Goal: Task Accomplishment & Management: Use online tool/utility

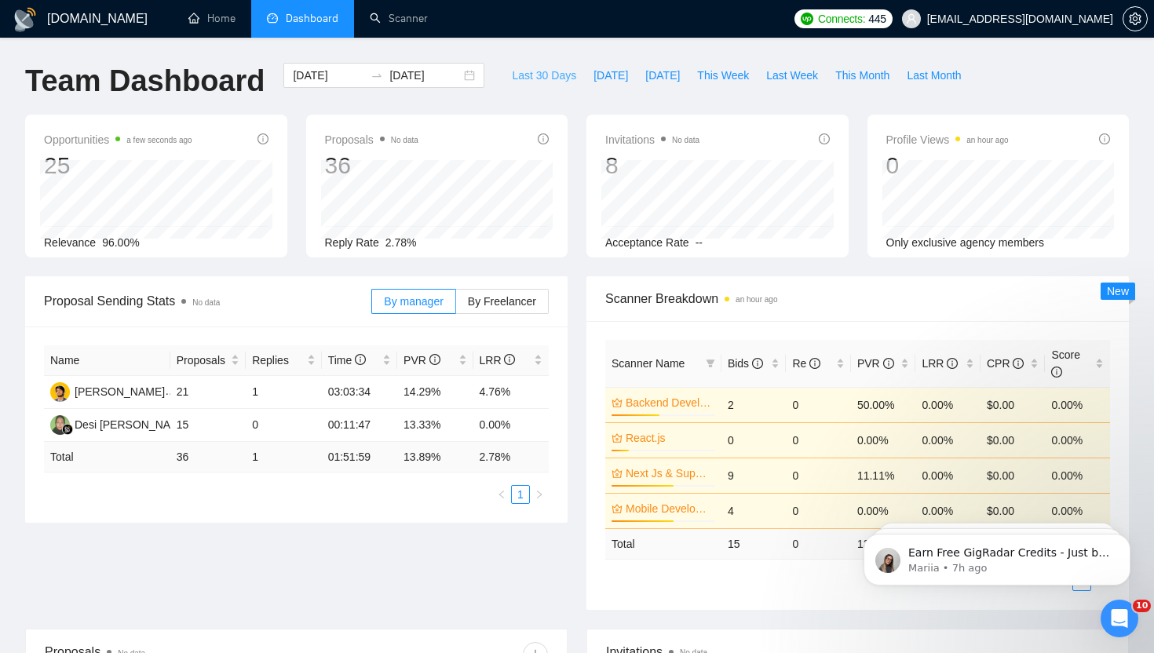
click at [528, 79] on span "Last 30 Days" at bounding box center [544, 75] width 64 height 17
type input "[DATE]"
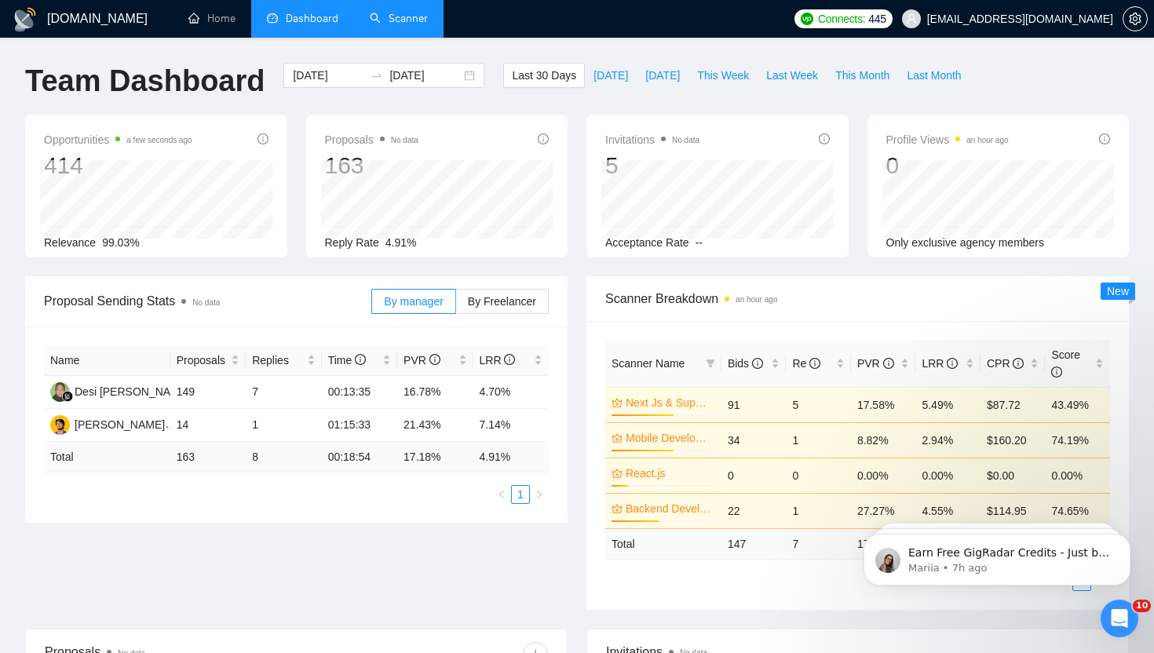
click at [397, 25] on link "Scanner" at bounding box center [399, 18] width 58 height 13
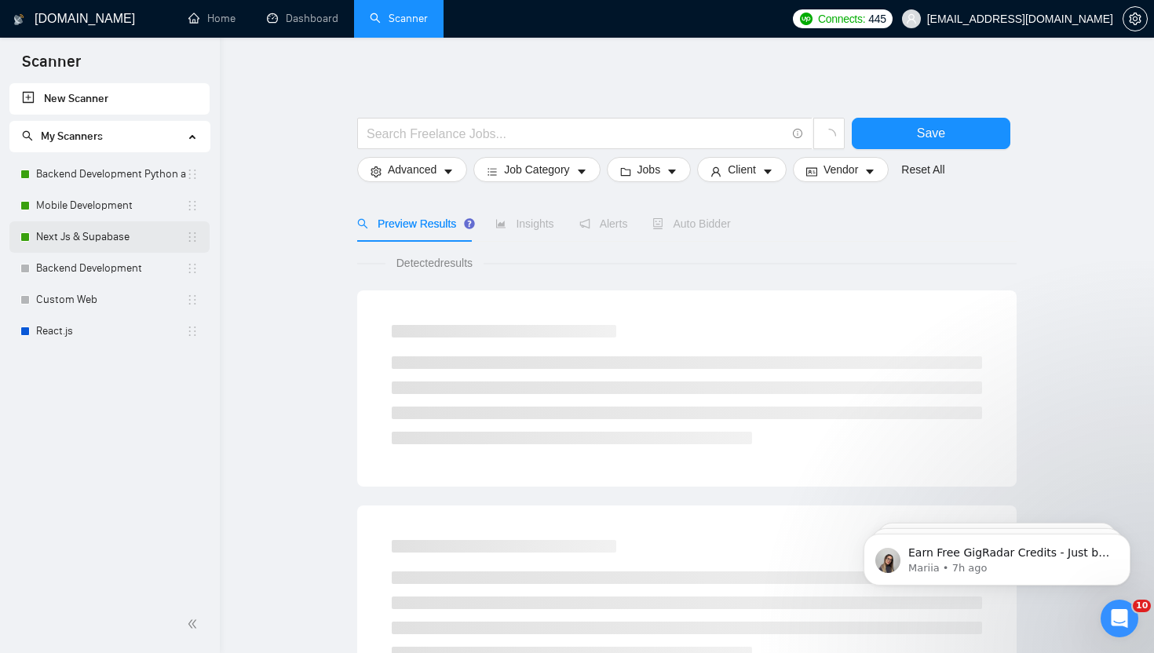
click at [77, 240] on link "Next Js & Supabase" at bounding box center [111, 236] width 150 height 31
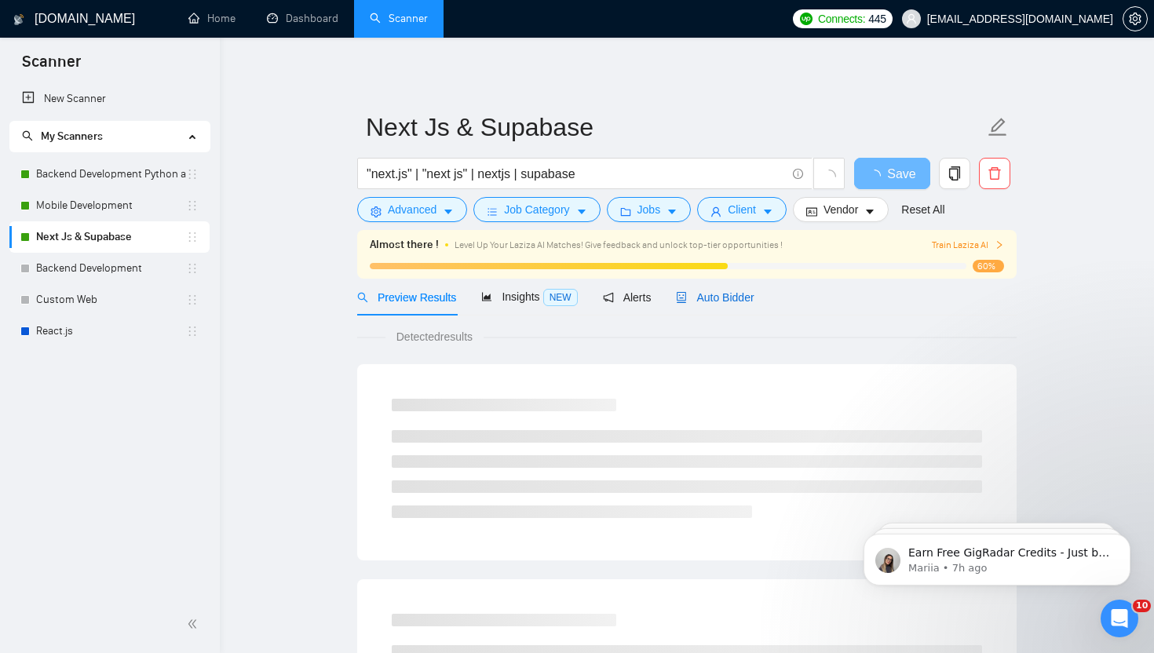
click at [730, 296] on span "Auto Bidder" at bounding box center [715, 297] width 78 height 13
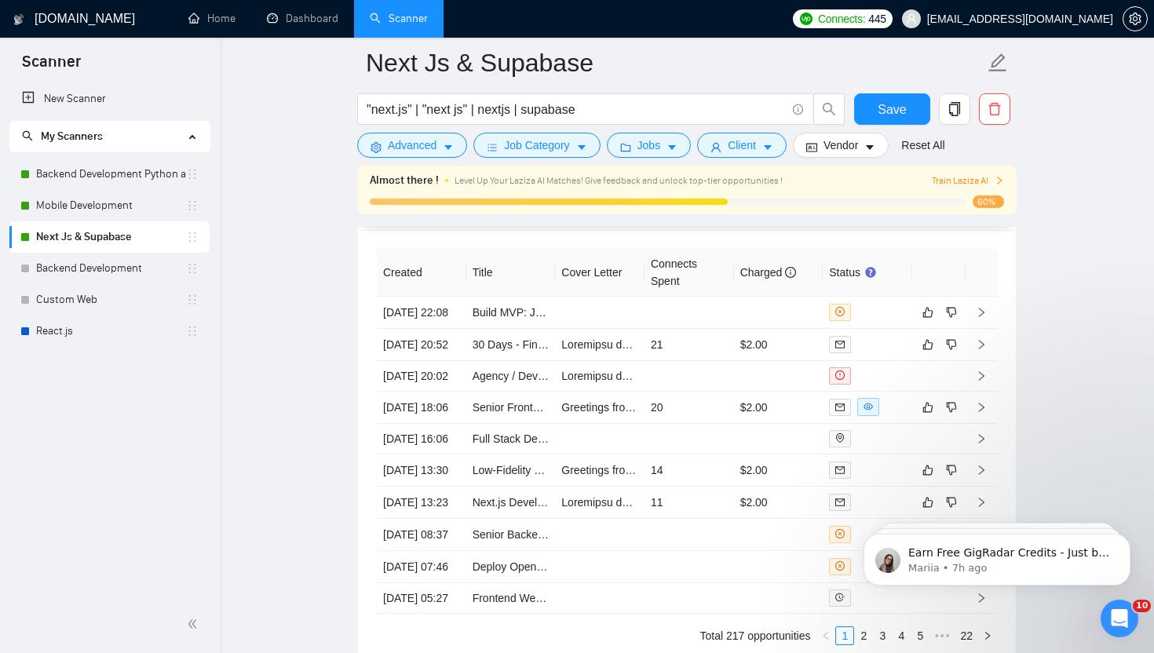
scroll to position [4269, 0]
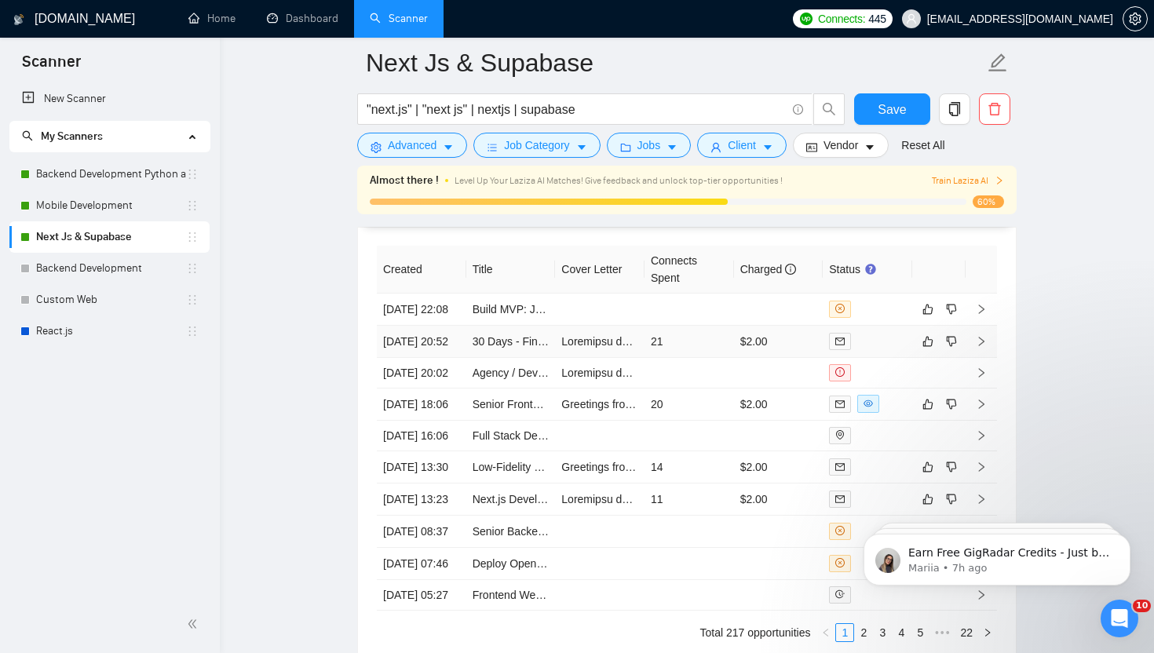
click at [699, 358] on td "21" at bounding box center [690, 342] width 90 height 32
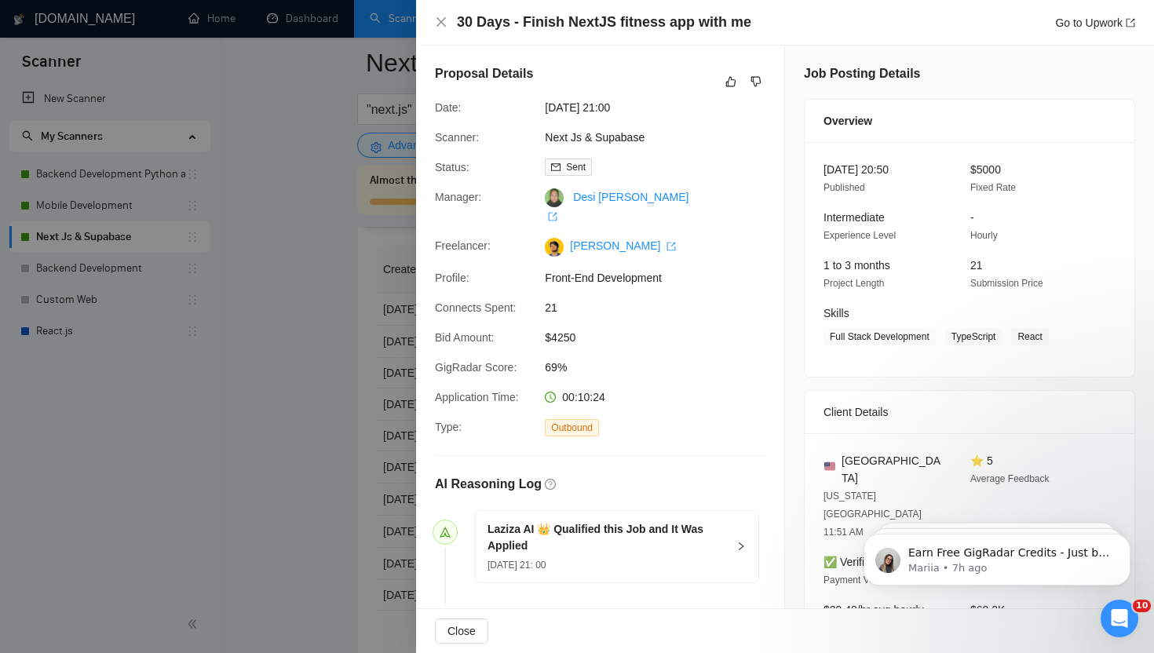
click at [295, 396] on div at bounding box center [577, 326] width 1154 height 653
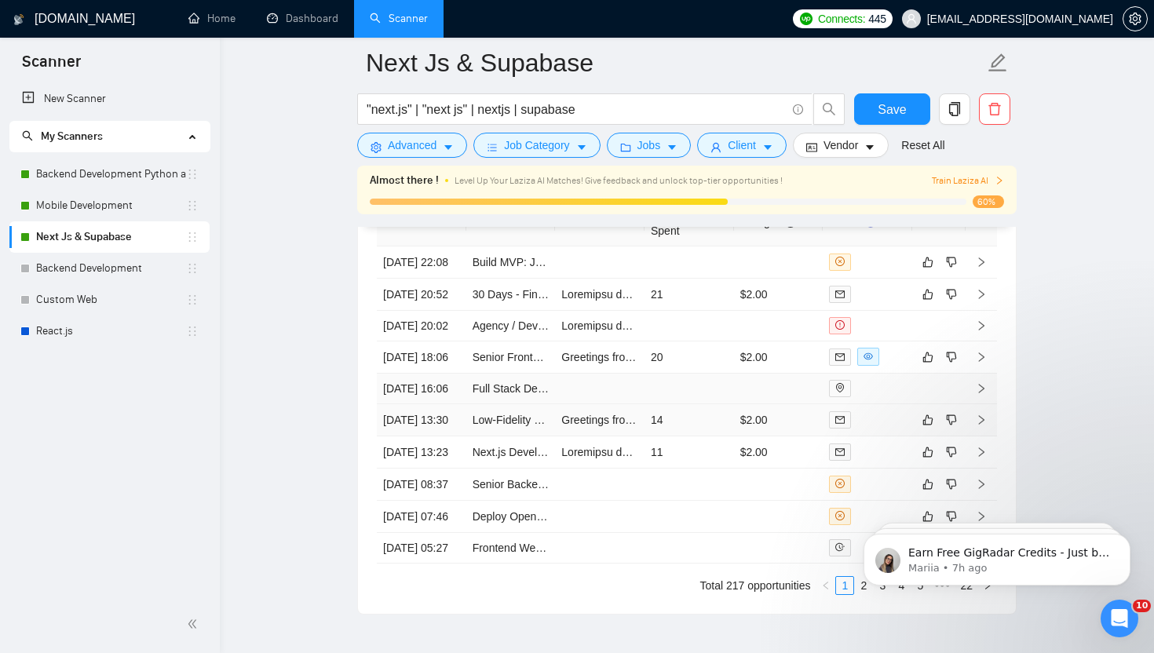
scroll to position [4312, 0]
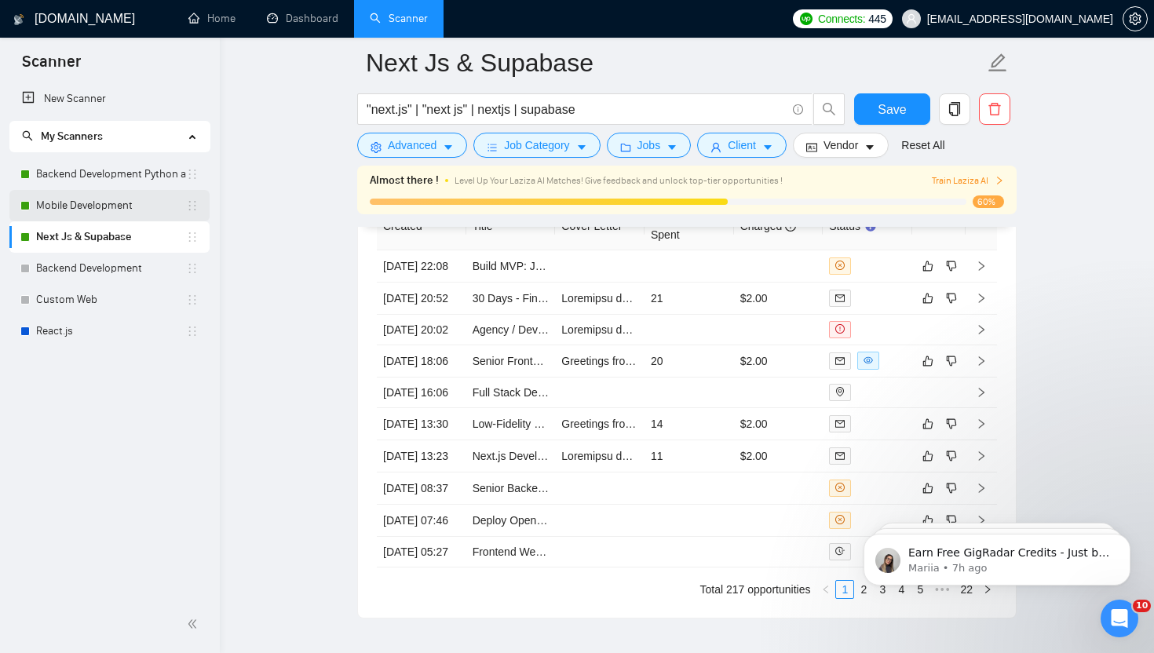
click at [93, 199] on link "Mobile Development" at bounding box center [111, 205] width 150 height 31
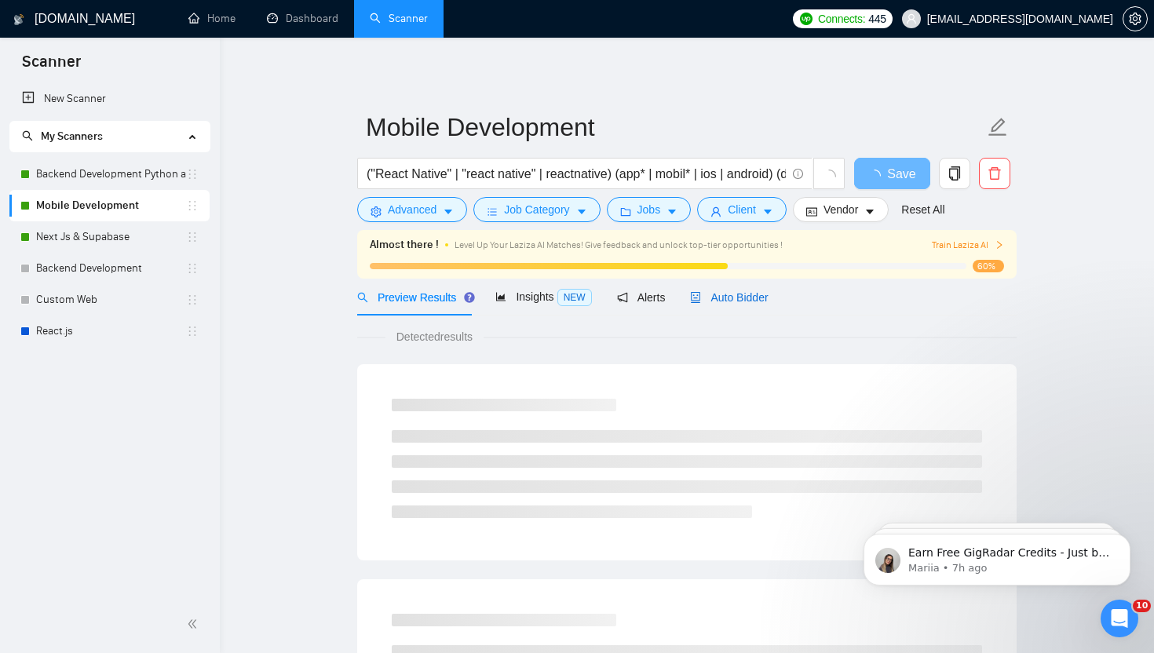
click at [737, 296] on span "Auto Bidder" at bounding box center [729, 297] width 78 height 13
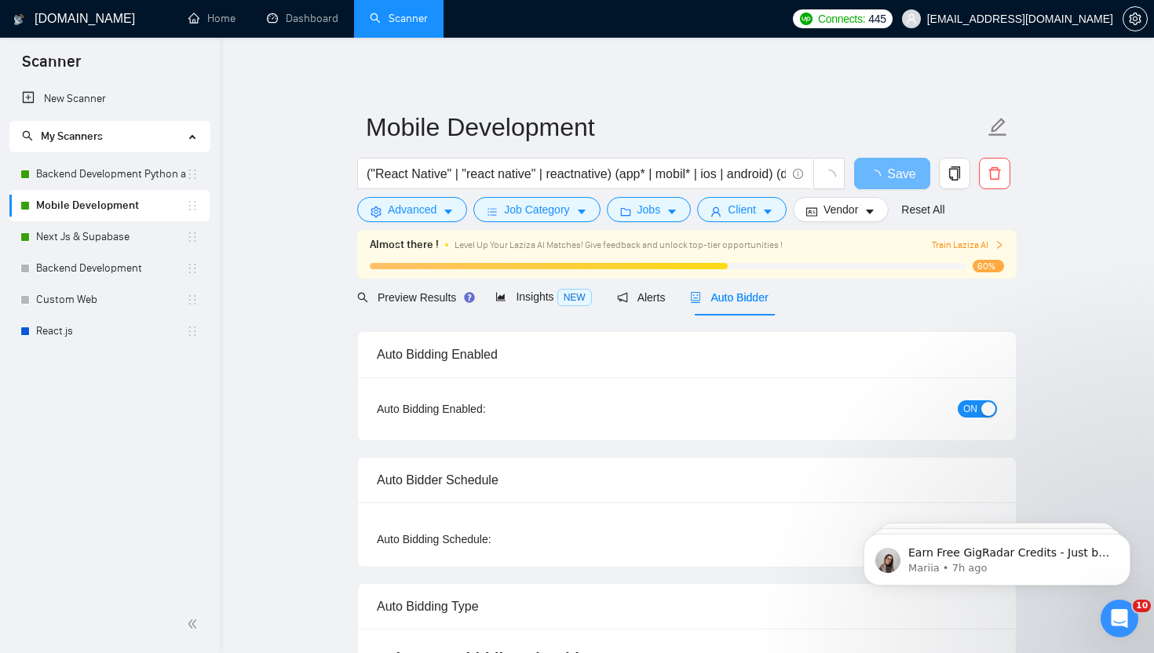
radio input "false"
radio input "true"
checkbox input "true"
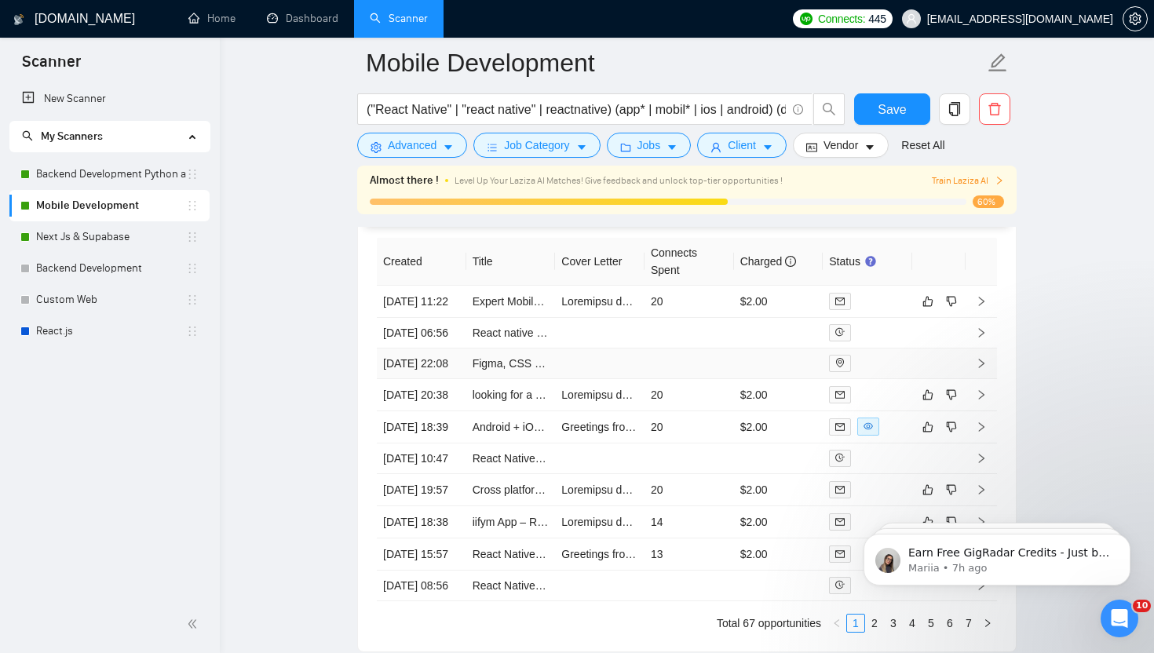
scroll to position [4316, 0]
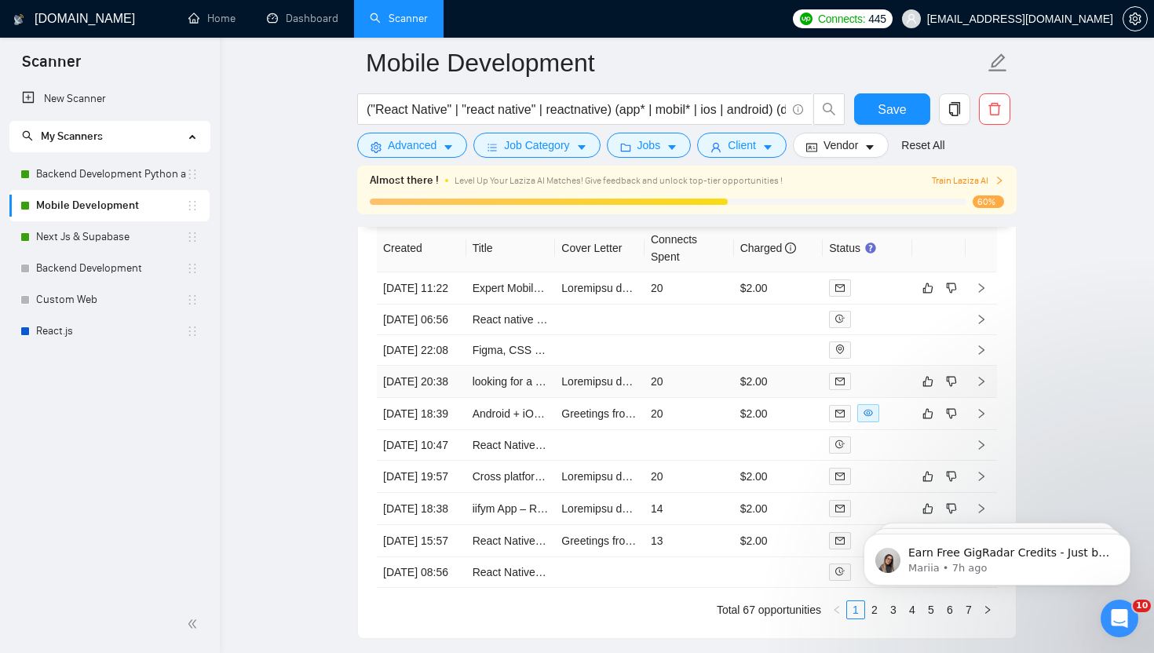
click at [794, 398] on td "$2.00" at bounding box center [779, 382] width 90 height 32
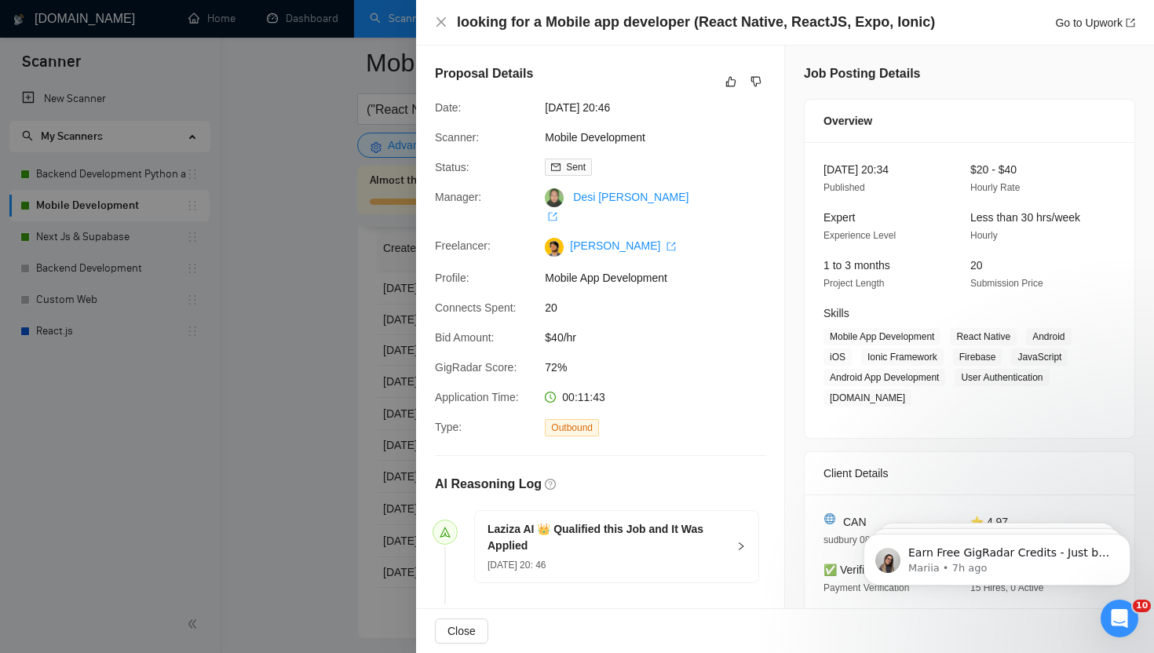
click at [310, 360] on div at bounding box center [577, 326] width 1154 height 653
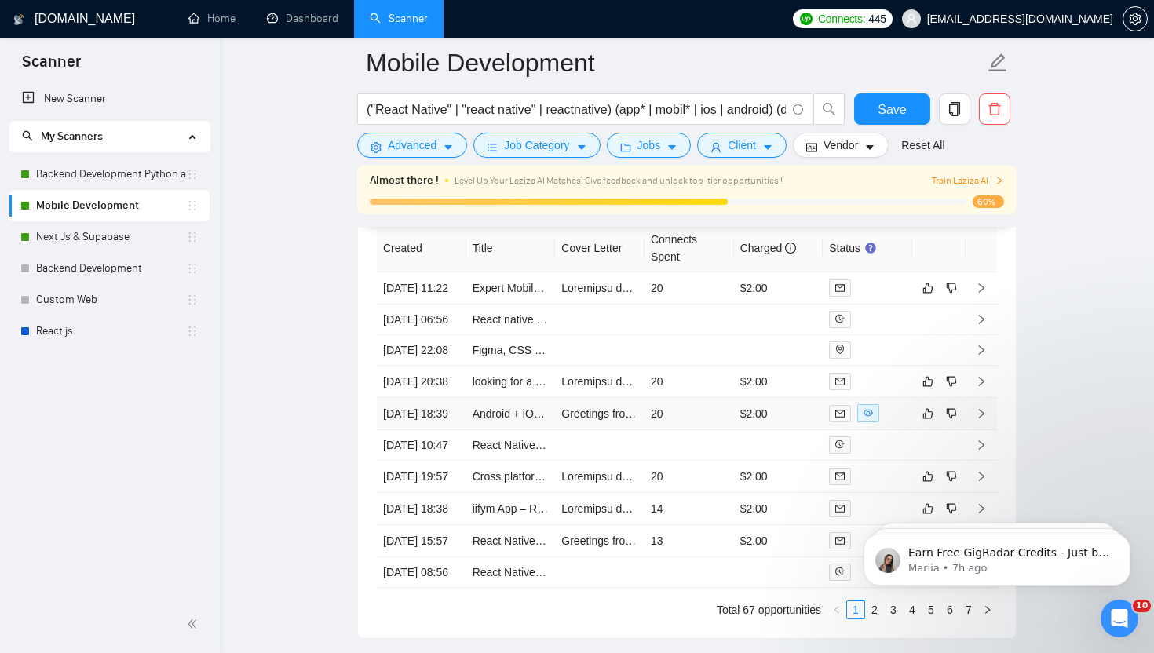
click at [793, 430] on td "$2.00" at bounding box center [779, 414] width 90 height 32
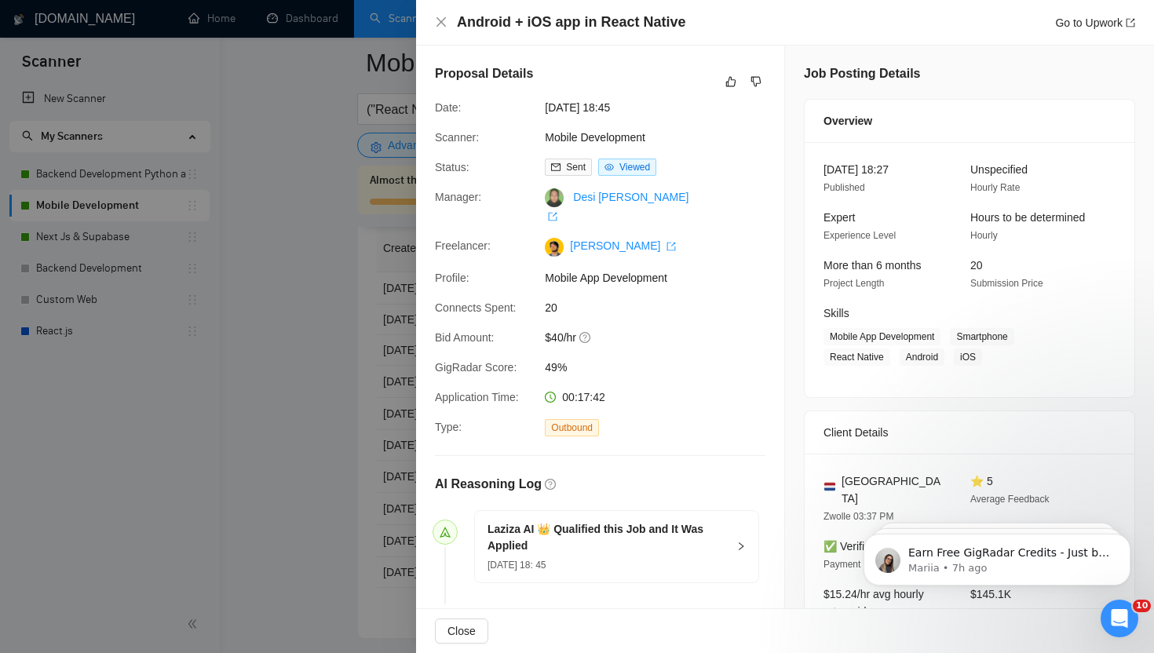
click at [310, 371] on div at bounding box center [577, 326] width 1154 height 653
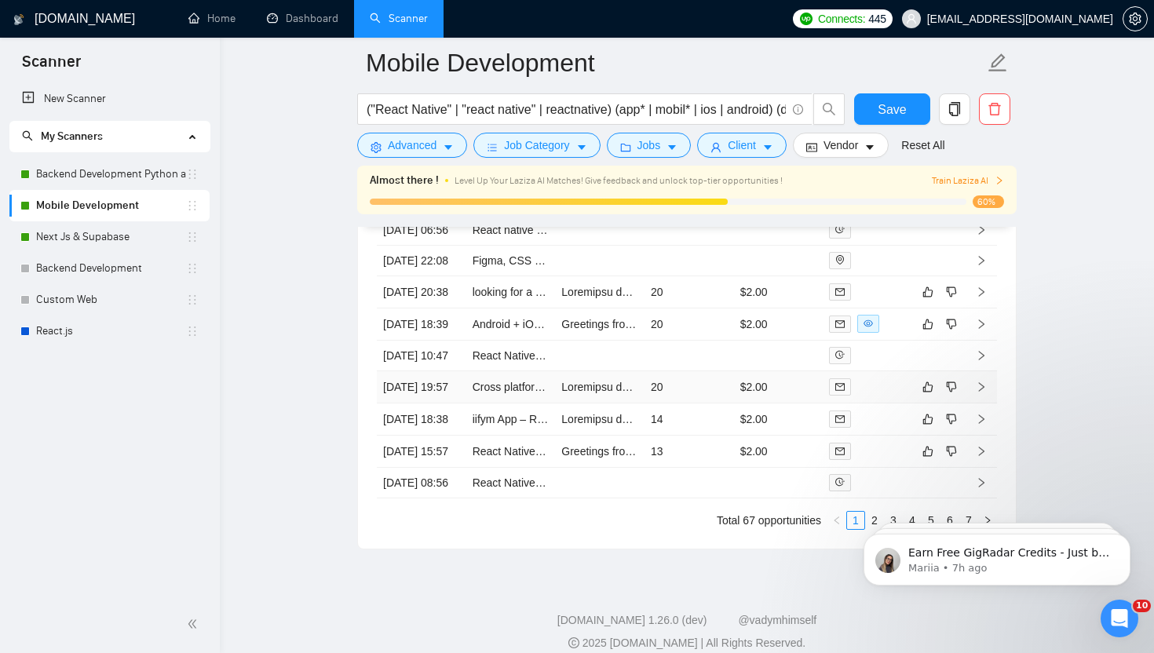
scroll to position [4406, 0]
click at [798, 403] on td "$2.00" at bounding box center [779, 387] width 90 height 32
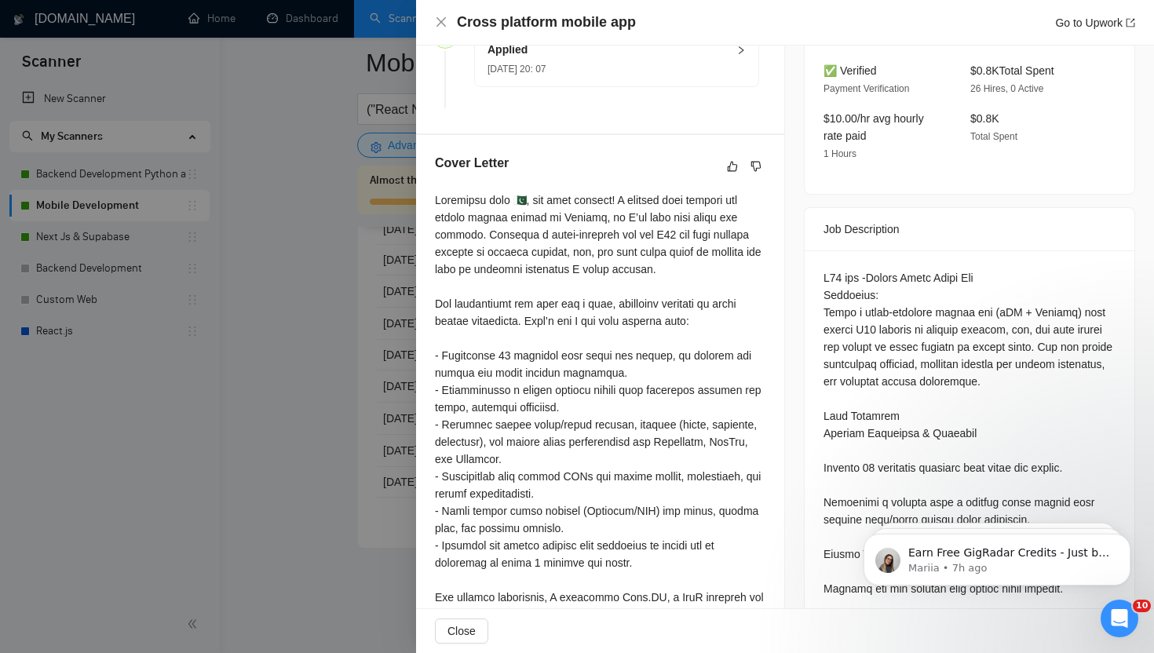
scroll to position [499, 0]
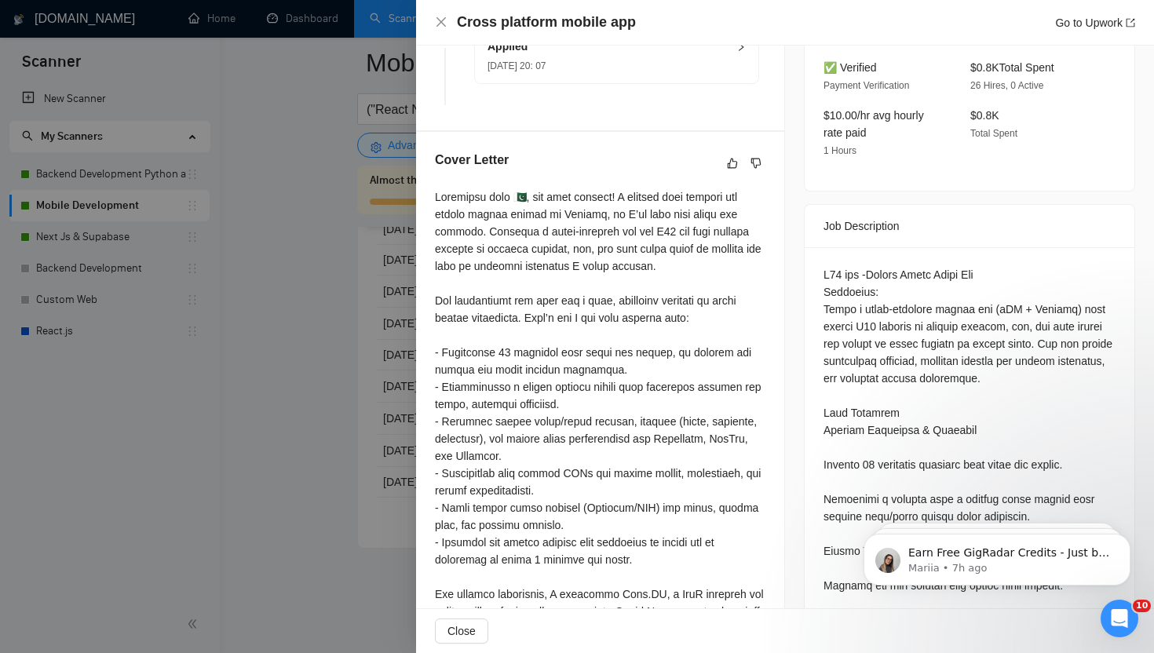
click at [320, 310] on div at bounding box center [577, 326] width 1154 height 653
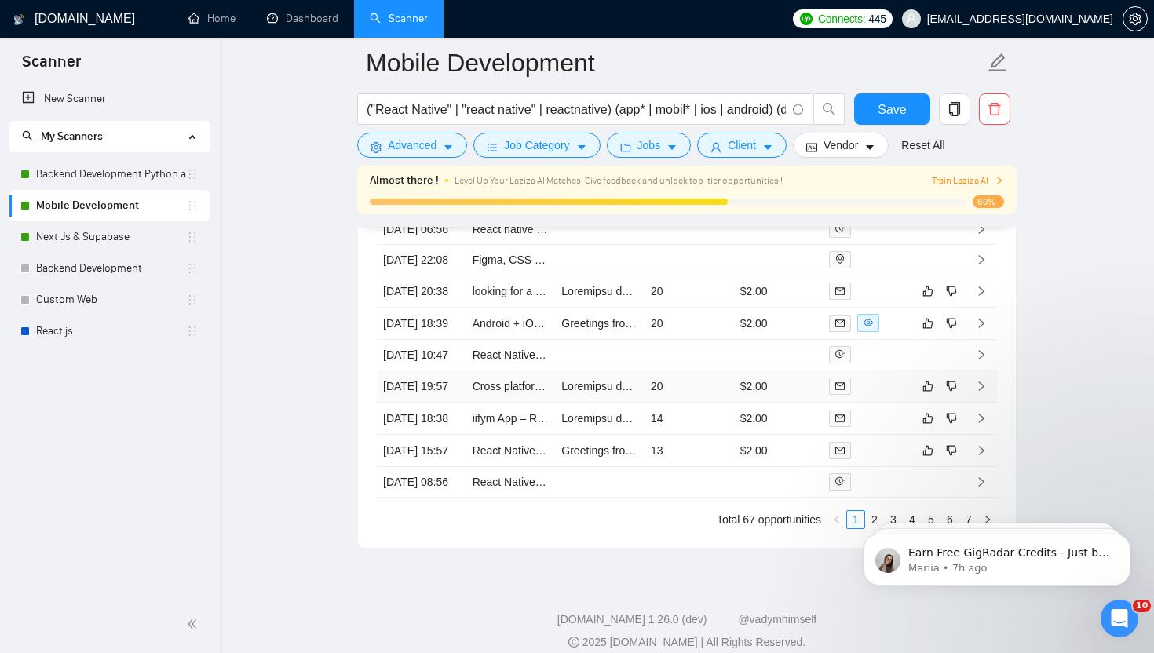
click at [786, 403] on td "$2.00" at bounding box center [779, 387] width 90 height 32
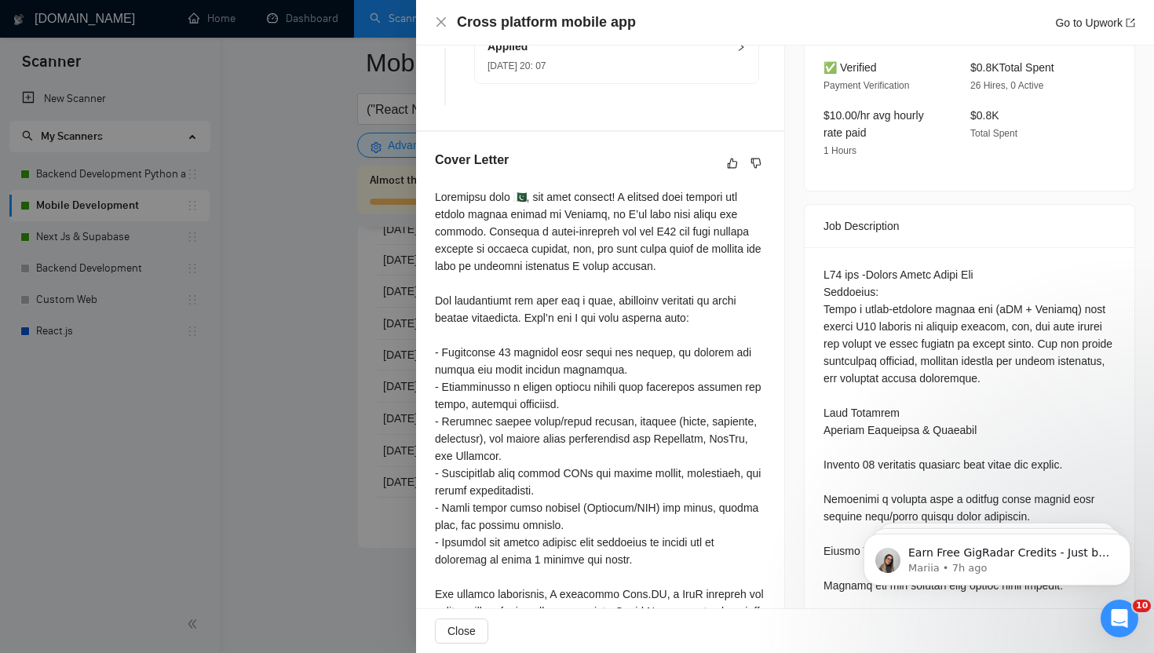
click at [267, 353] on div at bounding box center [577, 326] width 1154 height 653
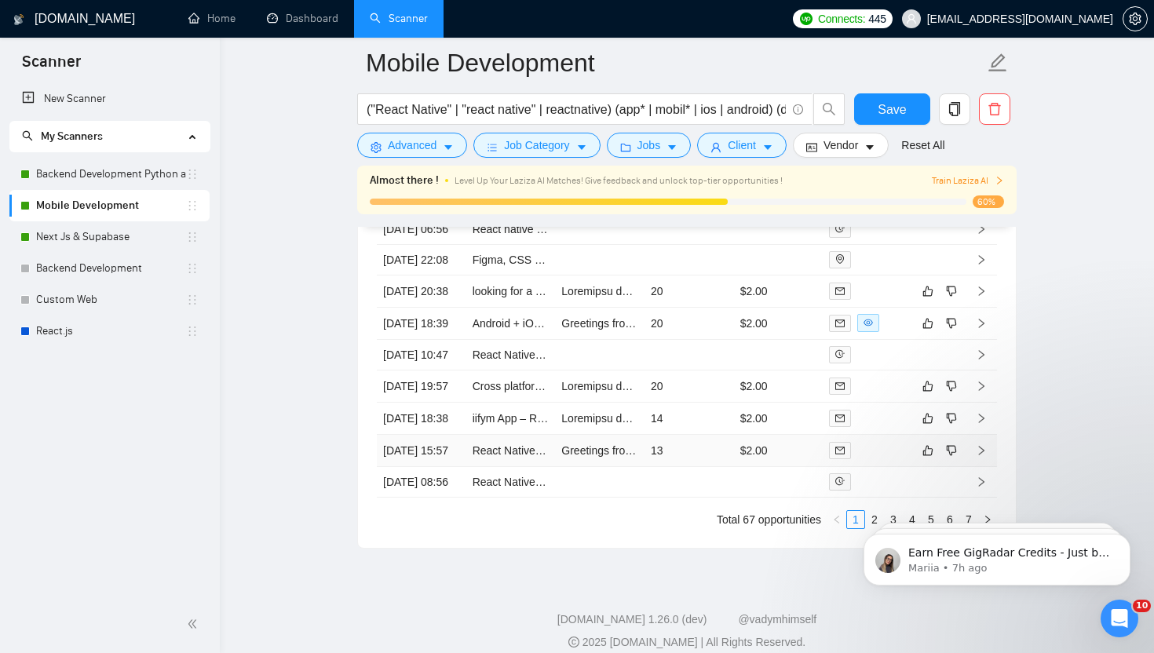
click at [792, 467] on td "$2.00" at bounding box center [779, 451] width 90 height 32
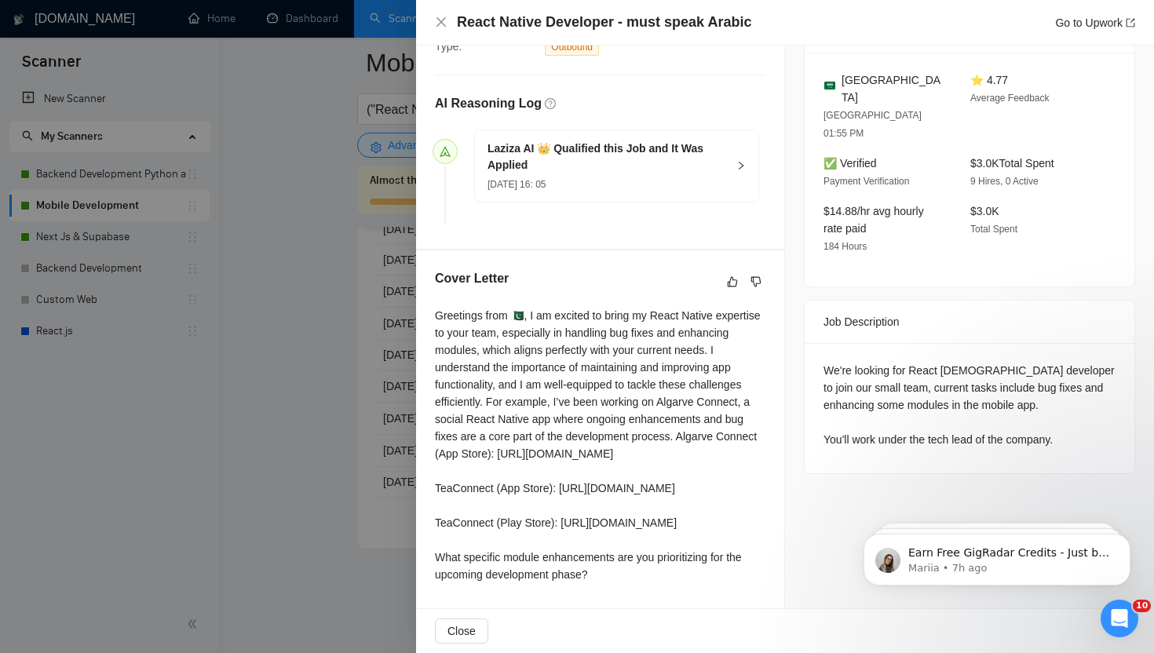
click at [258, 349] on div at bounding box center [577, 326] width 1154 height 653
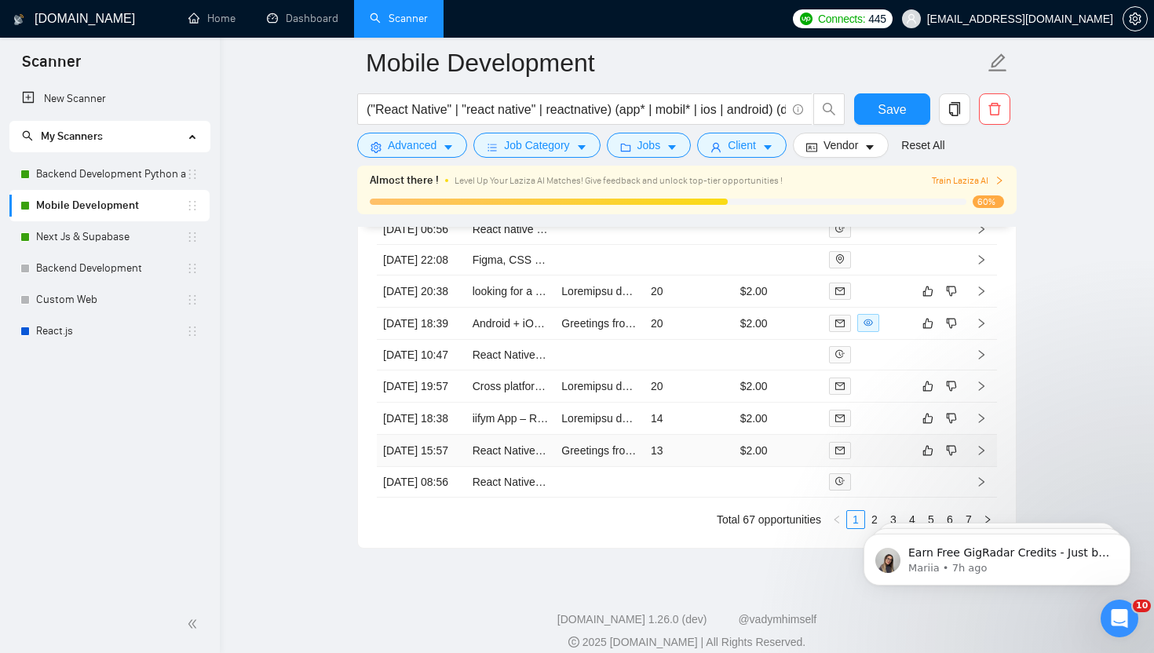
click at [801, 467] on td "$2.00" at bounding box center [779, 451] width 90 height 32
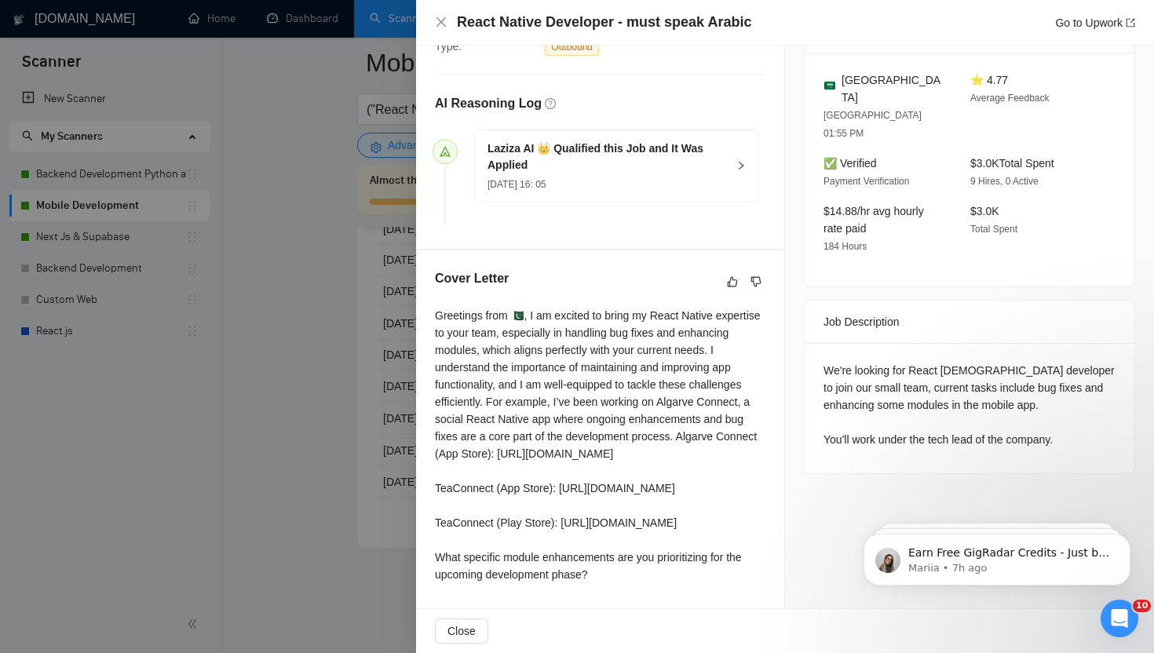
click at [270, 562] on div at bounding box center [577, 326] width 1154 height 653
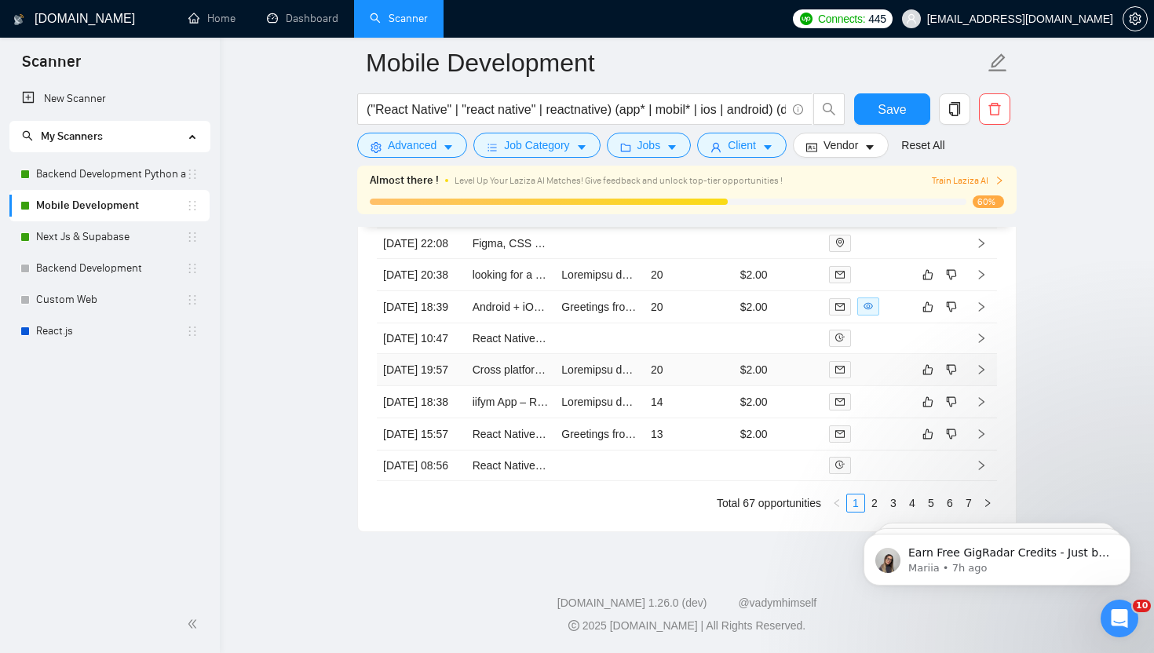
scroll to position [4540, 0]
click at [950, 441] on icon "dislike" at bounding box center [951, 434] width 11 height 13
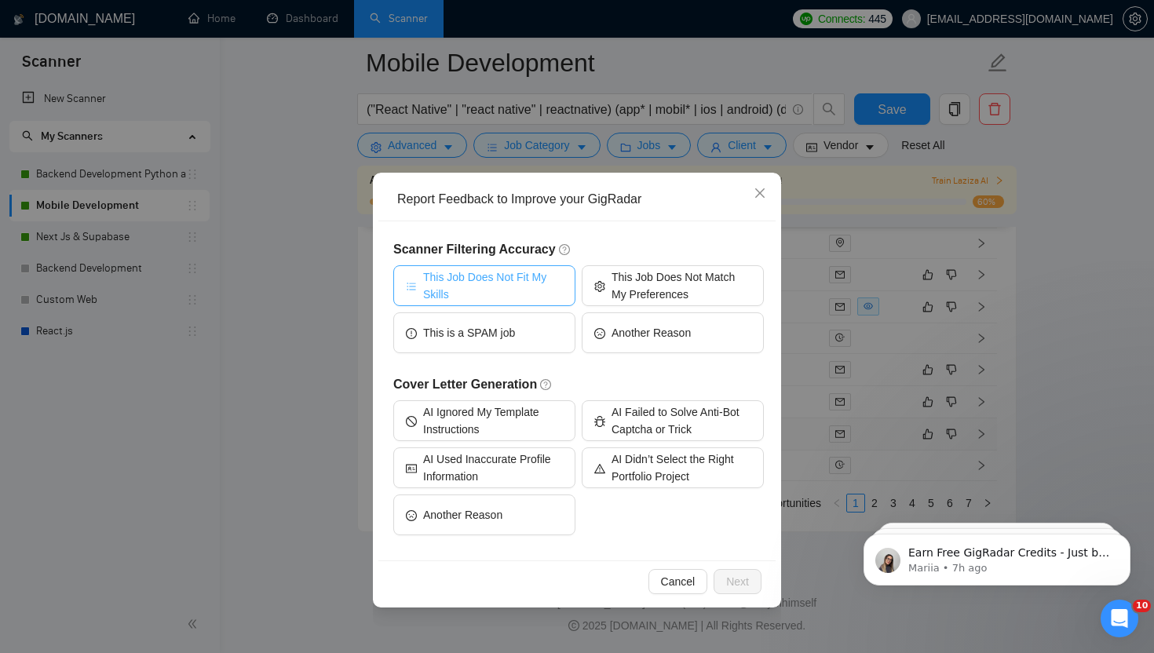
click at [501, 289] on span "This Job Does Not Fit My Skills" at bounding box center [493, 286] width 140 height 35
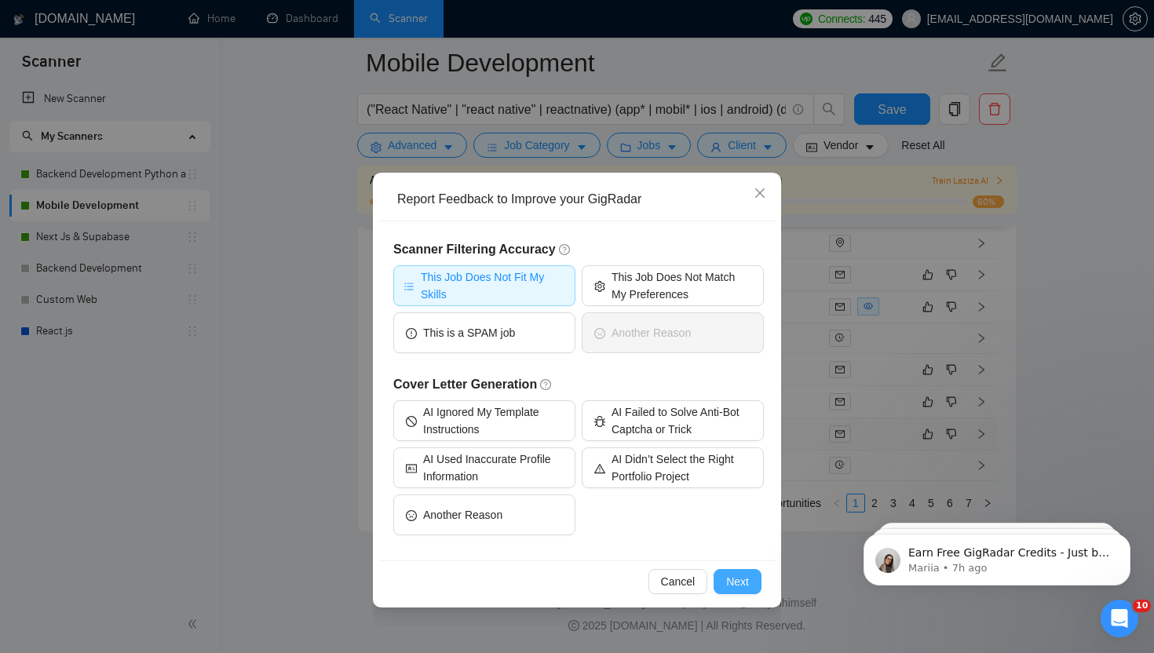
click at [734, 580] on span "Next" at bounding box center [737, 581] width 23 height 17
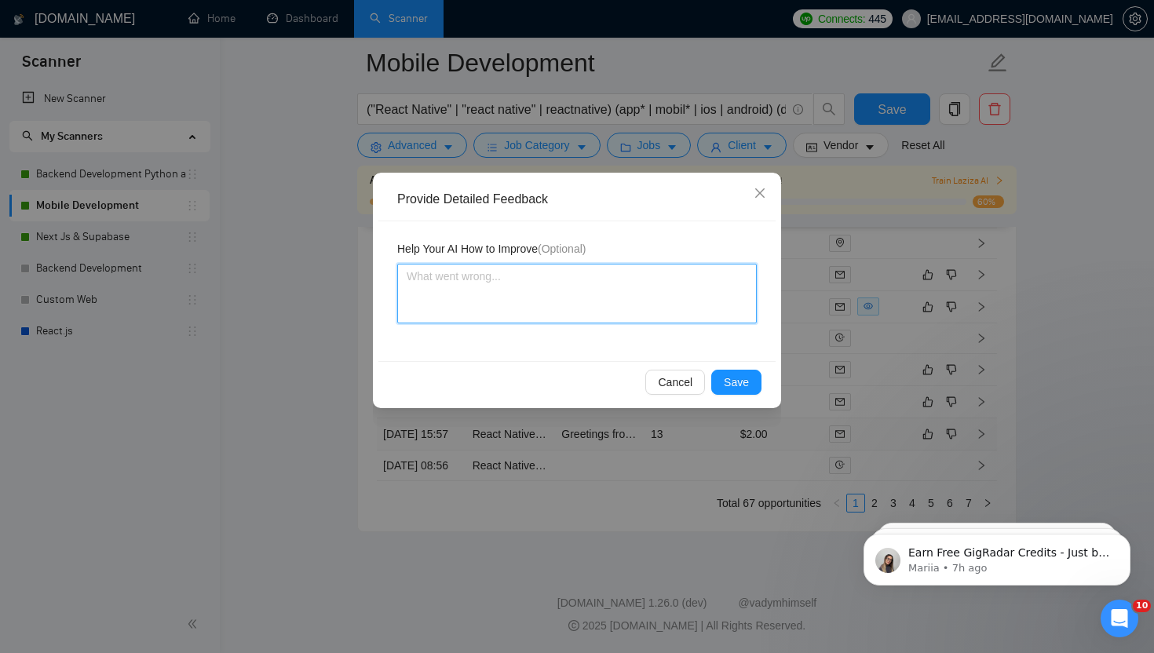
click at [536, 291] on textarea at bounding box center [577, 294] width 360 height 60
type textarea "T"
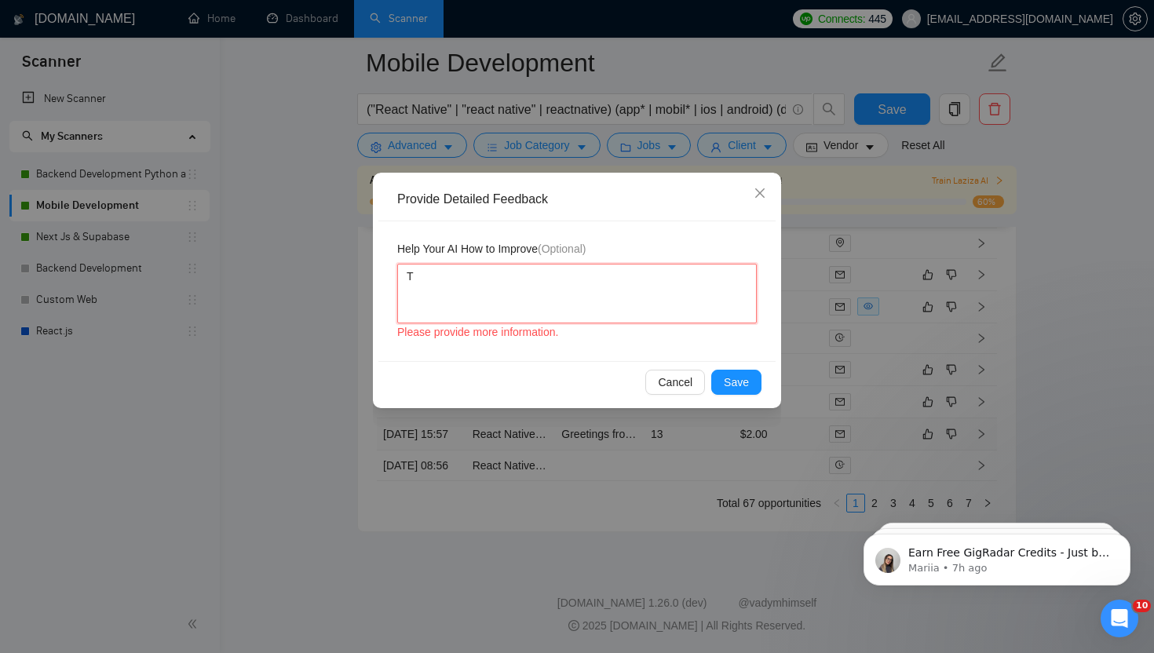
type textarea "Th"
type textarea "The"
type textarea "The j"
type textarea "The jo"
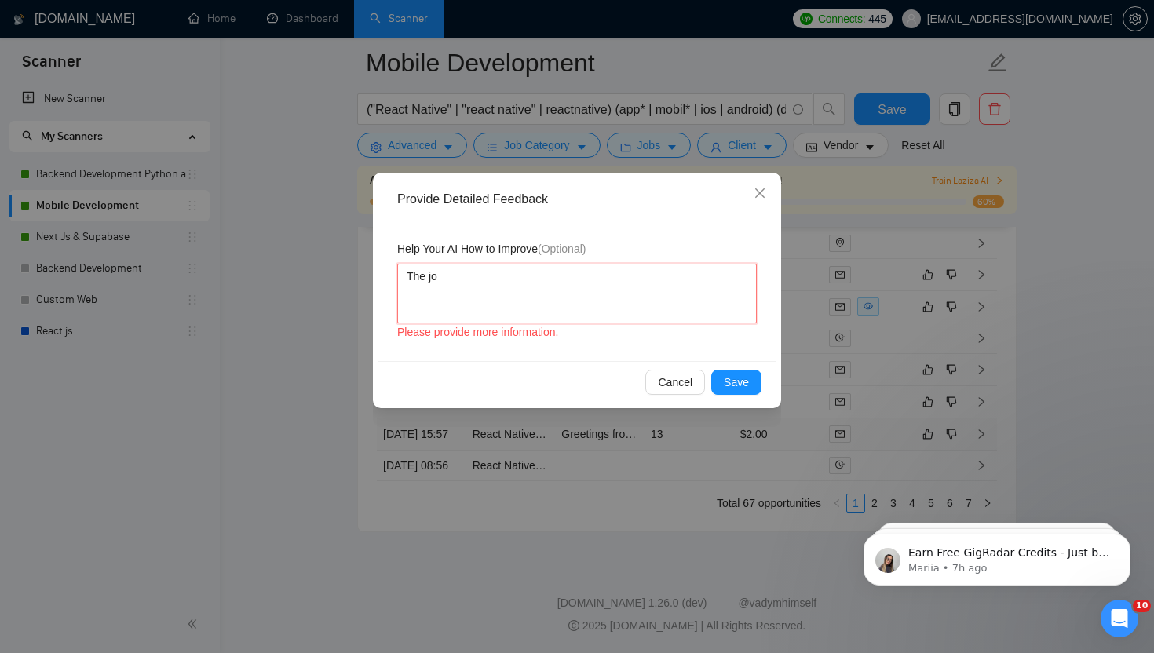
type textarea "The job"
type textarea "The job s"
type textarea "The job sa"
type textarea "The job say"
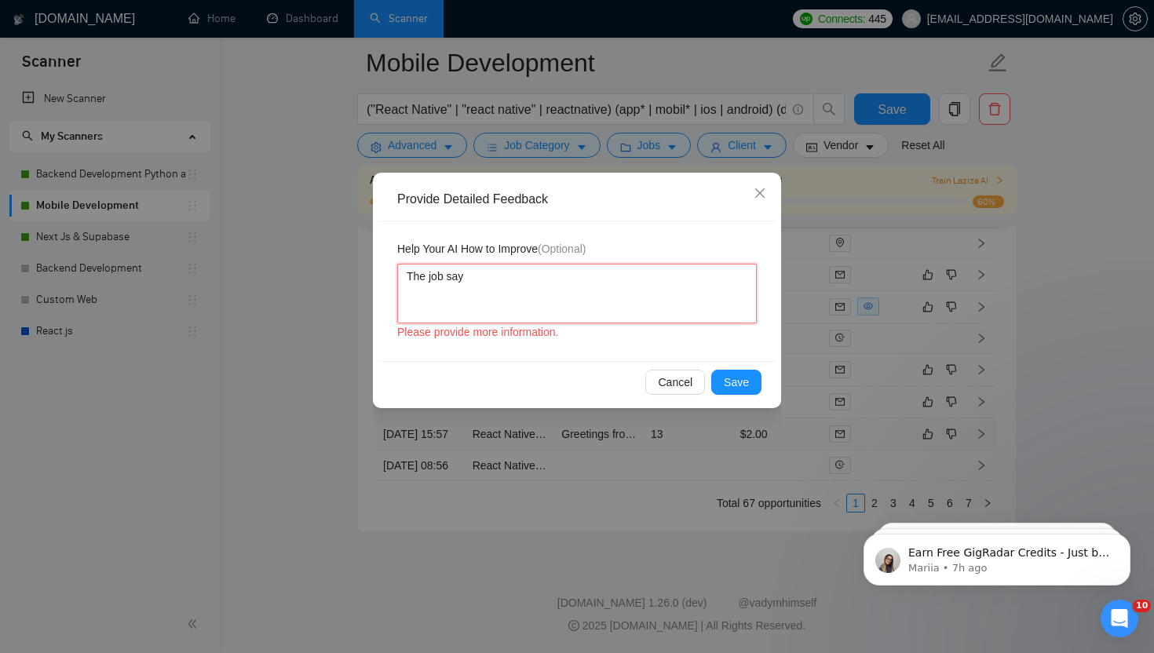
type textarea "The job says"
type textarea "The job says,"
type textarea "The job says, m"
type textarea "The job says, mu"
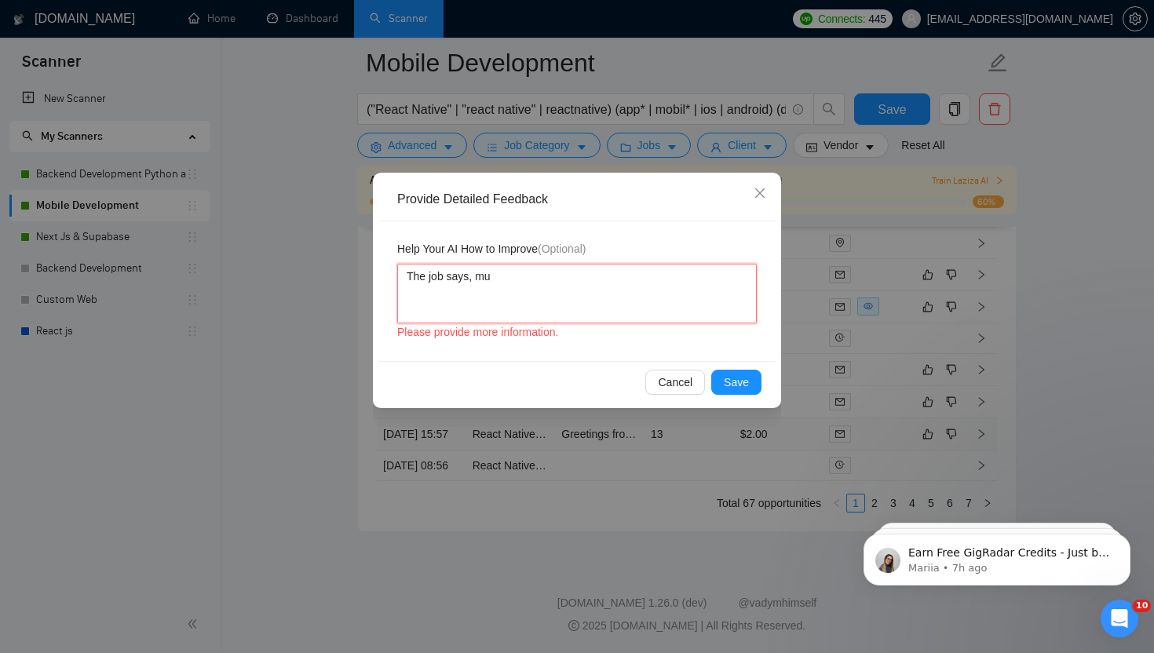
type textarea "The job says, mus"
type textarea "The job says, must"
type textarea "The job says, must s"
type textarea "The job says, must sp"
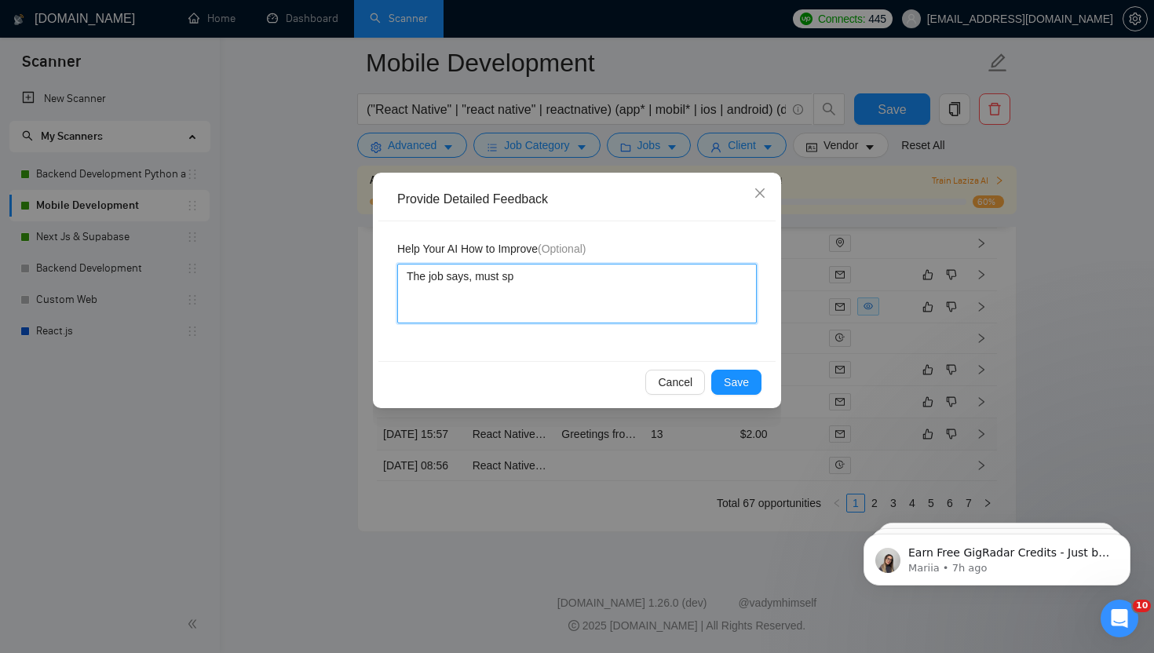
type textarea "The job says, must spe"
type textarea "The job says, must spea"
type textarea "The job says, must speak"
type textarea "The job says, must speak a"
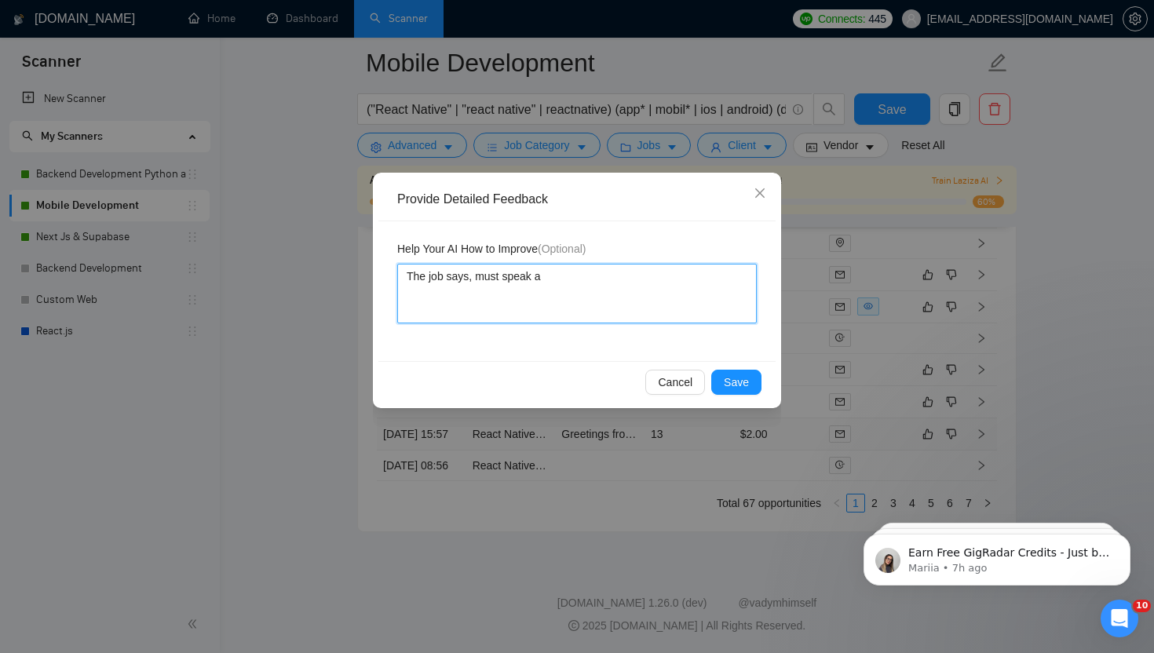
type textarea "The job says, must speak ar"
type textarea "The job says, must speak ara"
type textarea "The job says, must speak arab"
type textarea "The job says, must speak arabi"
type textarea "The job says, must speak arabic"
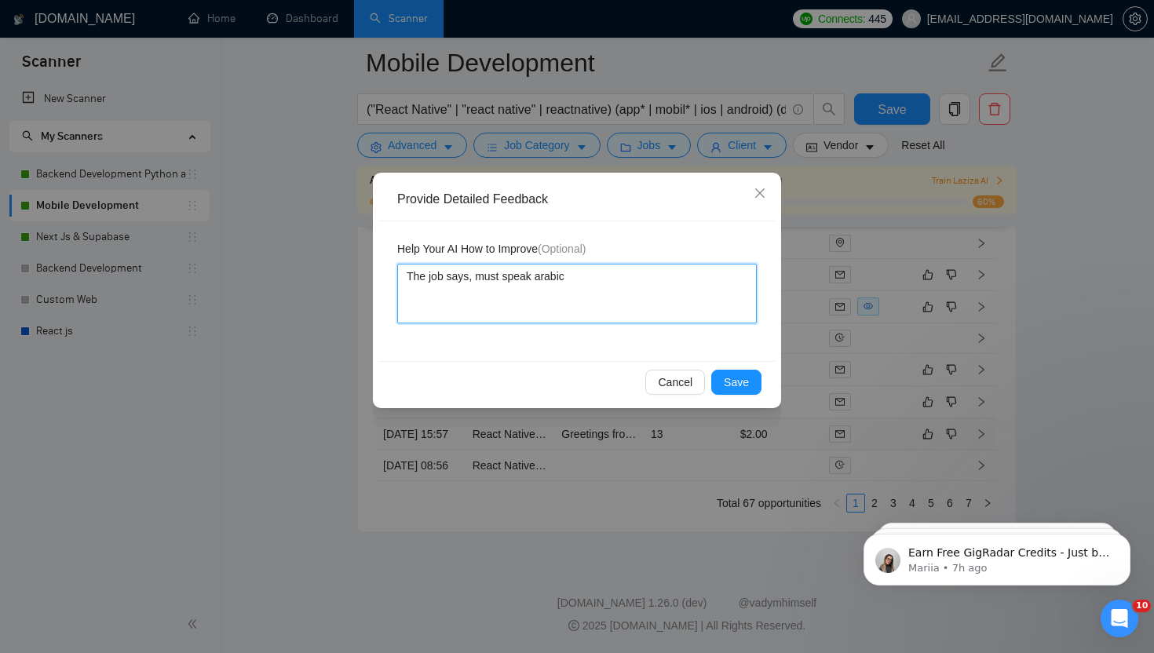
type textarea "The job says, must speak arabic,"
type textarea "The job says, must speak arabic, a"
type textarea "The job says, must speak arabic, an"
type textarea "The job says, must speak arabic, and"
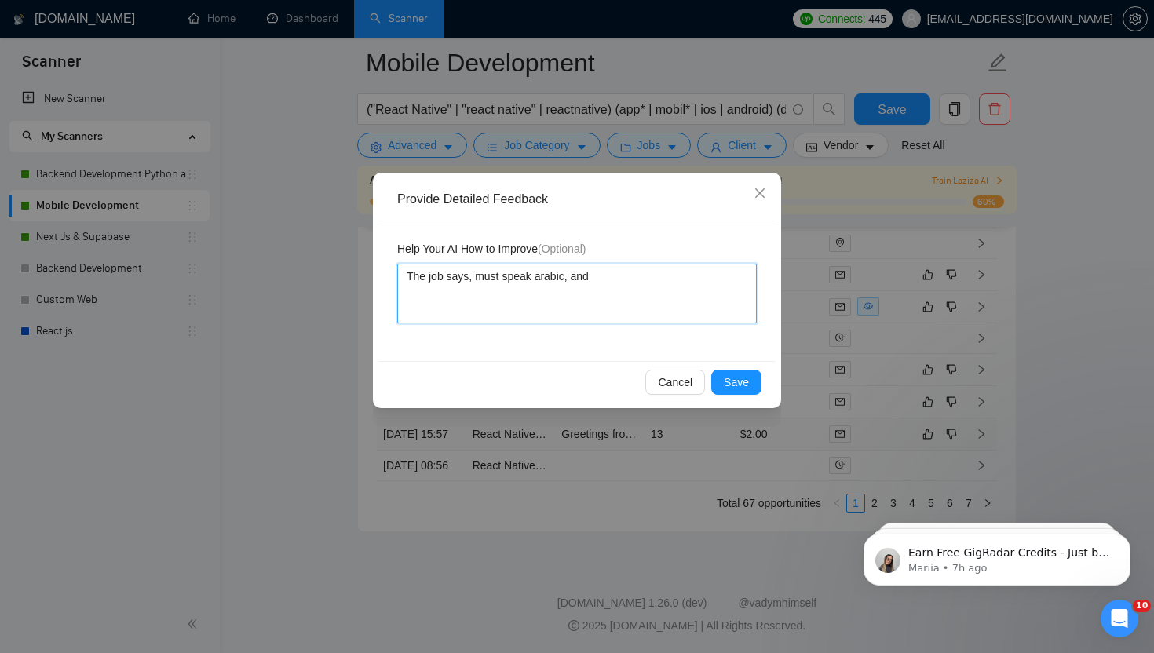
type textarea "The job says, must speak arabic, and i"
type textarea "The job says, must speak arabic, and i a"
type textarea "The job says, must speak arabic, and i"
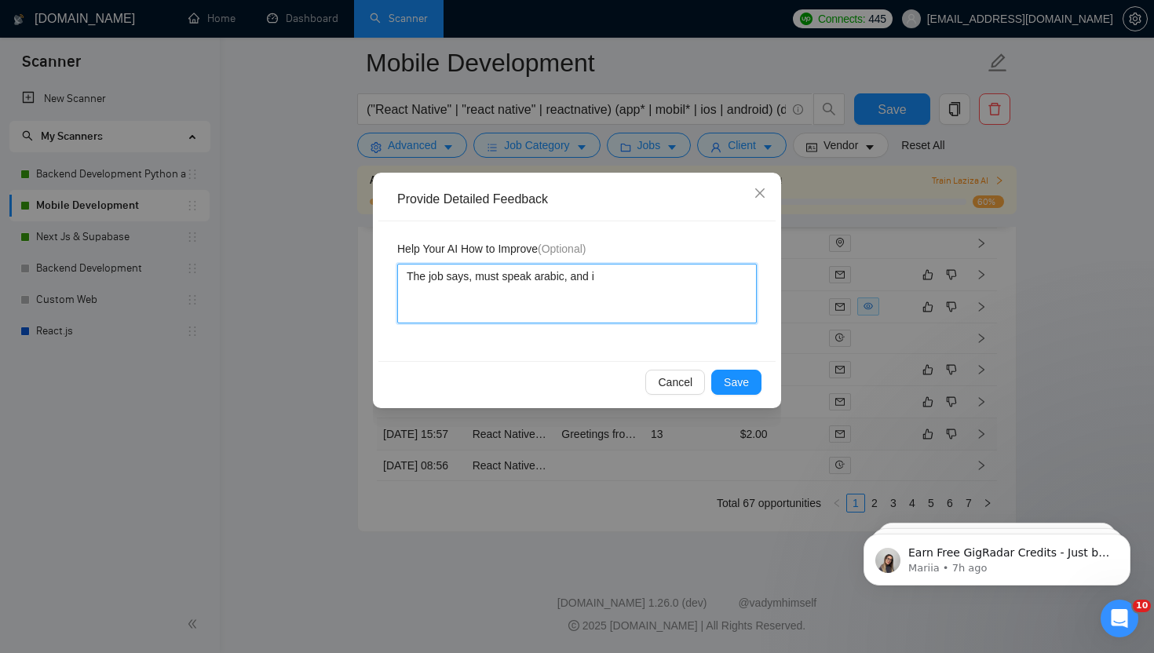
type textarea "The job says, must speak arabic, and"
type textarea "The job says, must speak arabic, and I"
type textarea "The job says, must speak arabic, and I a"
type textarea "The job says, must speak arabic, and I am"
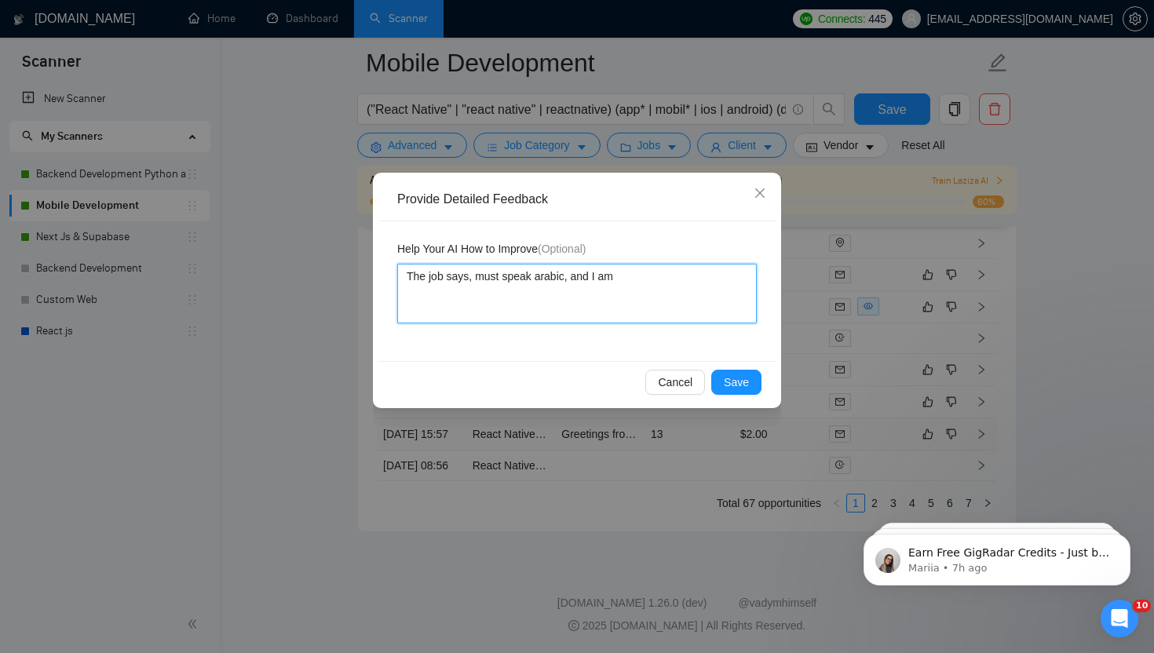
type textarea "The job says, must speak arabic, and I am"
type textarea "The job says, must speak arabic, and I am n"
type textarea "The job says, must speak arabic, and I am no"
type textarea "The job says, must speak arabic, and I am not"
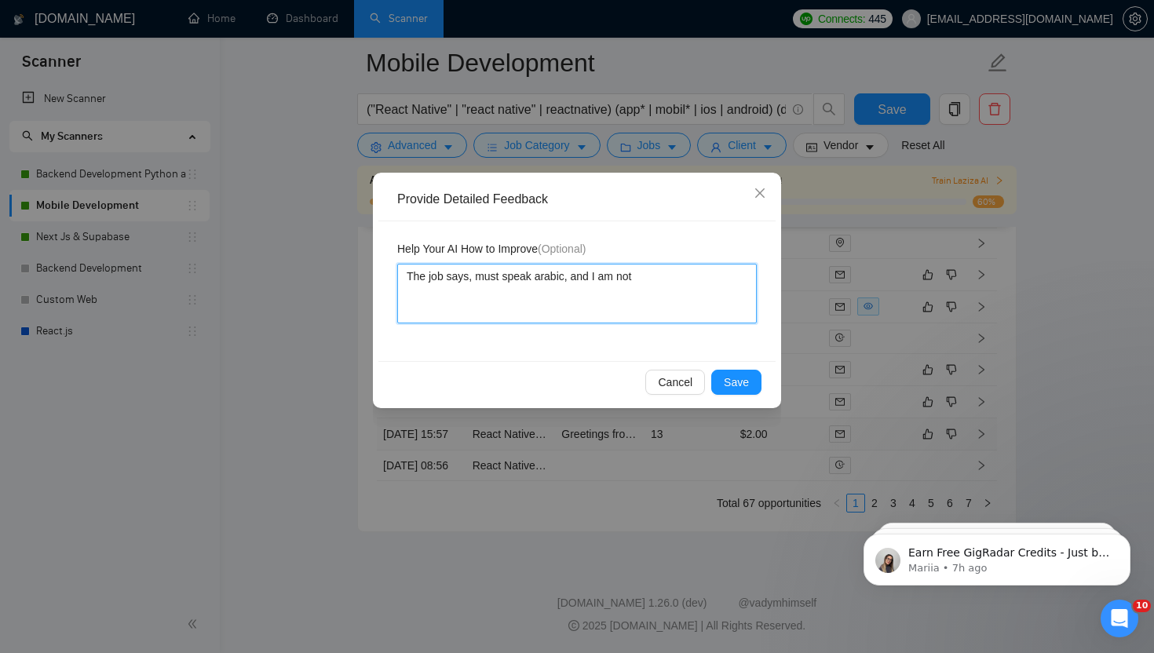
type textarea "The job says, must speak arabic, and I am not"
type textarea "The job says, must speak arabic, and I am no"
type textarea "The job says, must speak arabic, and I am n"
type textarea "The job says, must speak arabic, and I am"
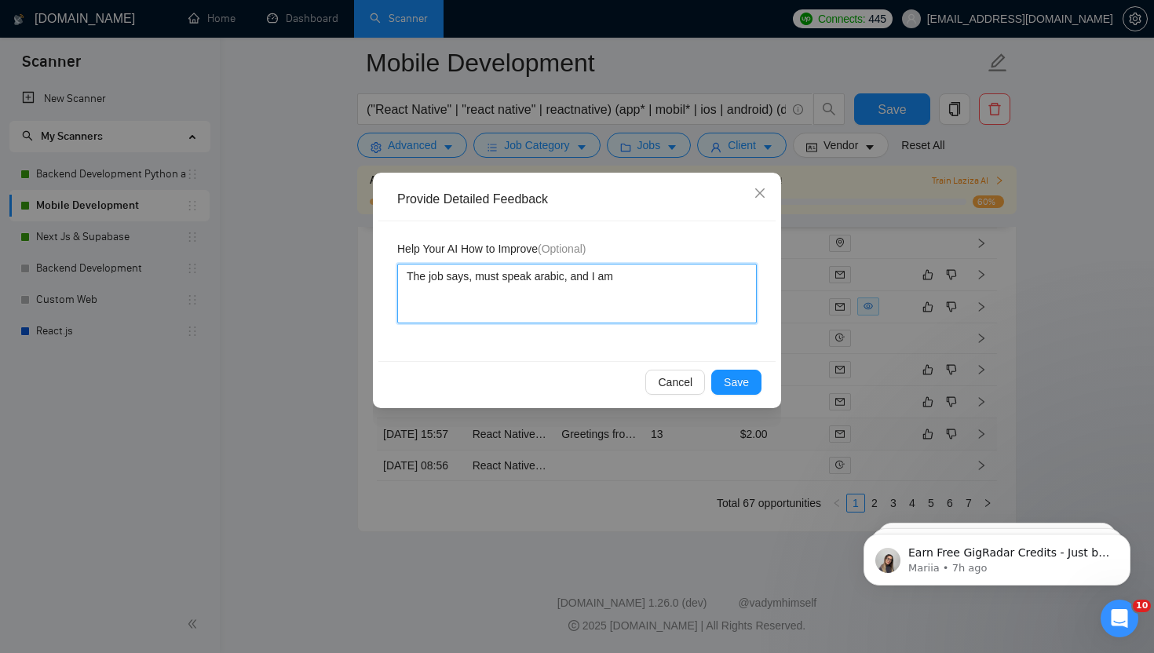
type textarea "The job says, must speak arabic, and I a"
type textarea "The job says, must speak arabic, and I"
type textarea "The job says, must speak arabic, and I d"
type textarea "The job says, must speak arabic, and I do"
type textarea "The job says, must speak arabic, and I don"
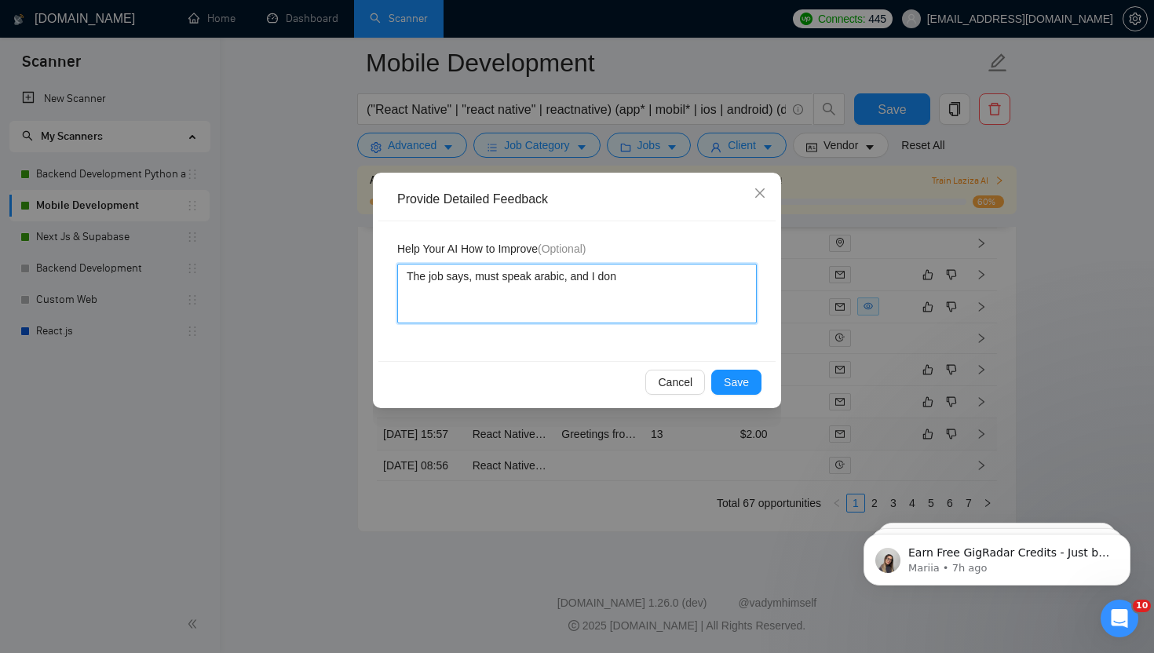
type textarea "The job says, must speak arabic, and I don'"
type textarea "The job says, must speak arabic, and I don't"
type textarea "The job says, must speak arabic, and I don't k"
type textarea "The job says, must speak arabic, and I don't kn"
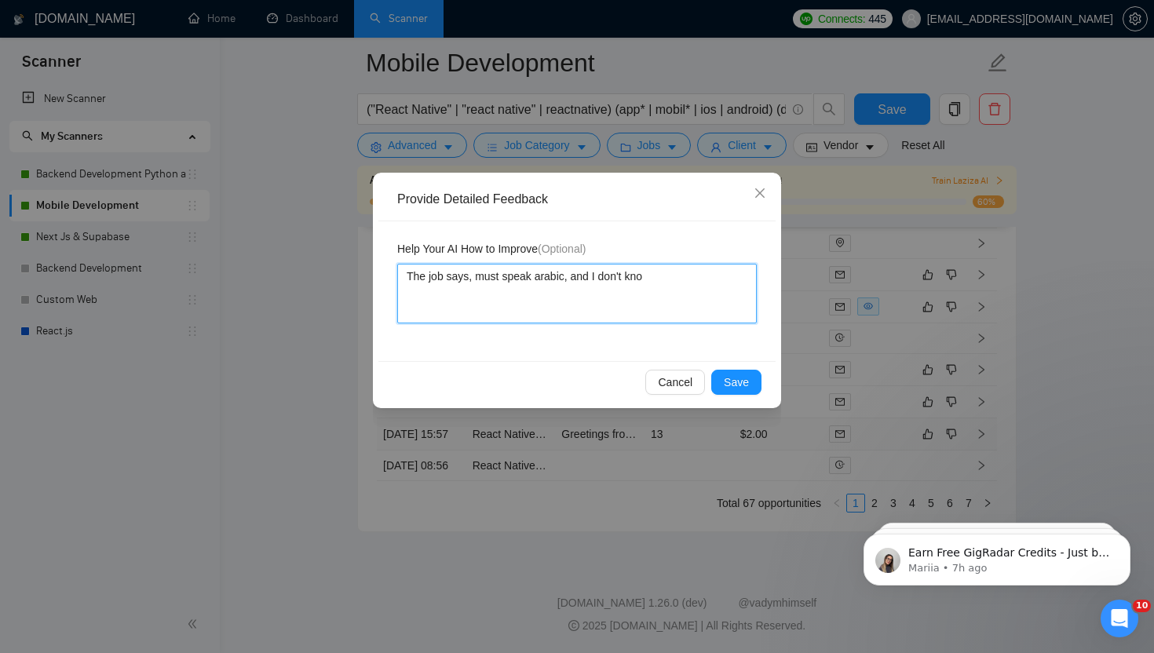
type textarea "The job says, must speak arabic, and I don't know"
type textarea "The job says, must speak arabic, and I don't know a"
type textarea "The job says, must speak arabic, and I don't know ar"
type textarea "The job says, must speak arabic, and I don't know [PERSON_NAME]"
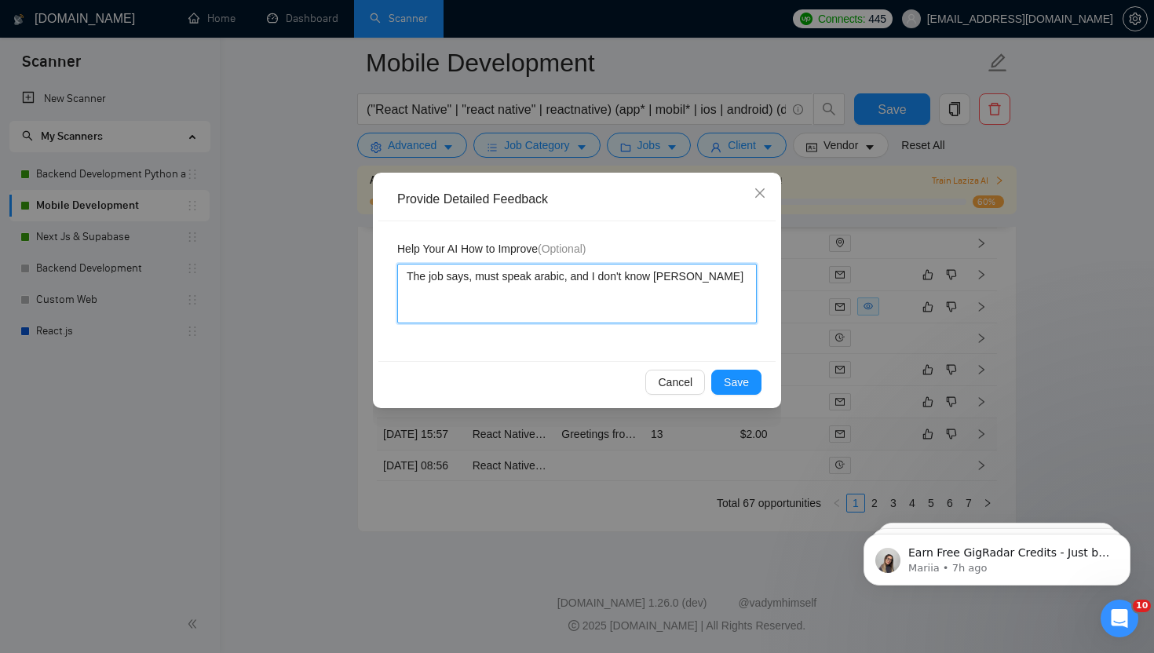
type textarea "The job says, must speak arabic, and I don't know arab"
type textarea "The job says, must speak arabic, and I don't know arabic"
type textarea "The job says, must speak arabic, and I don't know arabic,"
type textarea "The job says, must speak arabic, and I don't know arabic, r"
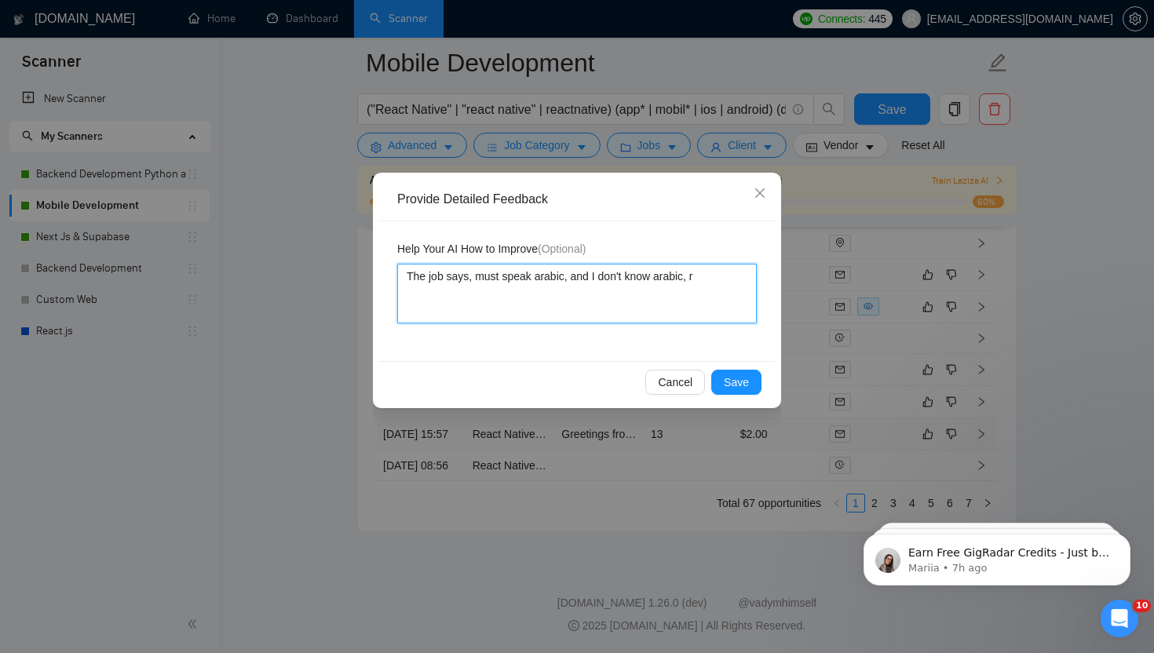
type textarea "The job says, must speak arabic, and I don't know arabic, re"
type textarea "The job says, must speak arabic, and I don't know arabic, ref"
type textarea "The job says, must speak arabic, and I don't know arabic, refr"
type textarea "The job says, must speak arabic, and I don't know arabic, refra"
type textarea "The job says, must speak arabic, and I don't know arabic, refrai"
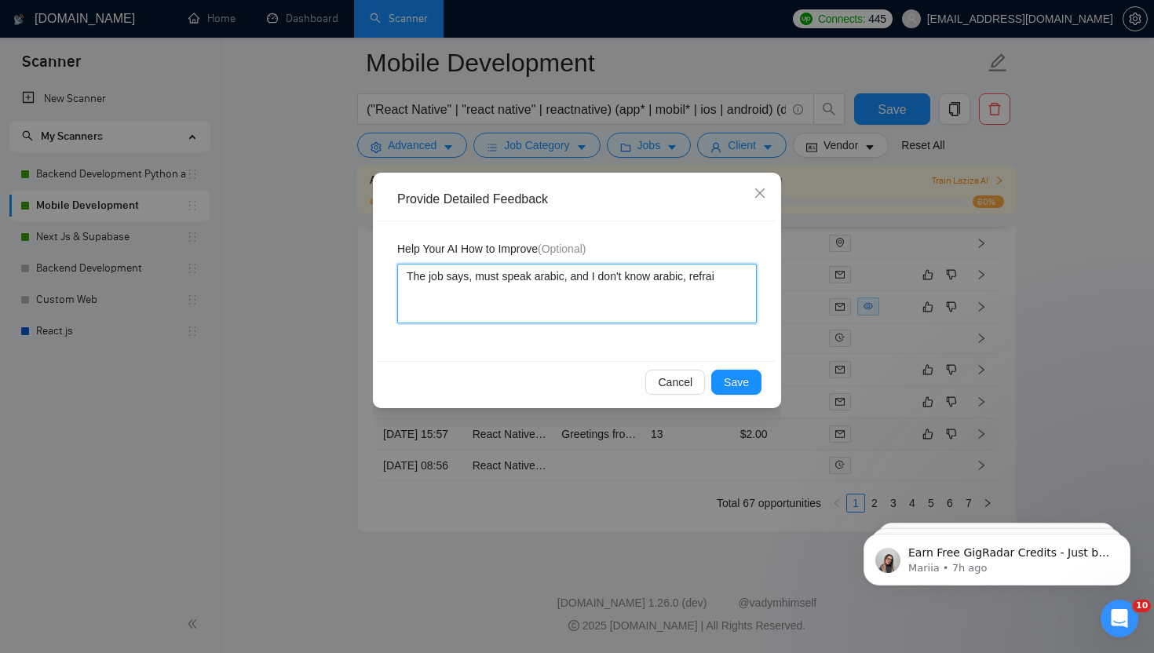
type textarea "The job says, must speak arabic, and I don't know arabic, refrain"
type textarea "The job says, must speak arabic, and I don't know arabic, refrain f"
type textarea "The job says, must speak arabic, and I don't know arabic, refrain fr"
type textarea "The job says, must speak arabic, and I don't know arabic, refrain fro"
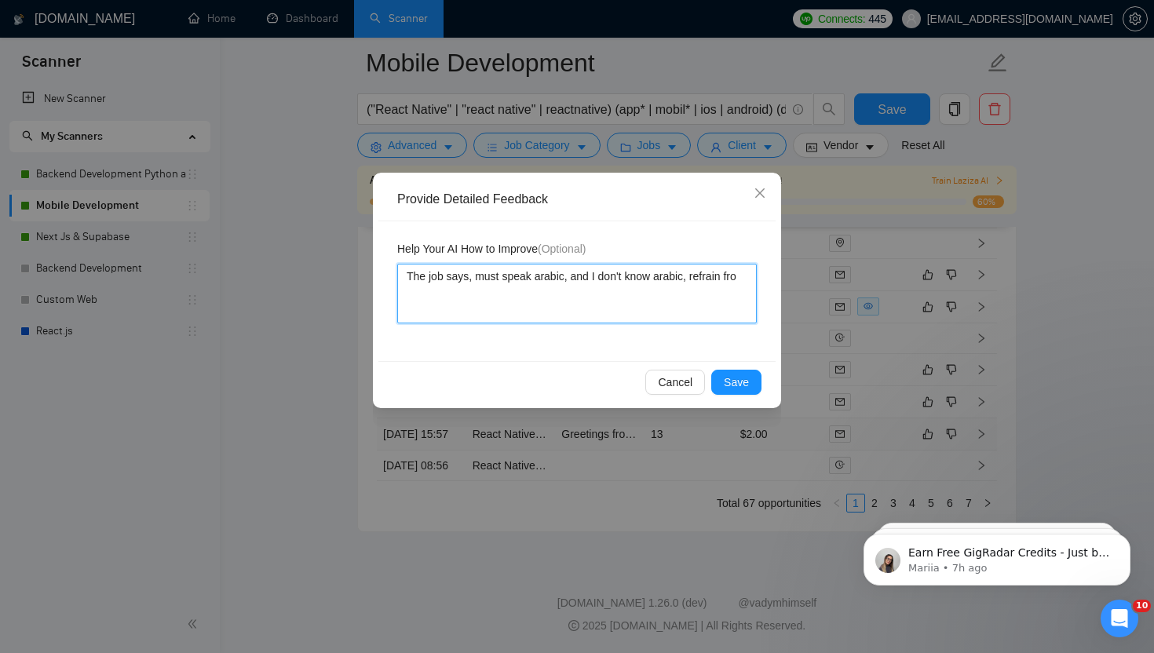
type textarea "The job says, must speak arabic, and I don't know arabic, refrain from"
type textarea "The job says, must speak arabic, and I don't know arabic, refrain from p"
type textarea "The job says, must speak arabic, and I don't know arabic, refrain from po"
type textarea "The job says, must speak arabic, and I don't know arabic, refrain from pos"
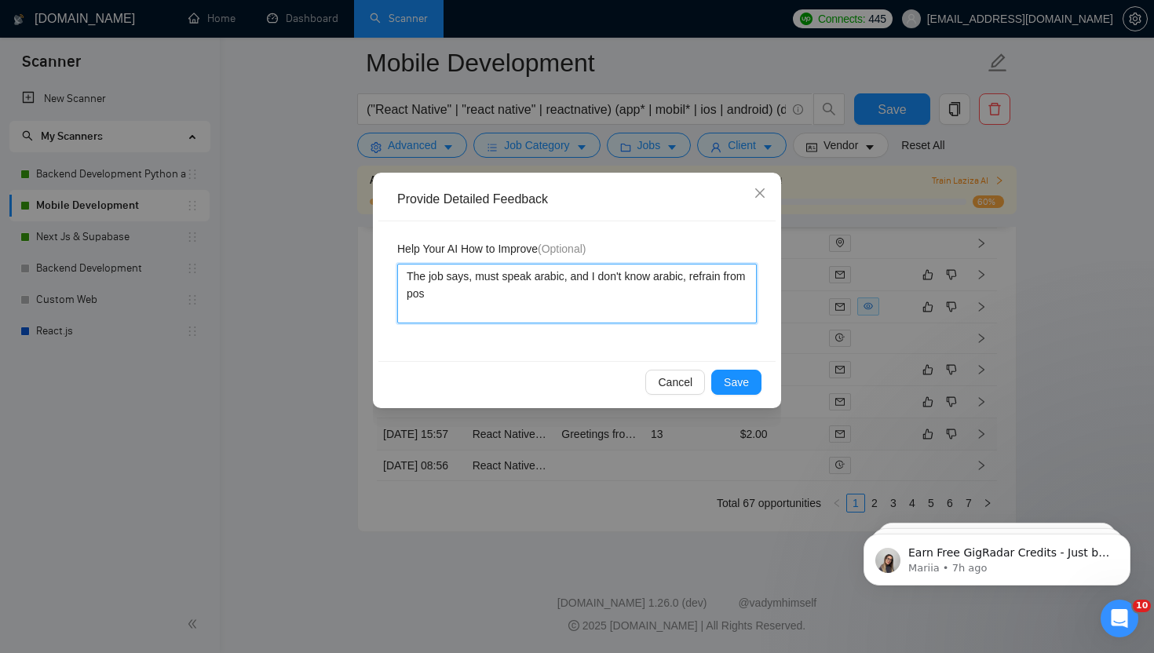
type textarea "The job says, must speak arabic, and I don't know arabic, refrain from post"
type textarea "The job says, must speak arabic, and I don't know arabic, refrain from pos"
type textarea "The job says, must speak arabic, and I don't know arabic, refrain from po"
type textarea "The job says, must speak arabic, and I don't know arabic, refrain from p"
type textarea "The job says, must speak arabic, and I don't know arabic, refrain from"
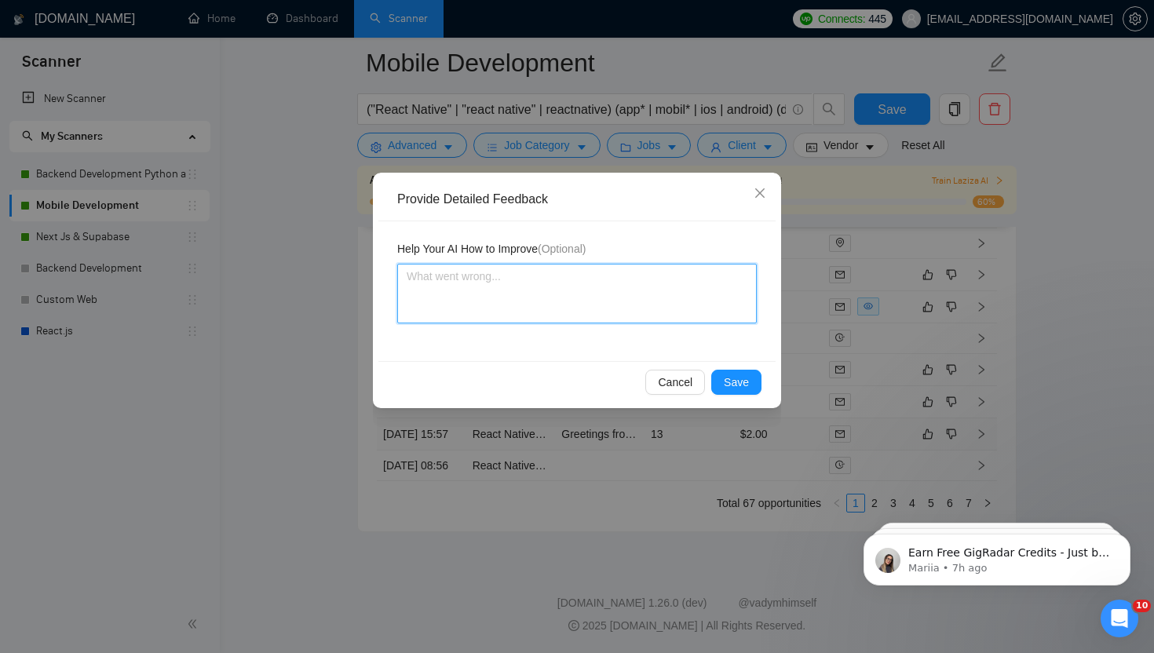
click at [576, 280] on textarea at bounding box center [577, 294] width 360 height 60
paste textarea "If a job requires Arabic fluency and you don’t speak Arabic, it’s best to avoid…"
click at [594, 274] on textarea "If a job requires Arabic fluency and you don’t speak Arabic, it’s best to avoid…" at bounding box center [577, 294] width 360 height 60
click at [514, 301] on textarea "If a job requires Arabic fluency and I don’t speak Arabic, it’s best to avoid b…" at bounding box center [577, 294] width 360 height 60
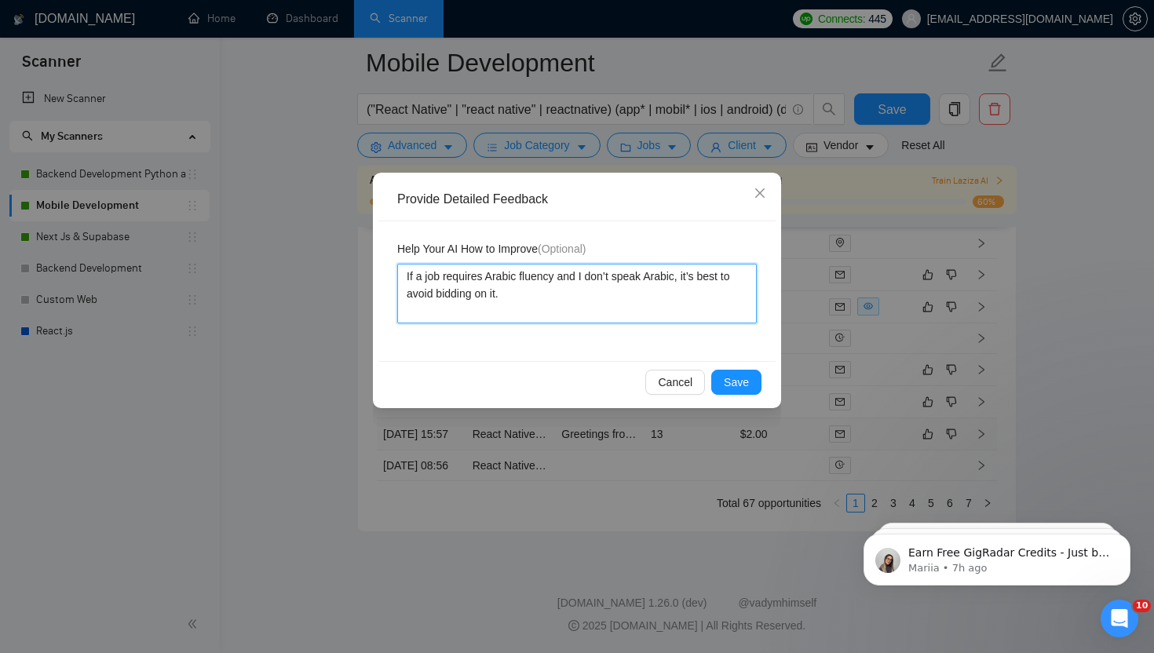
click at [585, 276] on textarea "If a job requires Arabic fluency and I don’t speak Arabic, it’s best to avoid b…" at bounding box center [577, 294] width 360 height 60
click at [570, 278] on textarea "If a job requires Arabic fluency and I don’t speak Arabic, it’s best to avoid b…" at bounding box center [577, 294] width 360 height 60
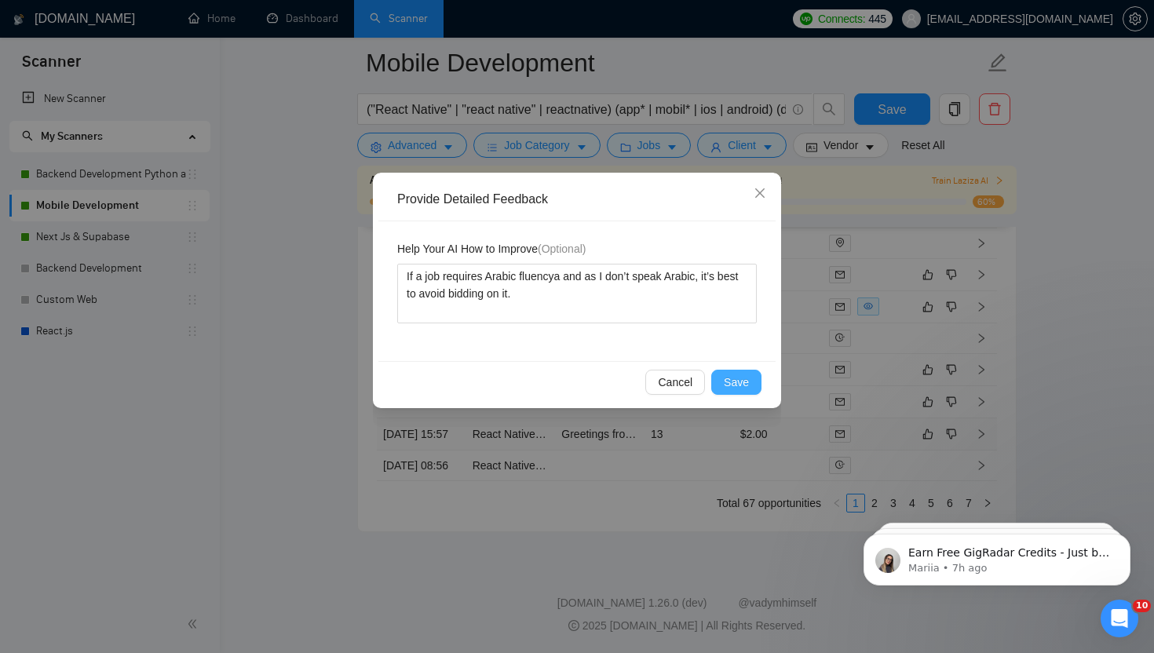
click at [733, 385] on span "Save" at bounding box center [736, 382] width 25 height 17
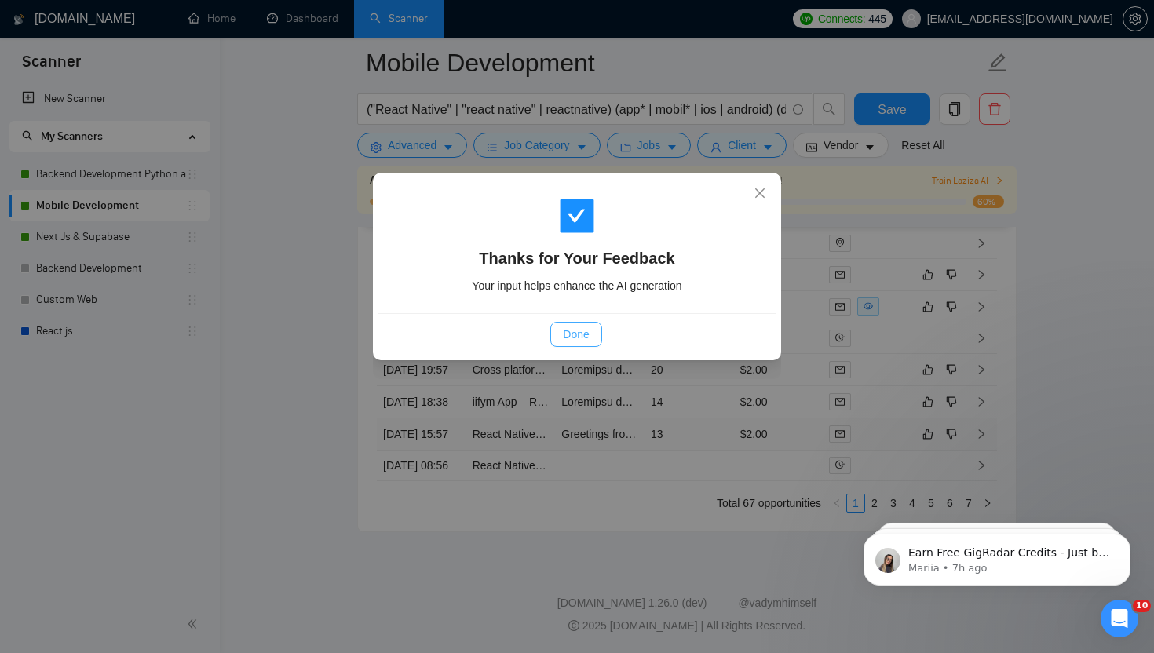
click at [595, 331] on button "Done" at bounding box center [576, 334] width 51 height 25
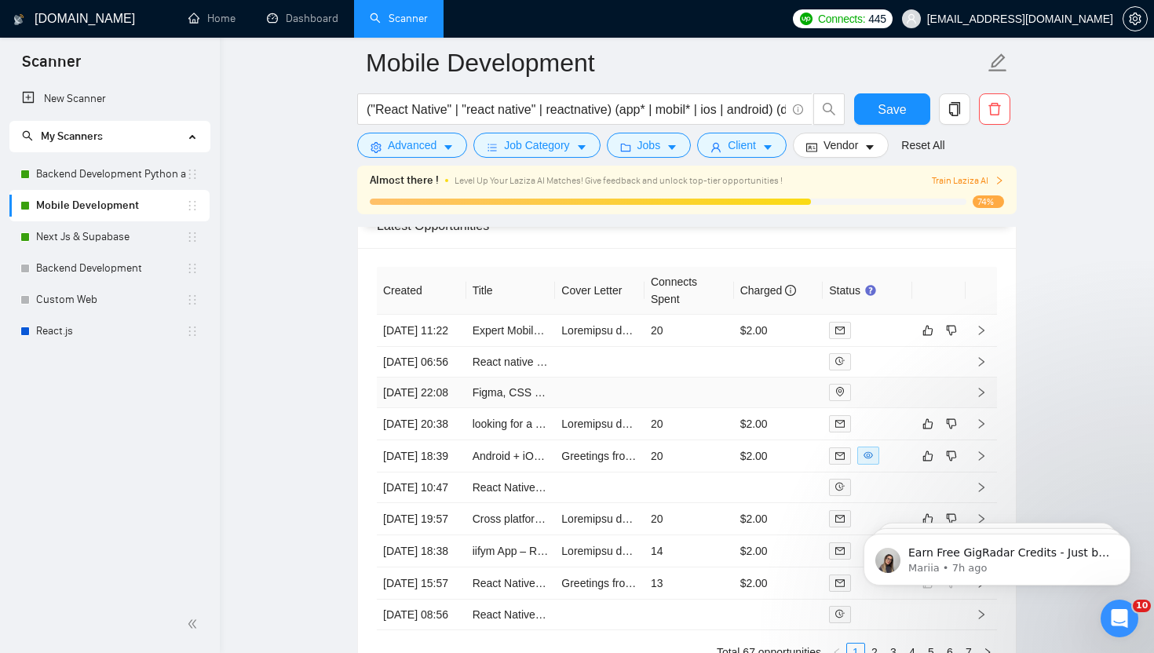
scroll to position [4260, 0]
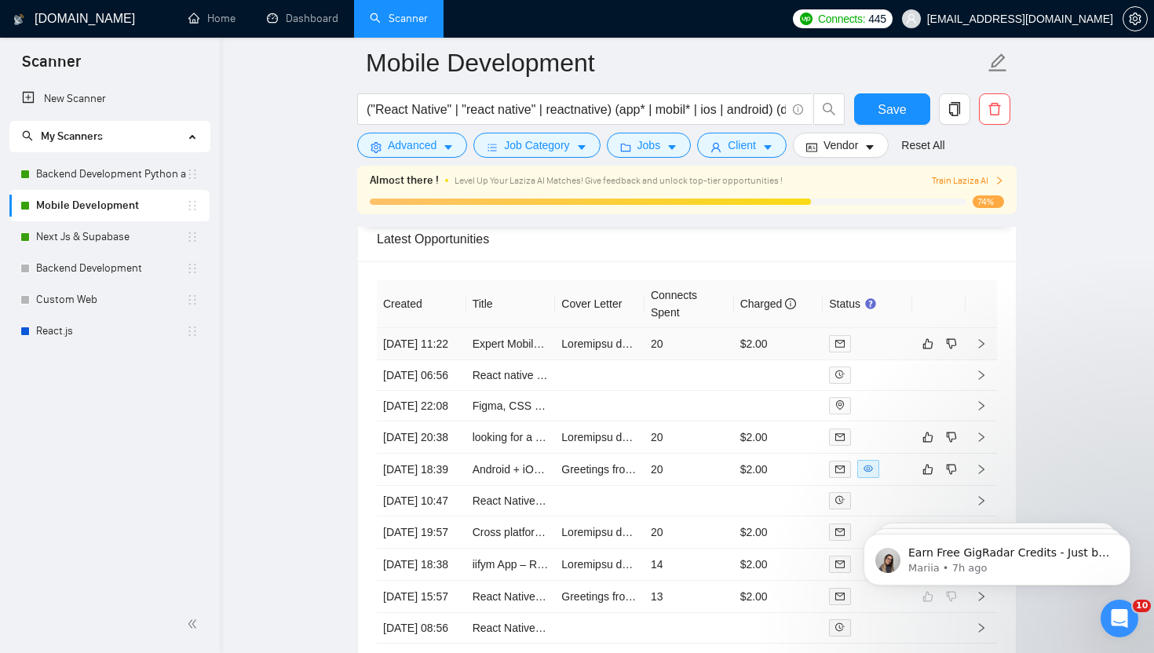
click at [803, 355] on td "$2.00" at bounding box center [779, 344] width 90 height 32
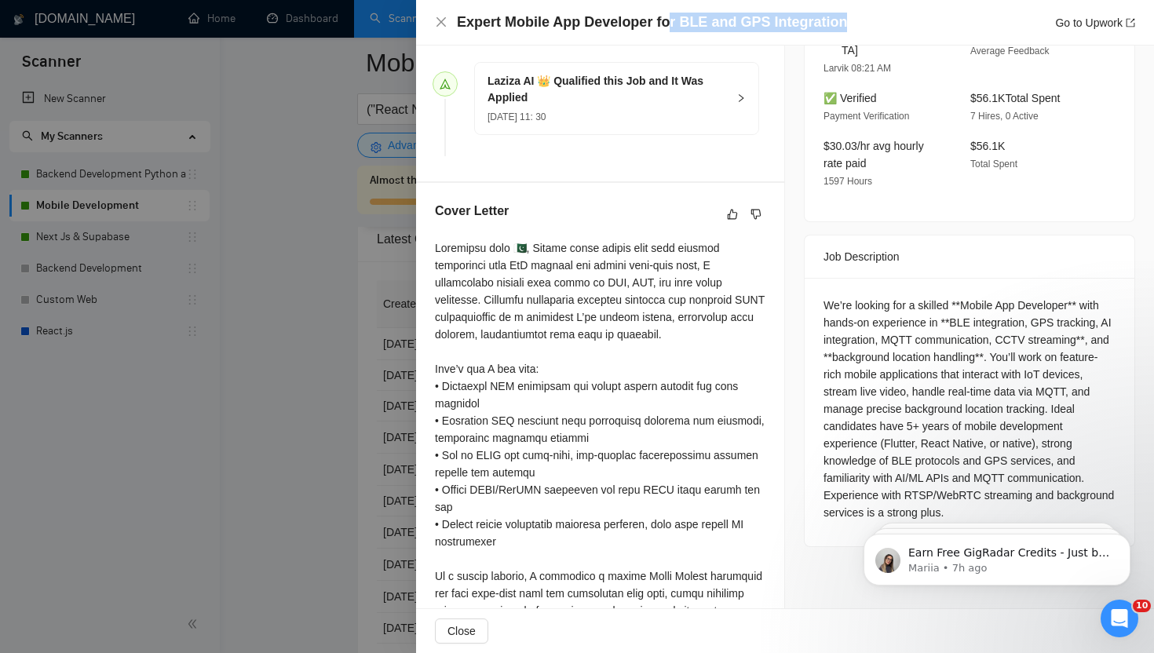
drag, startPoint x: 664, startPoint y: 24, endPoint x: 837, endPoint y: 25, distance: 172.8
click at [837, 25] on div "Expert Mobile App Developer for BLE and GPS Integration Go to Upwork" at bounding box center [796, 23] width 679 height 20
click at [265, 271] on div at bounding box center [577, 326] width 1154 height 653
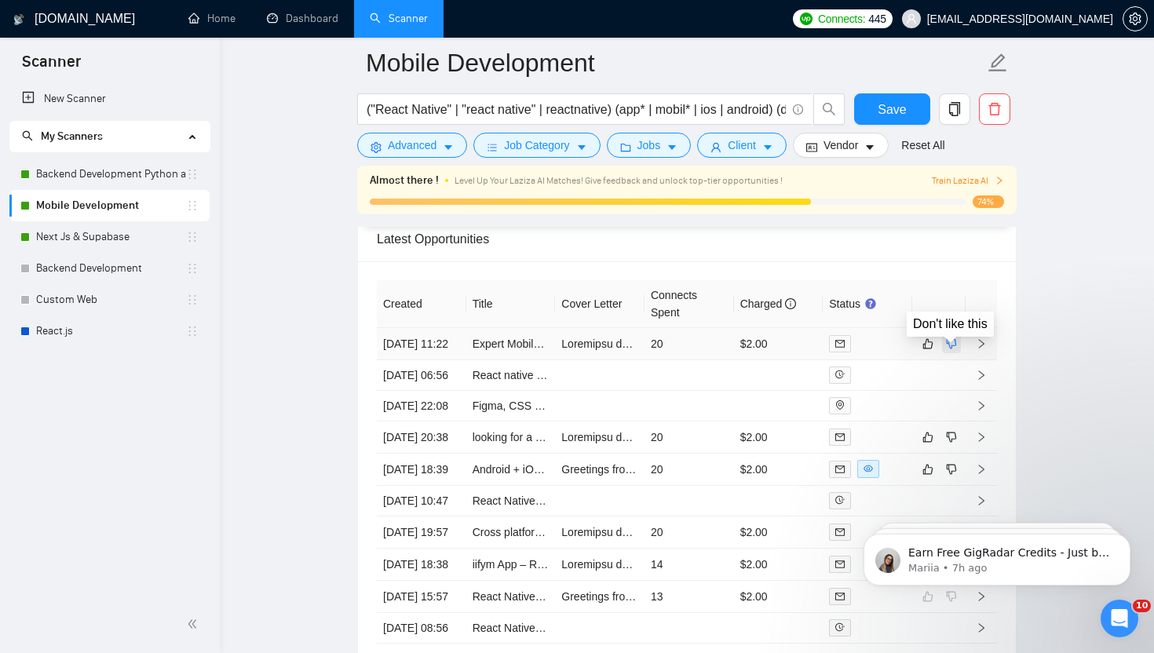
click at [950, 349] on icon "dislike" at bounding box center [951, 344] width 11 height 13
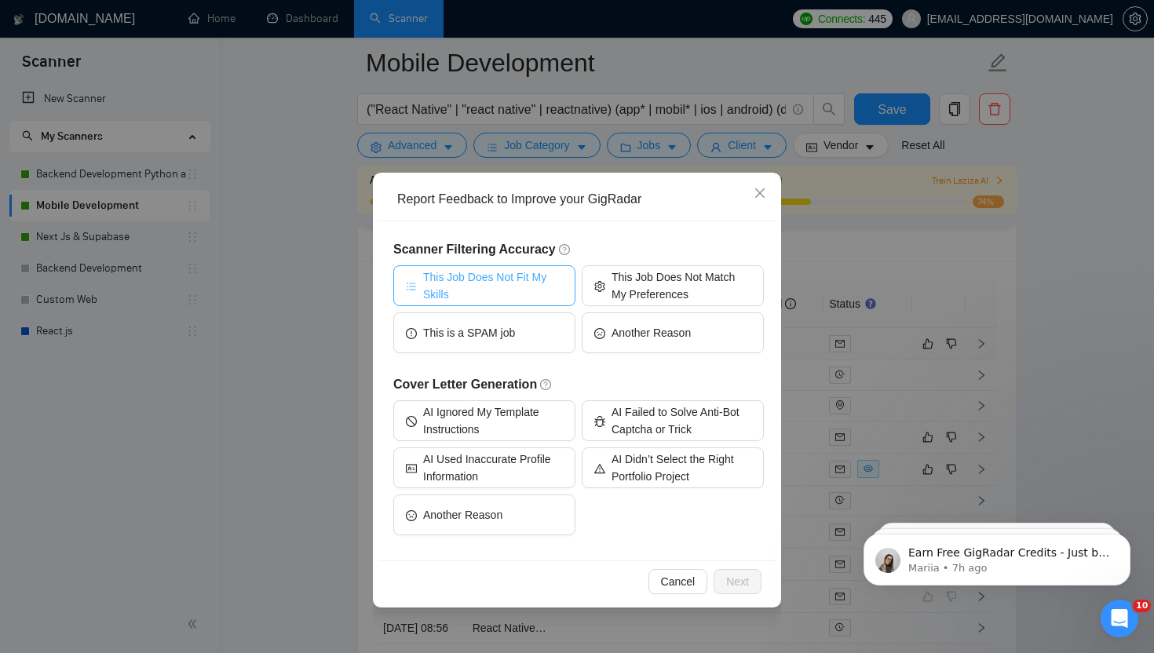
click at [489, 291] on span "This Job Does Not Fit My Skills" at bounding box center [493, 286] width 140 height 35
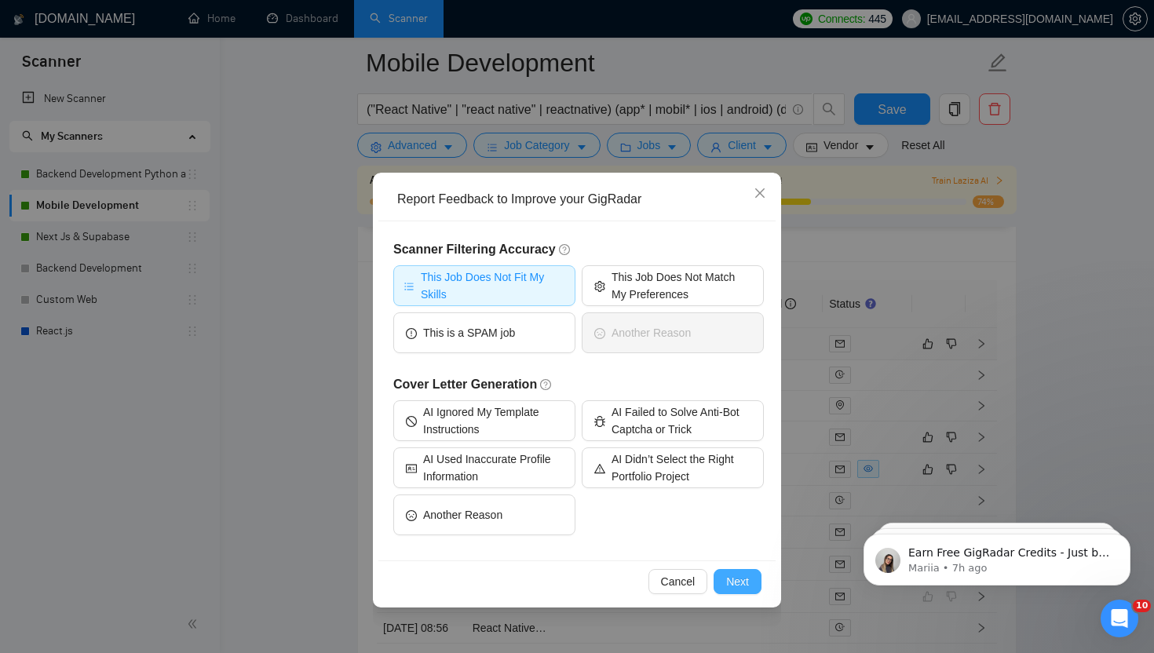
click at [752, 583] on button "Next" at bounding box center [738, 581] width 48 height 25
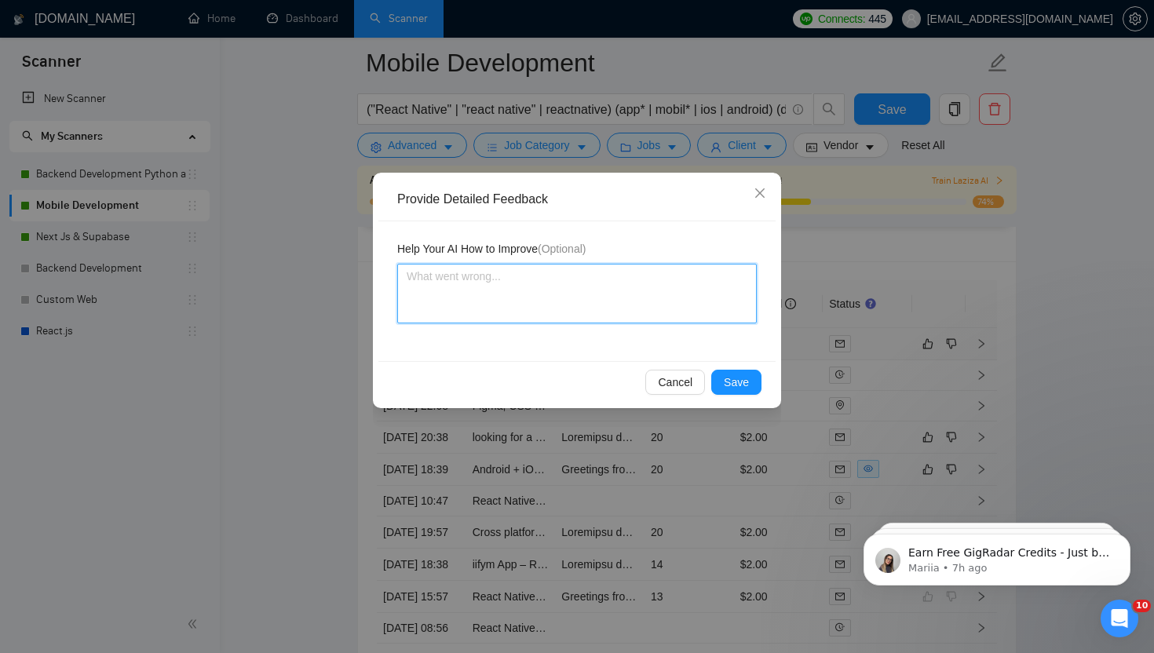
click at [536, 291] on textarea at bounding box center [577, 294] width 360 height 60
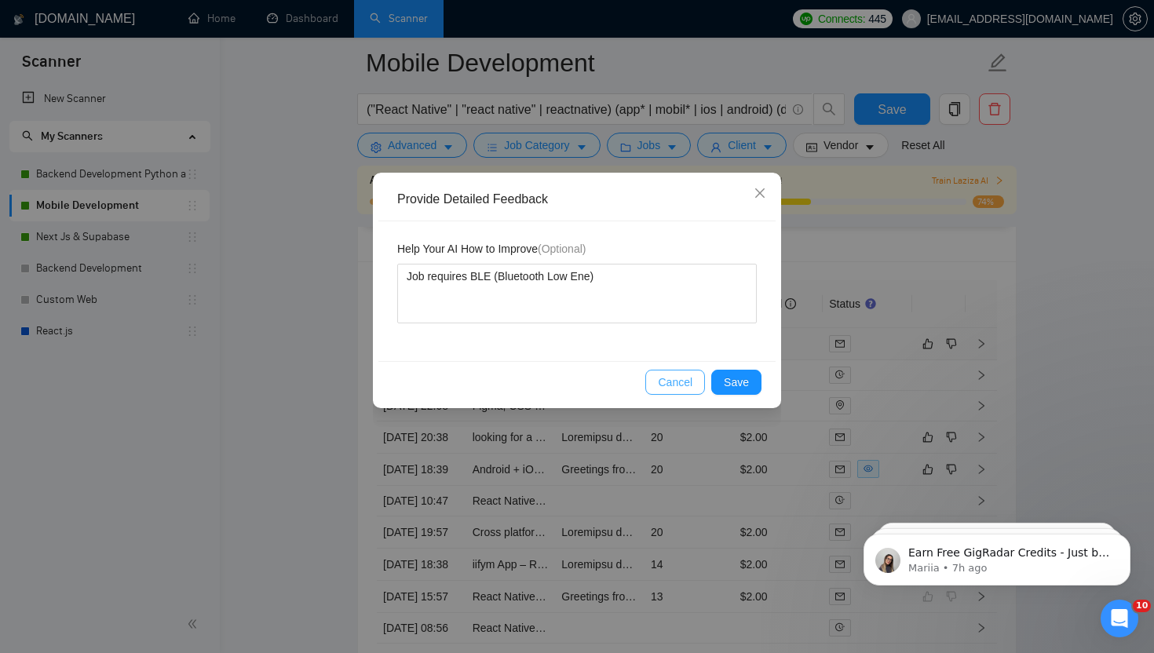
click at [671, 382] on span "Cancel" at bounding box center [675, 382] width 35 height 17
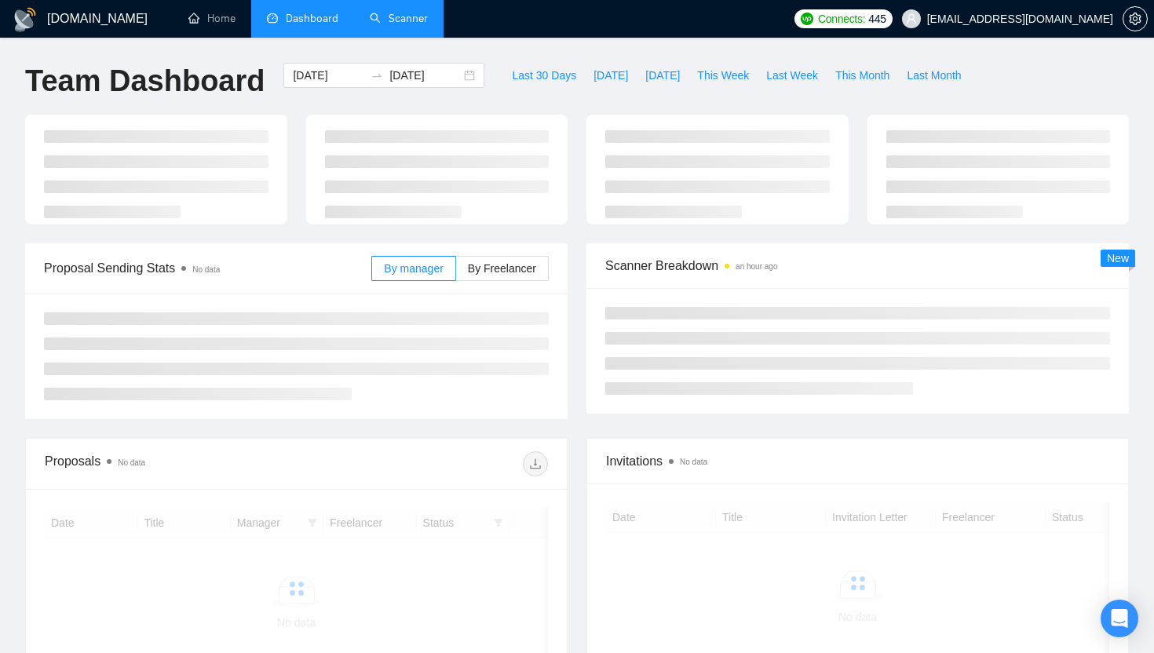
click at [398, 12] on link "Scanner" at bounding box center [399, 18] width 58 height 13
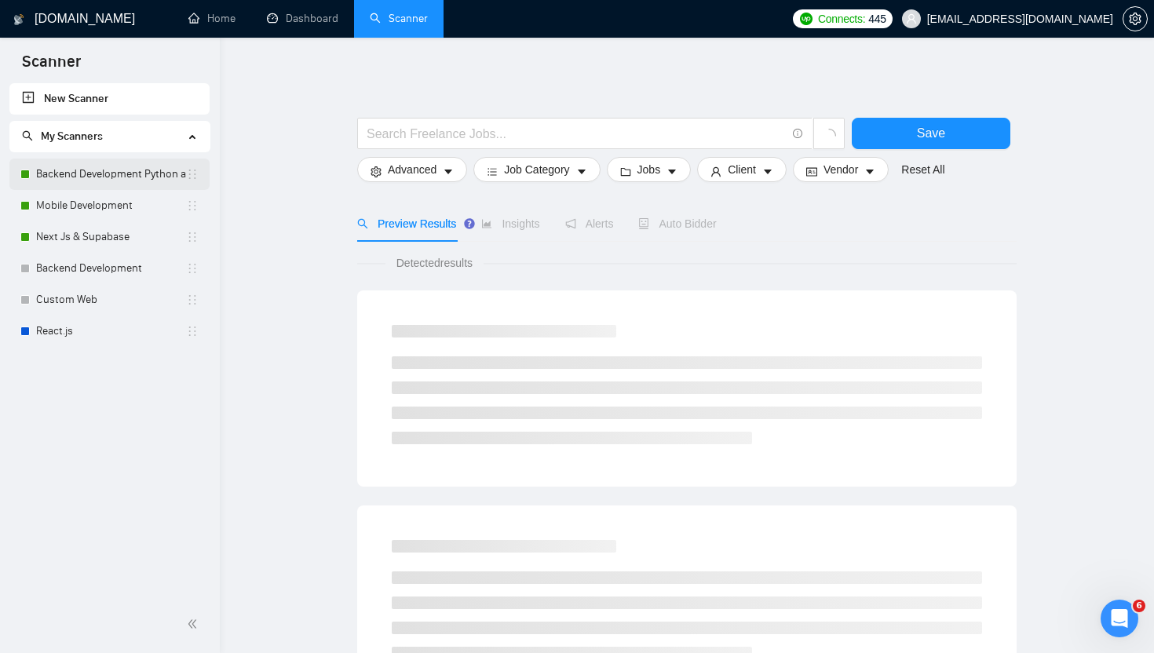
click at [74, 181] on link "Backend Development Python and Go" at bounding box center [111, 174] width 150 height 31
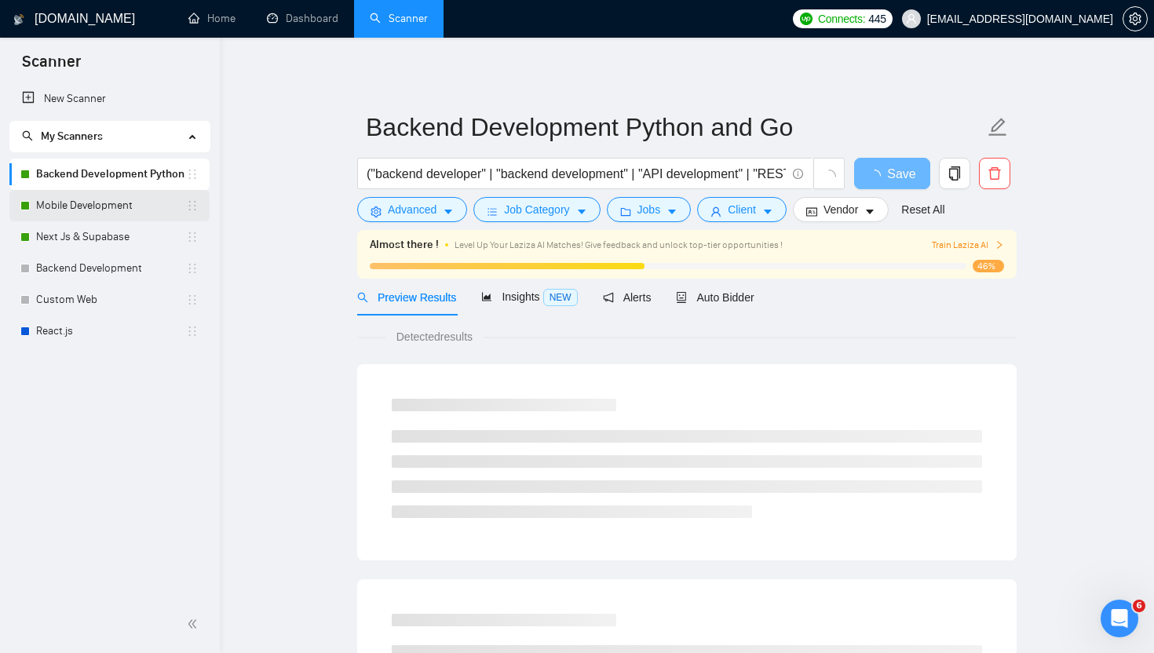
click at [80, 202] on link "Mobile Development" at bounding box center [111, 205] width 150 height 31
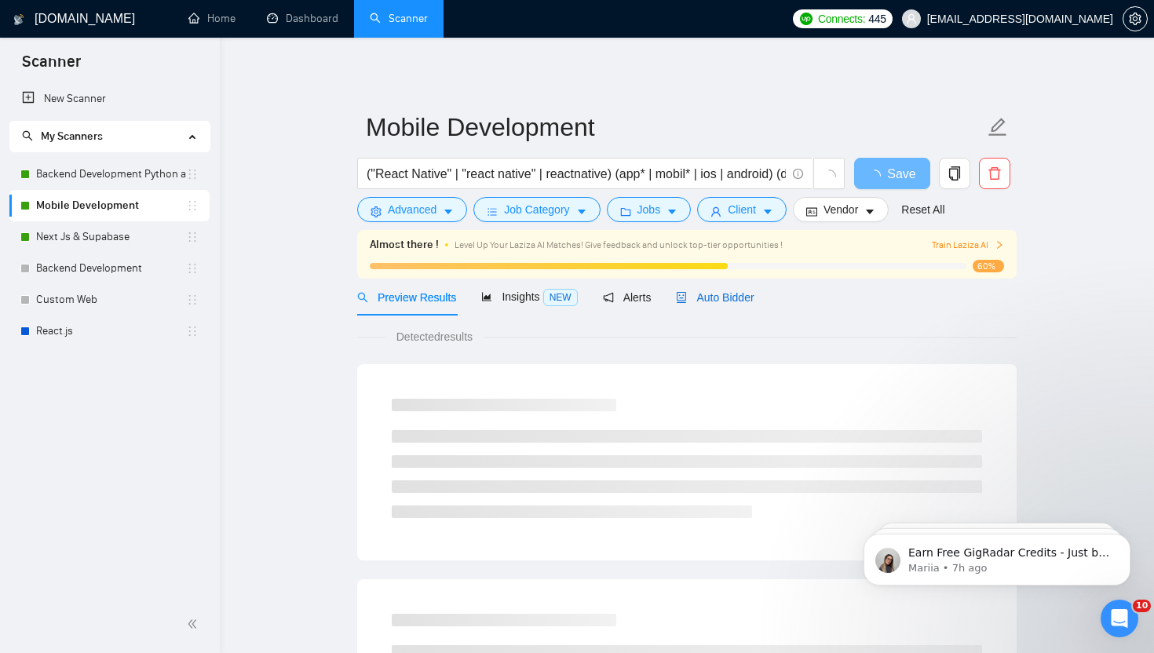
click at [722, 298] on span "Auto Bidder" at bounding box center [715, 297] width 78 height 13
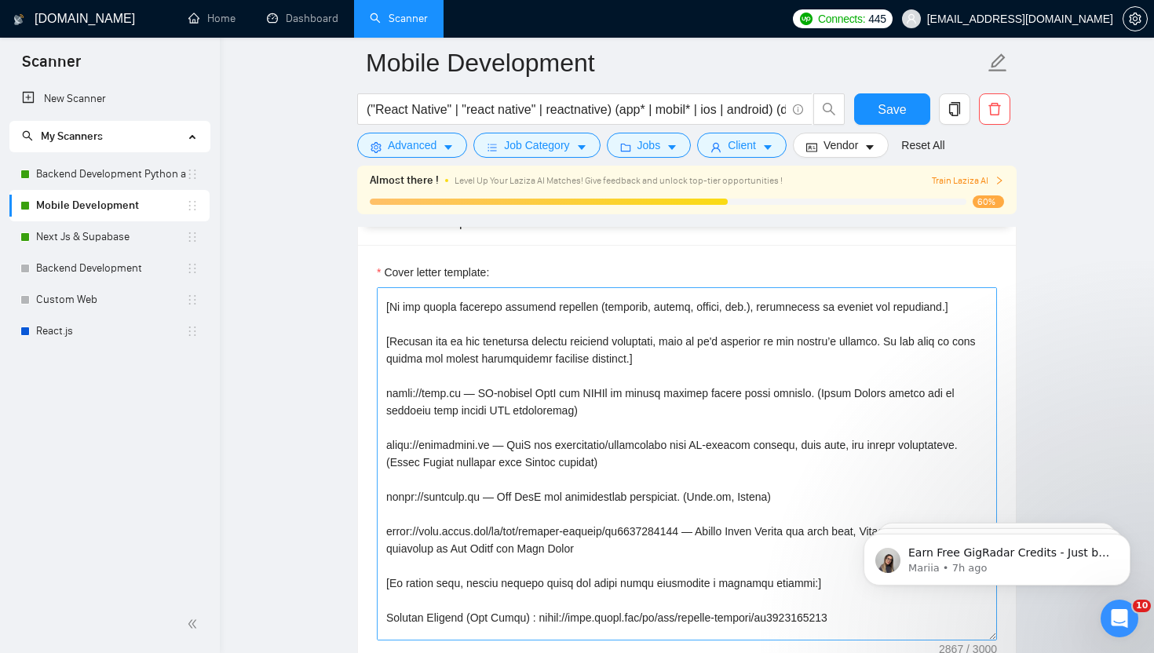
scroll to position [1964, 0]
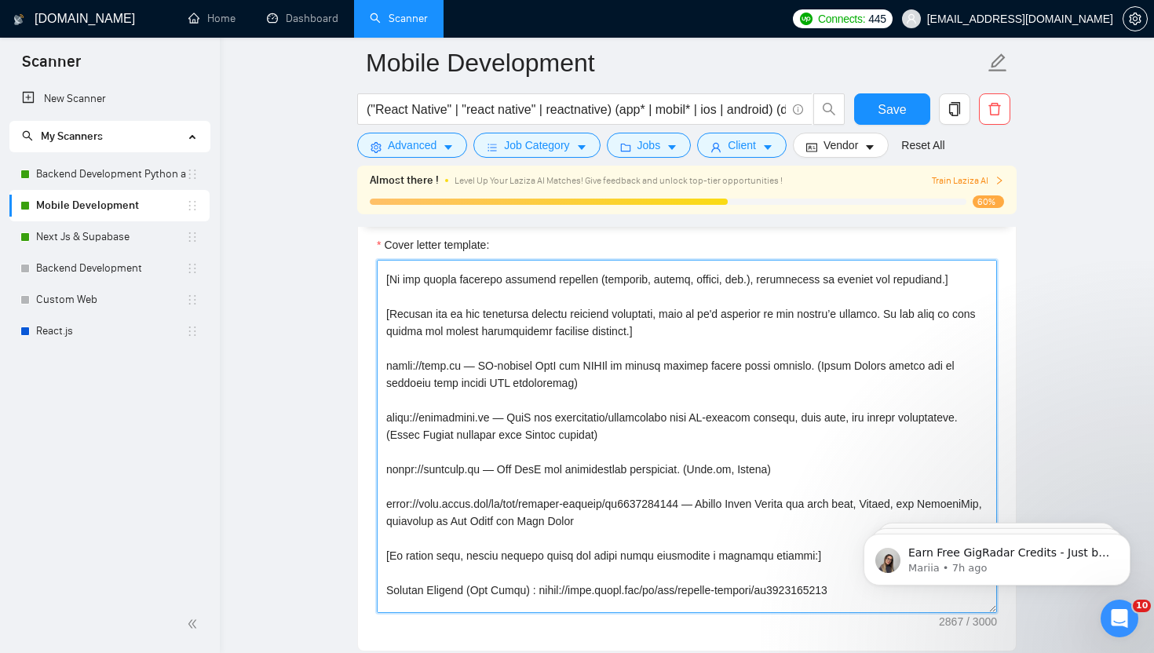
click at [858, 439] on textarea "Cover letter template:" at bounding box center [687, 436] width 620 height 353
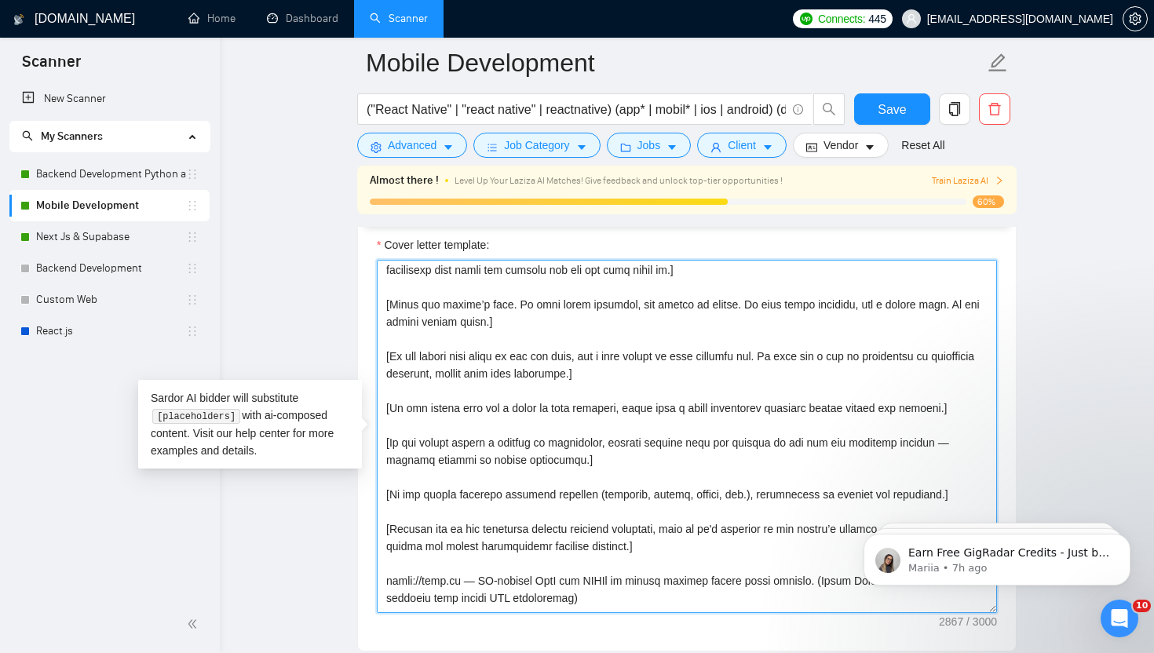
scroll to position [0, 0]
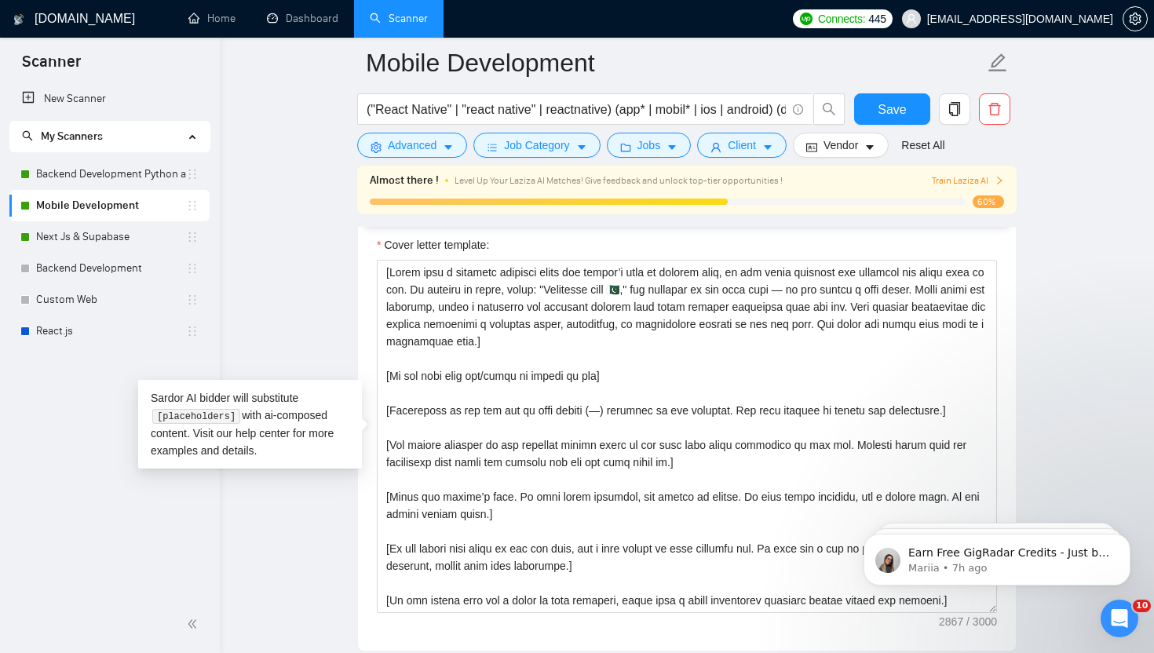
click at [1074, 374] on main "Mobile Development ("React Native" | "react native" | reactnative) (app* | mobi…" at bounding box center [687, 545] width 884 height 4892
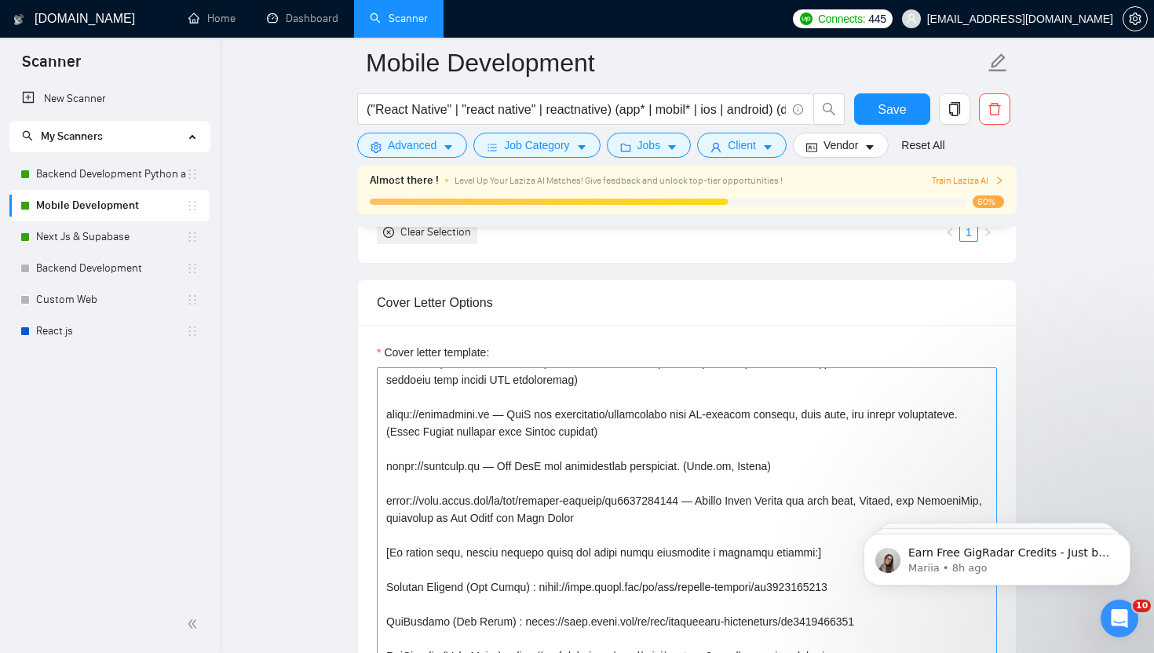
scroll to position [1853, 0]
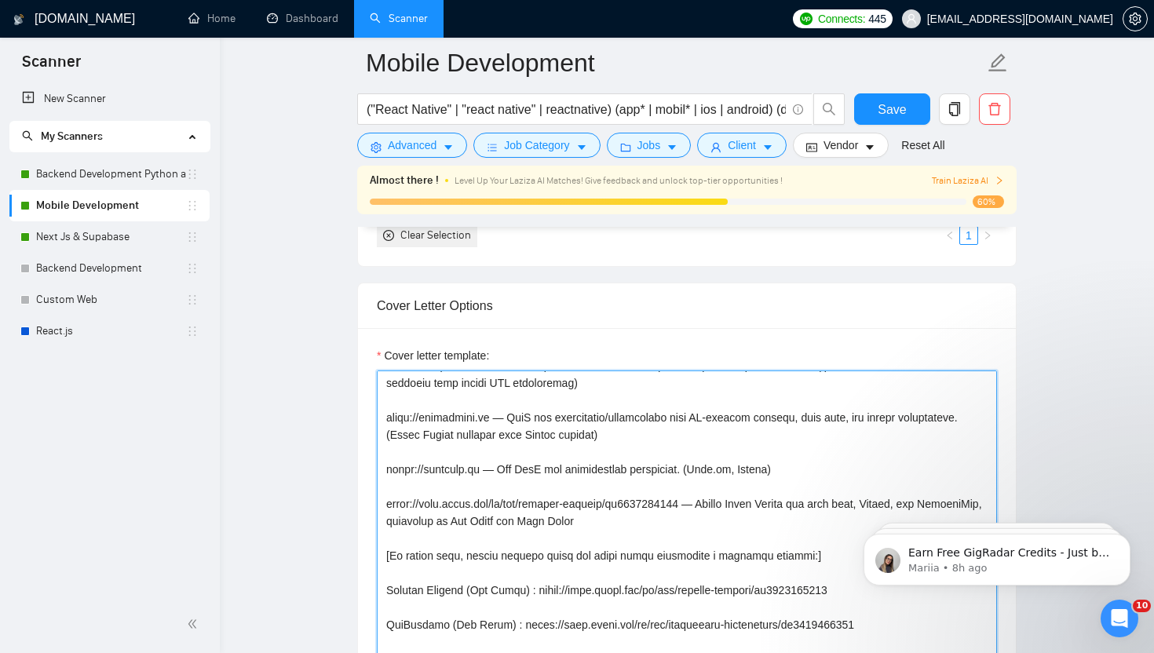
click at [681, 517] on textarea "Cover letter template:" at bounding box center [687, 547] width 620 height 353
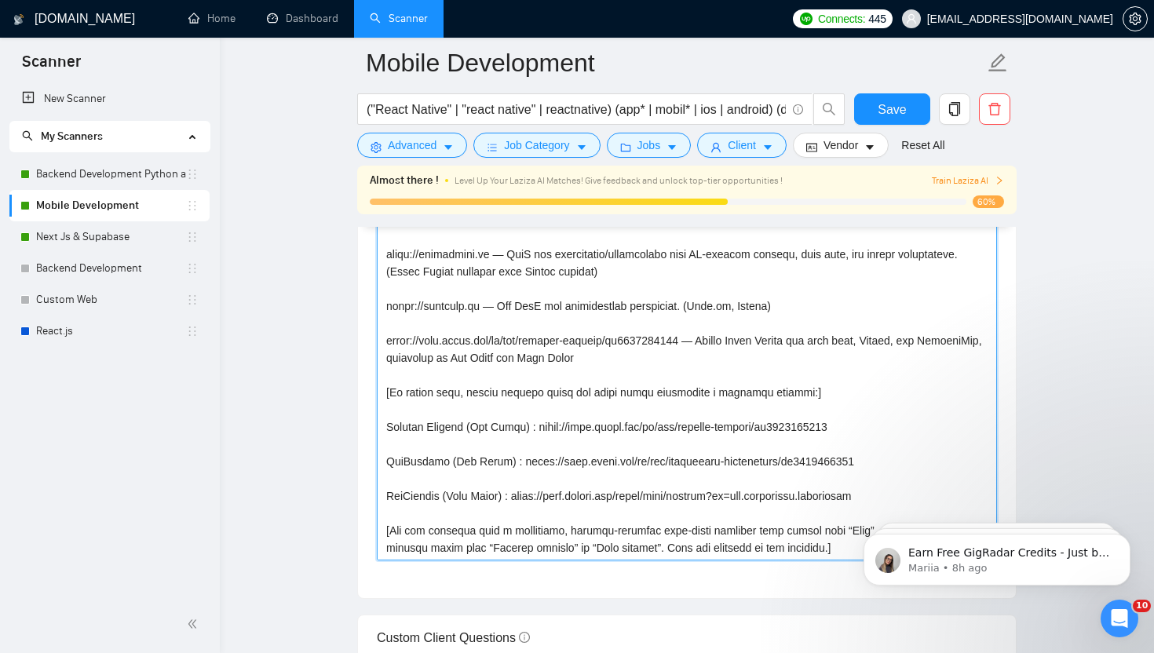
scroll to position [2034, 0]
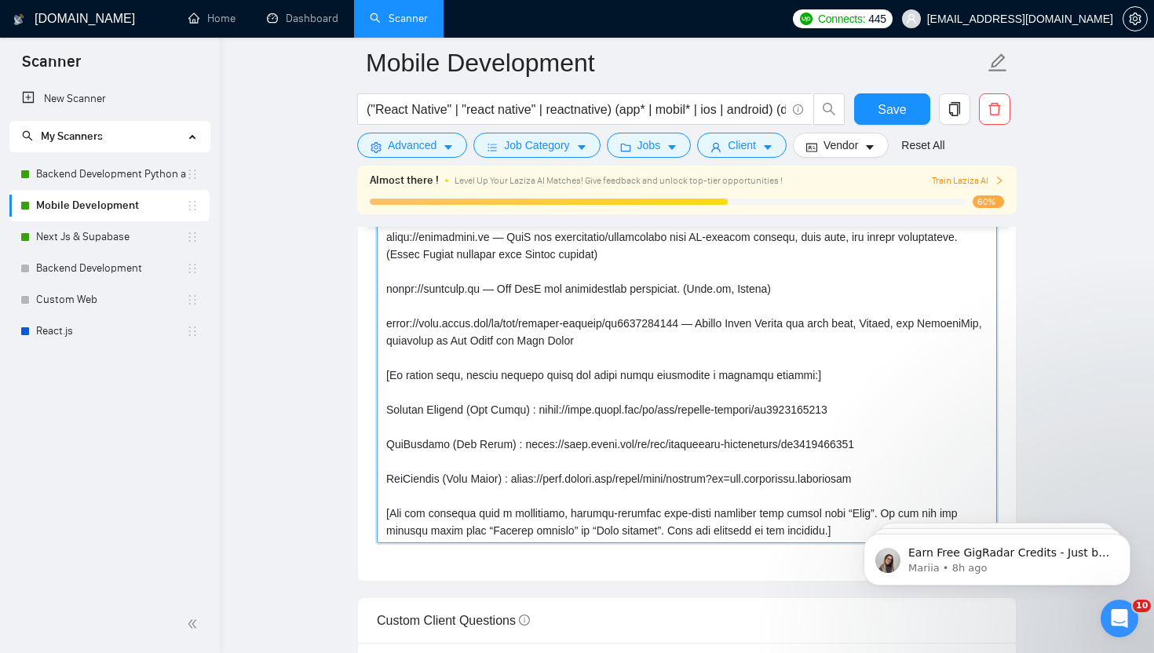
click at [621, 397] on textarea "Cover letter template:" at bounding box center [687, 366] width 620 height 353
paste textarea "in the local language and adjusted for their time of day. If nothing is found, …"
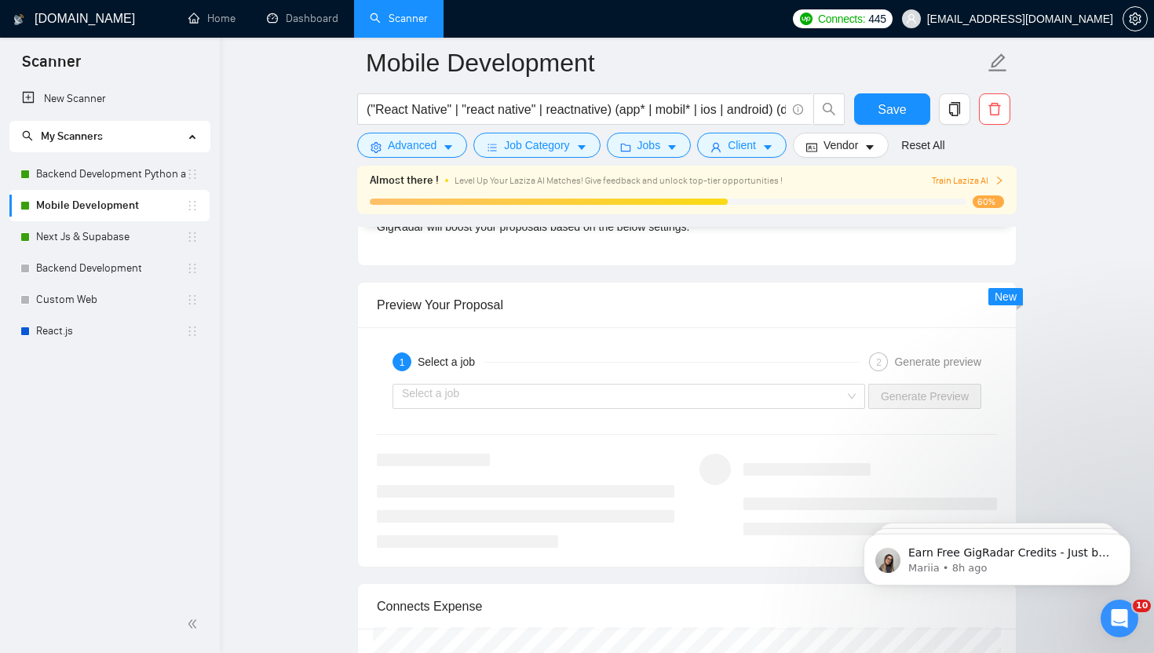
scroll to position [3068, 0]
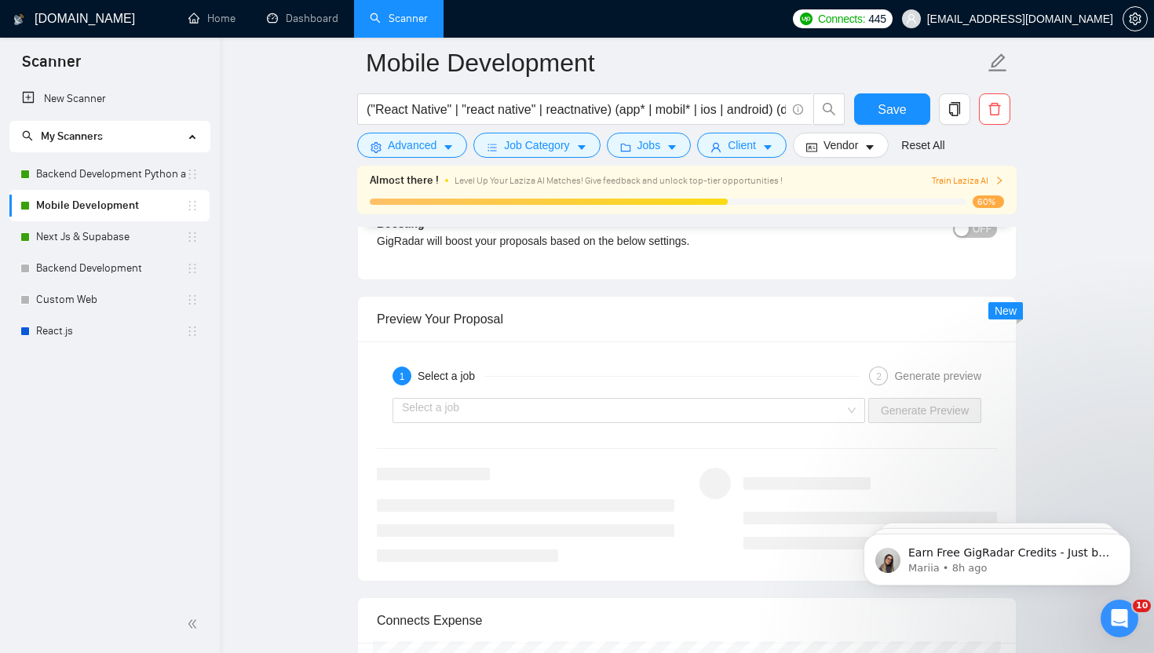
type textarea "[Start with a personal greeting using the client’s name in the local language a…"
click at [788, 430] on div "1 Select a job 2 Generate preview Select a job Generate Preview" at bounding box center [687, 462] width 658 height 240
click at [755, 417] on input "search" at bounding box center [623, 411] width 443 height 24
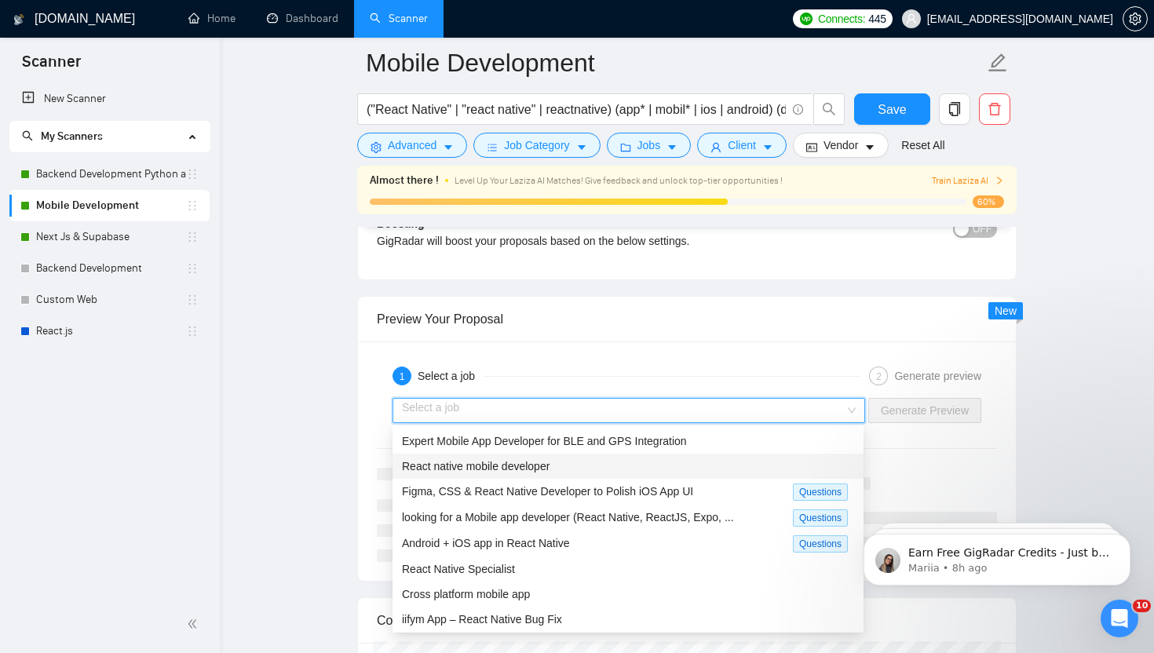
click at [606, 470] on div "React native mobile developer" at bounding box center [628, 466] width 452 height 17
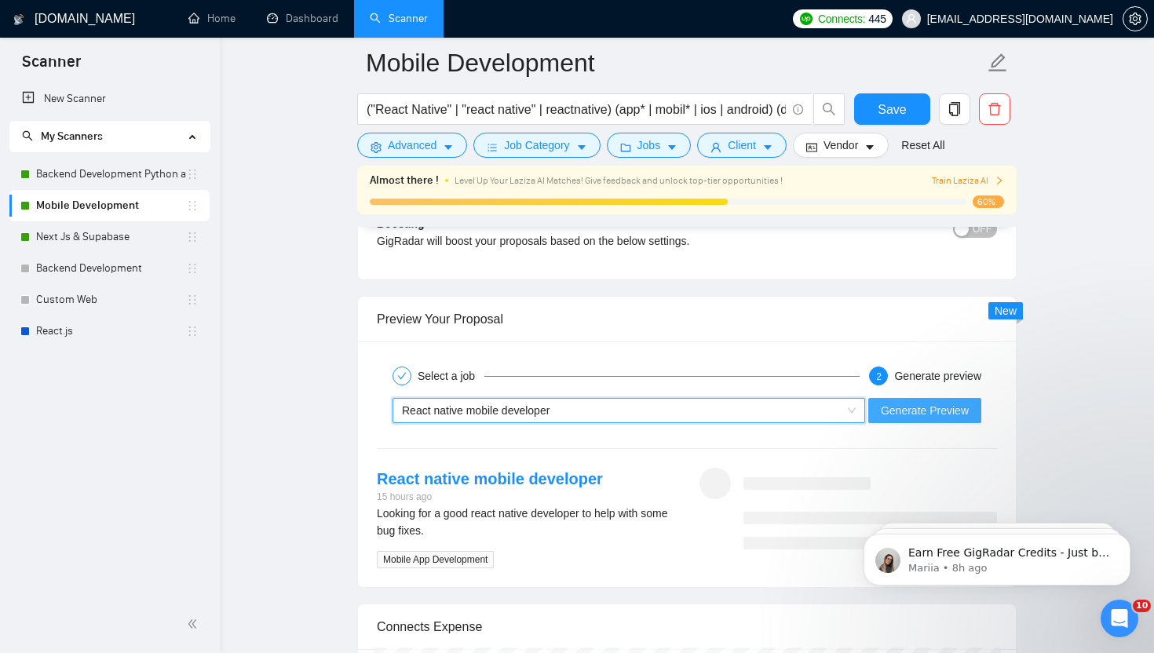
click at [936, 412] on span "Generate Preview" at bounding box center [925, 410] width 88 height 17
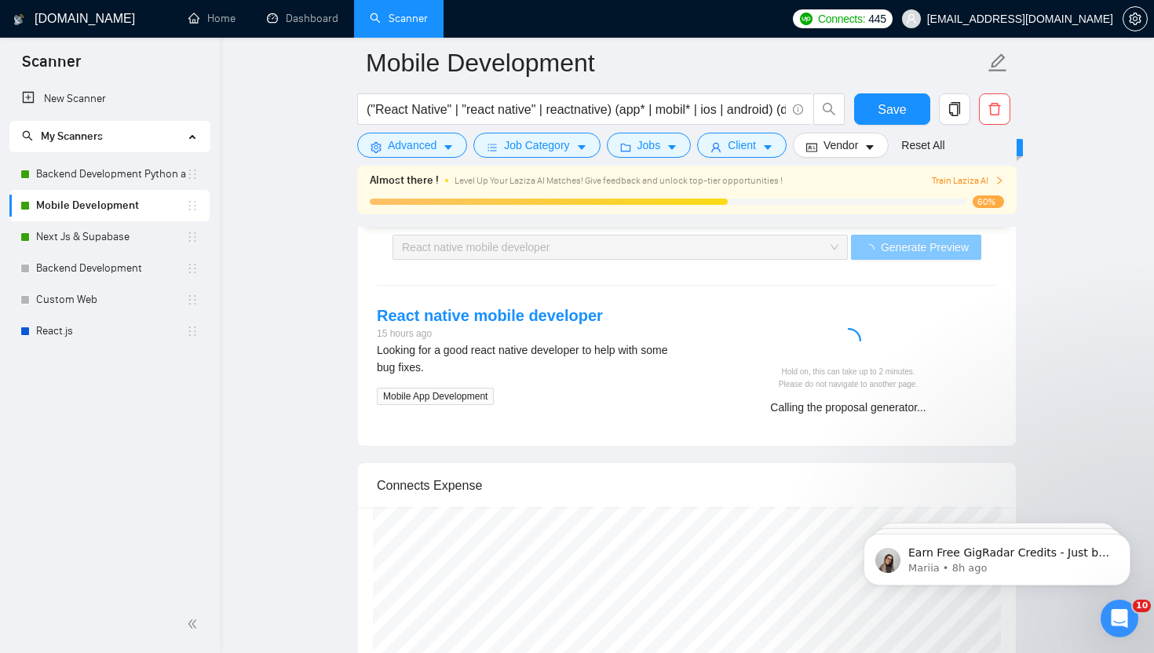
scroll to position [3233, 0]
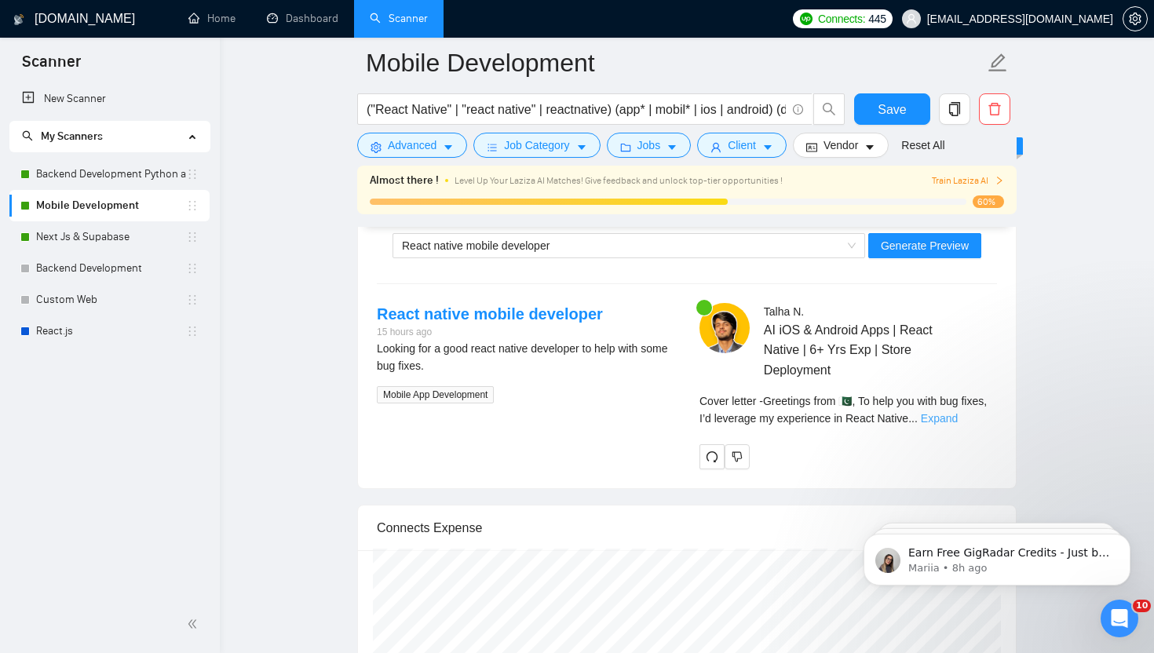
click at [958, 423] on link "Expand" at bounding box center [939, 418] width 37 height 13
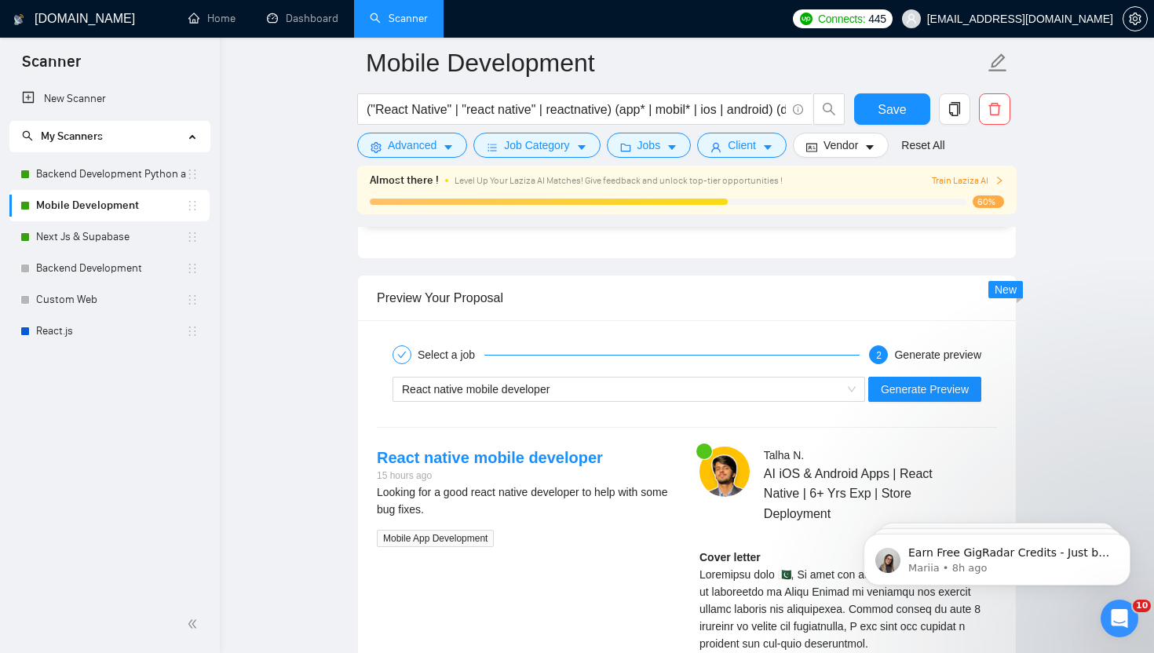
scroll to position [3088, 0]
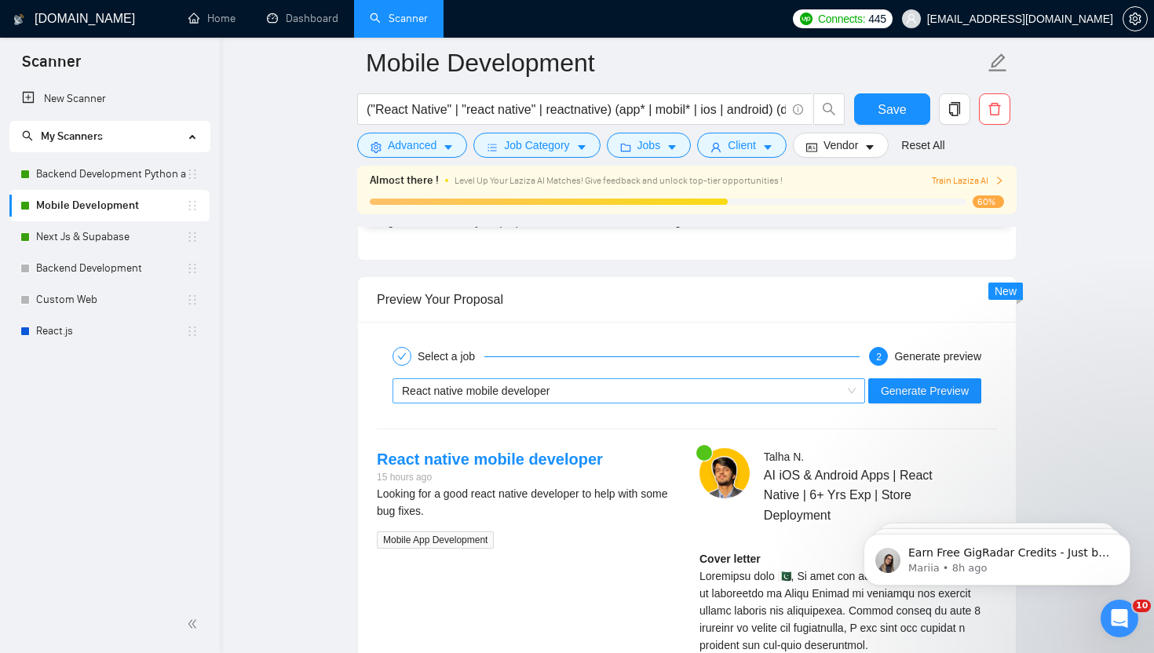
click at [638, 393] on div "React native mobile developer" at bounding box center [622, 391] width 440 height 24
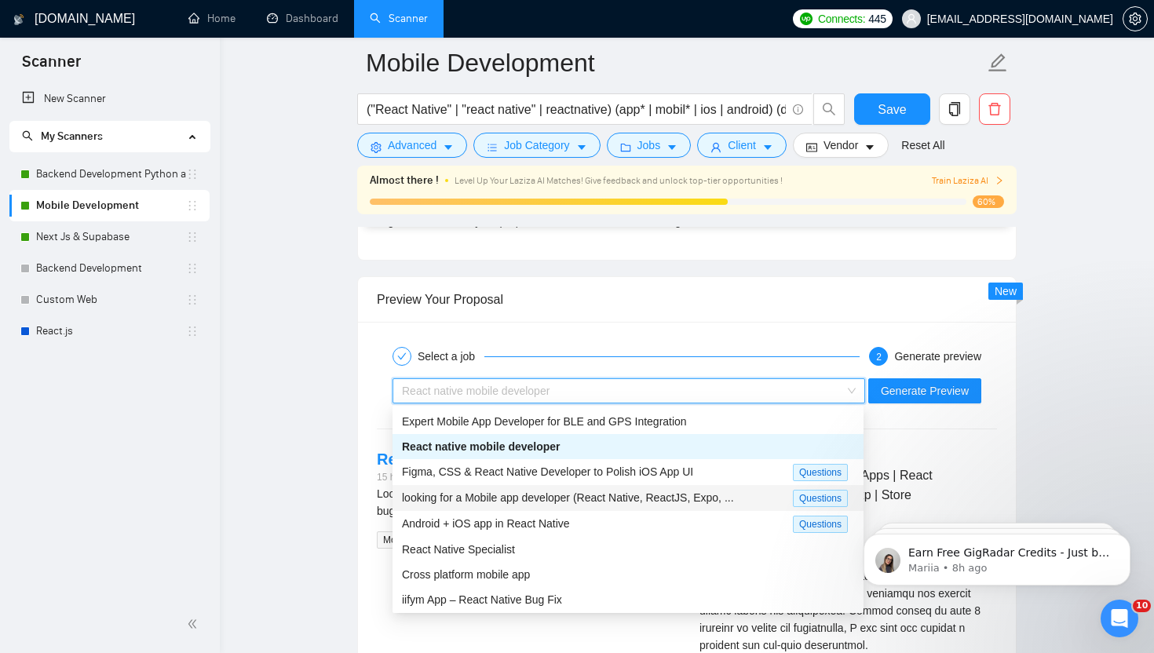
scroll to position [32, 0]
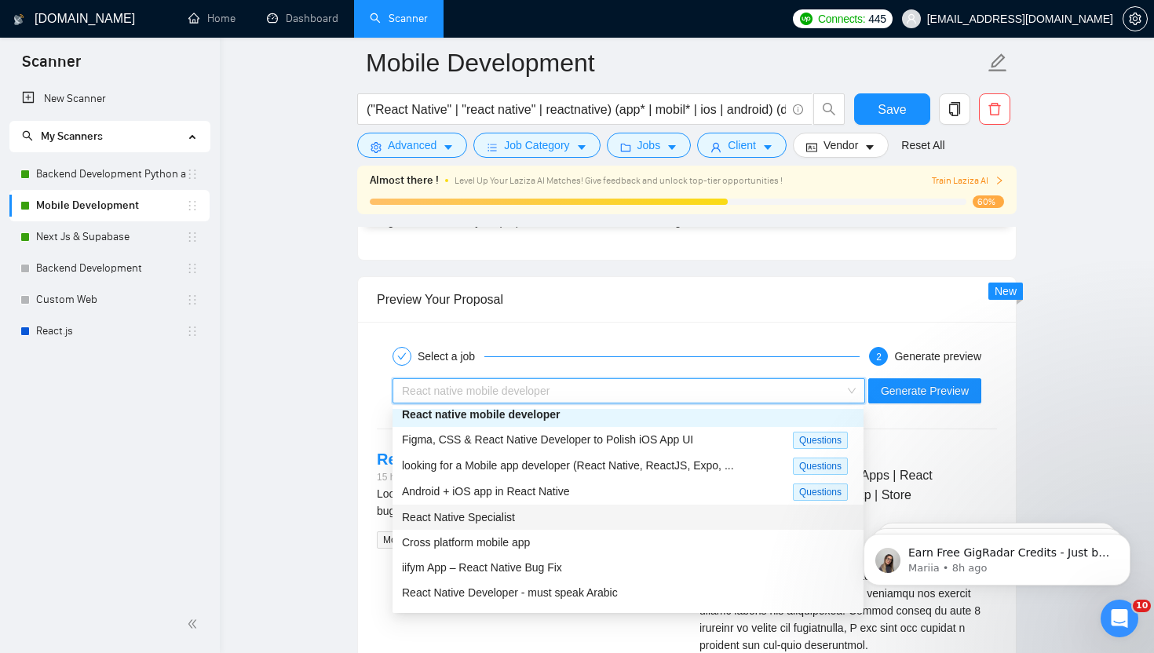
click at [552, 519] on div "React Native Specialist" at bounding box center [628, 517] width 452 height 17
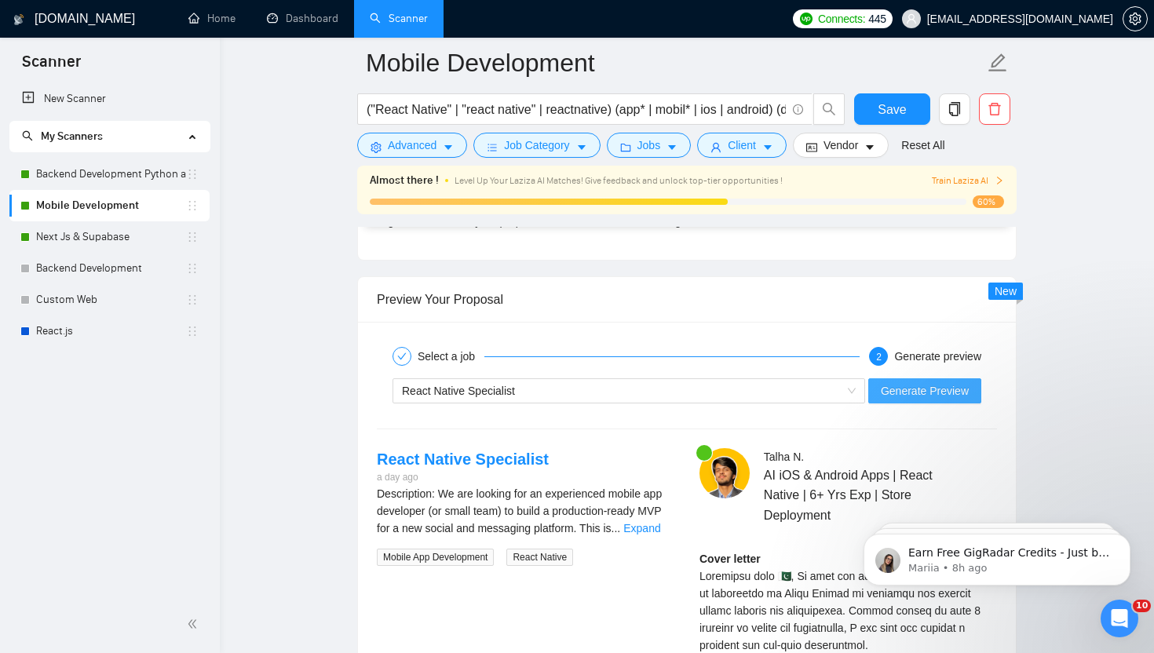
click at [906, 390] on span "Generate Preview" at bounding box center [925, 390] width 88 height 17
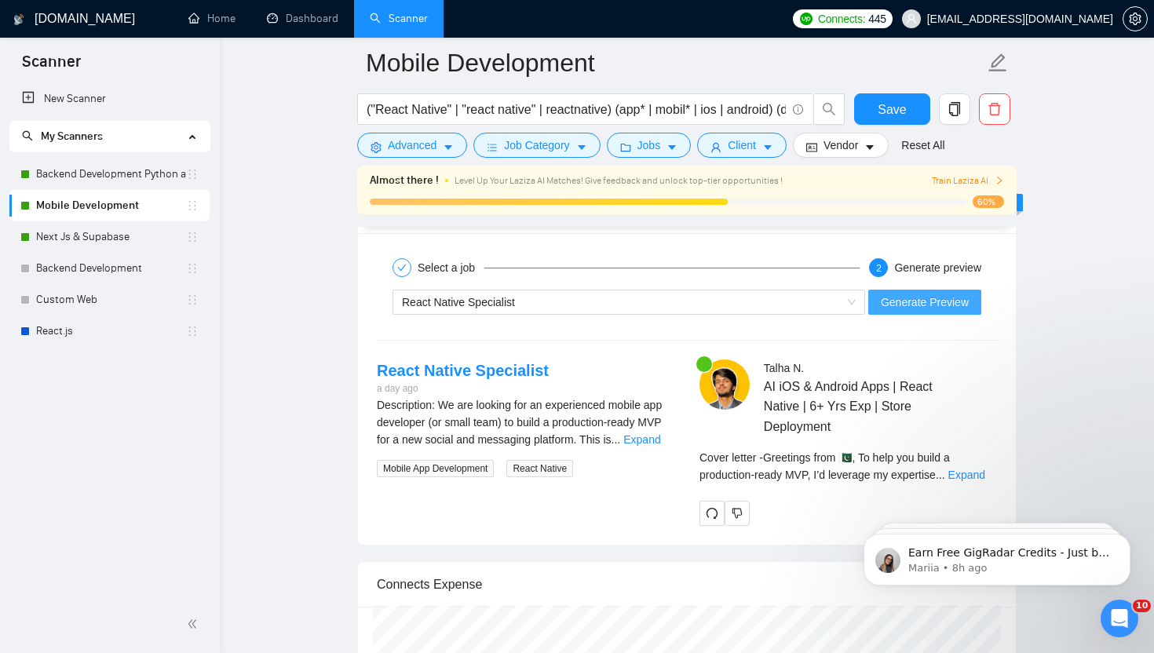
scroll to position [3183, 0]
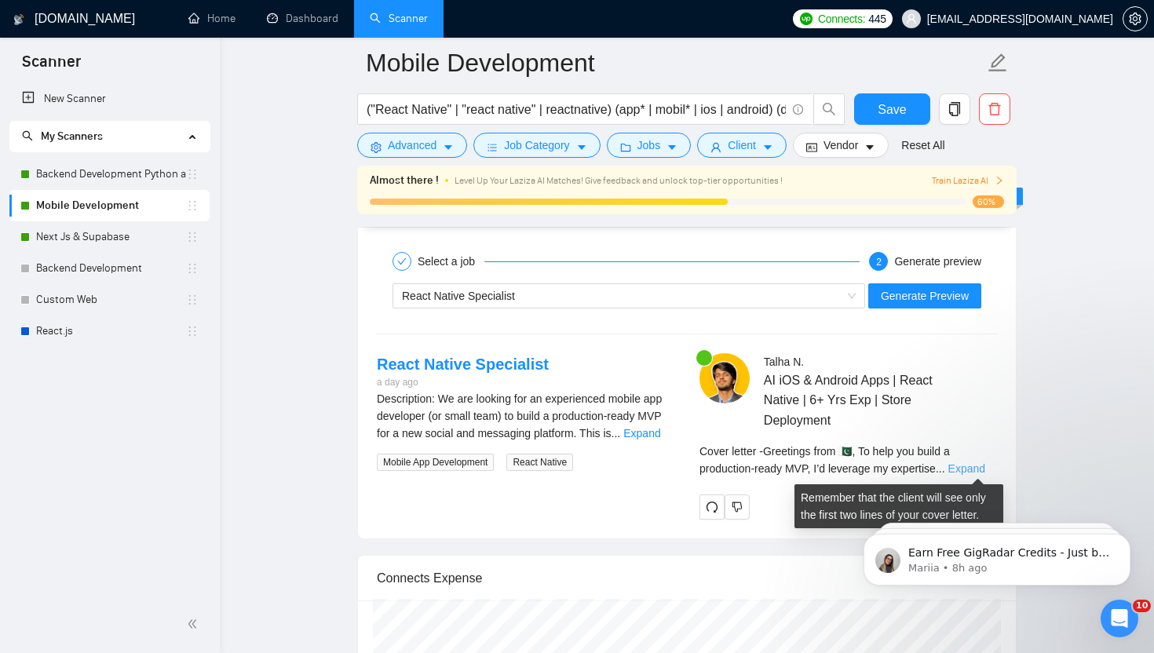
click at [975, 472] on link "Expand" at bounding box center [967, 469] width 37 height 13
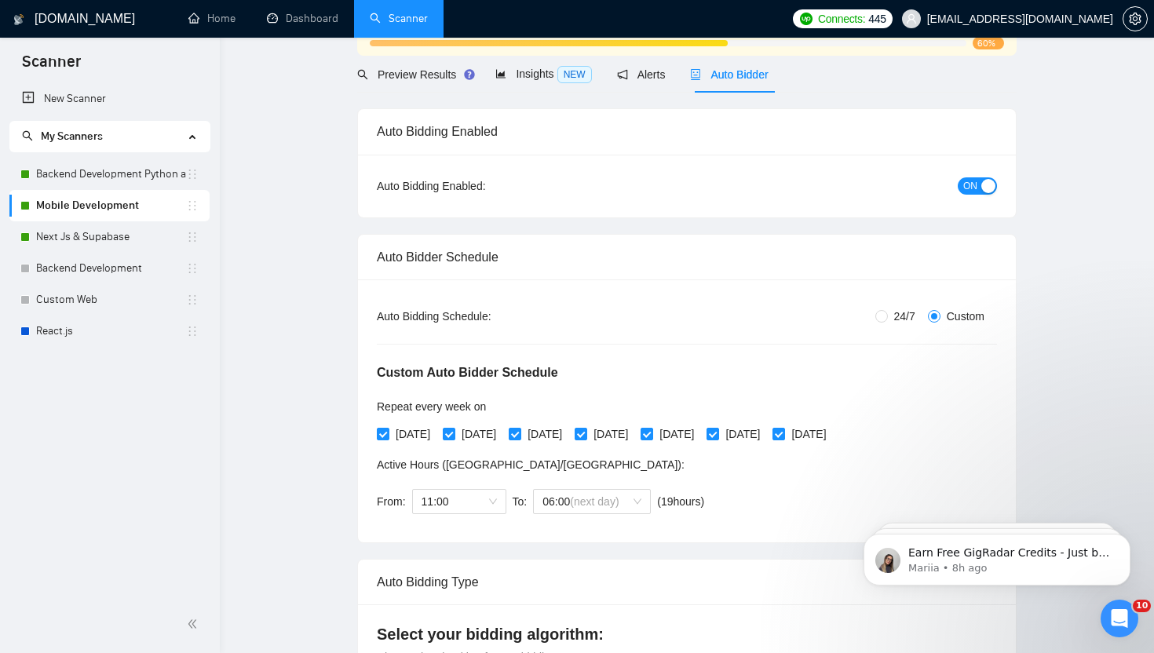
scroll to position [0, 0]
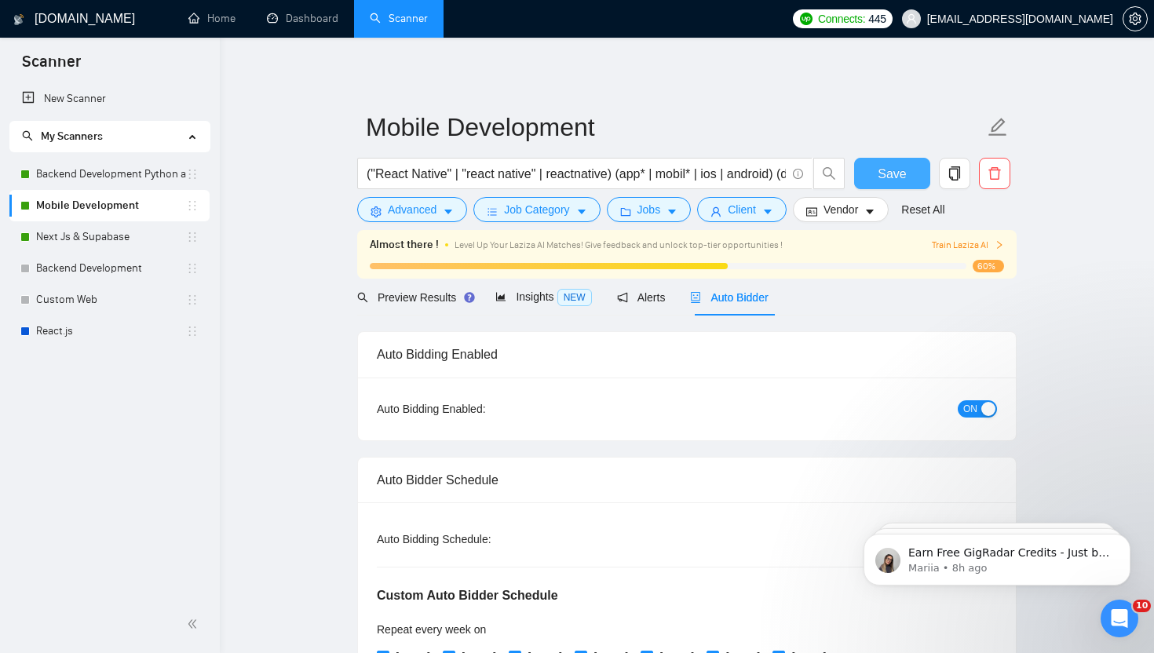
click at [881, 179] on span "Save" at bounding box center [892, 174] width 28 height 20
checkbox input "true"
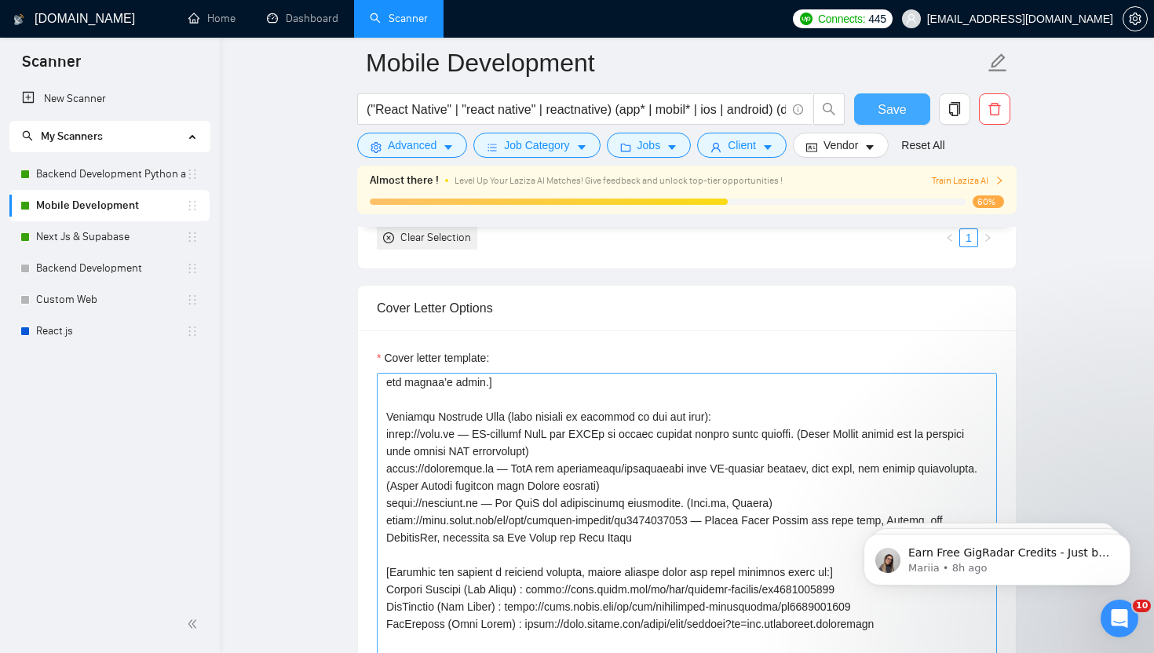
scroll to position [284, 0]
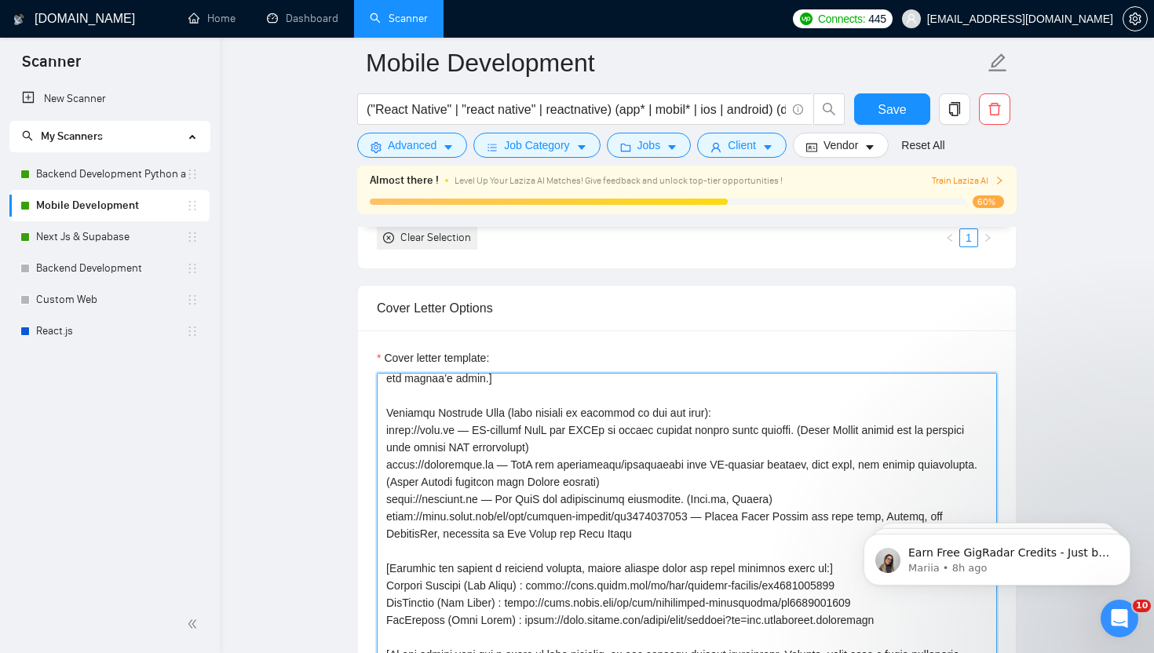
click at [779, 502] on textarea "Cover letter template:" at bounding box center [687, 549] width 620 height 353
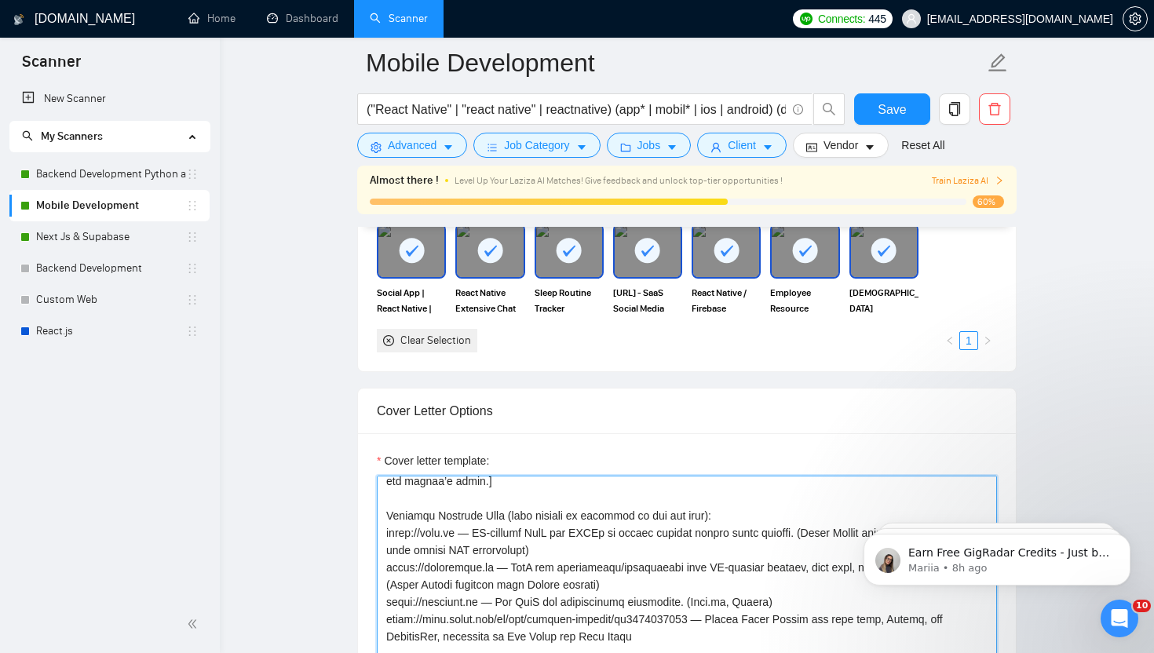
click at [386, 516] on textarea "Cover letter template:" at bounding box center [687, 652] width 620 height 353
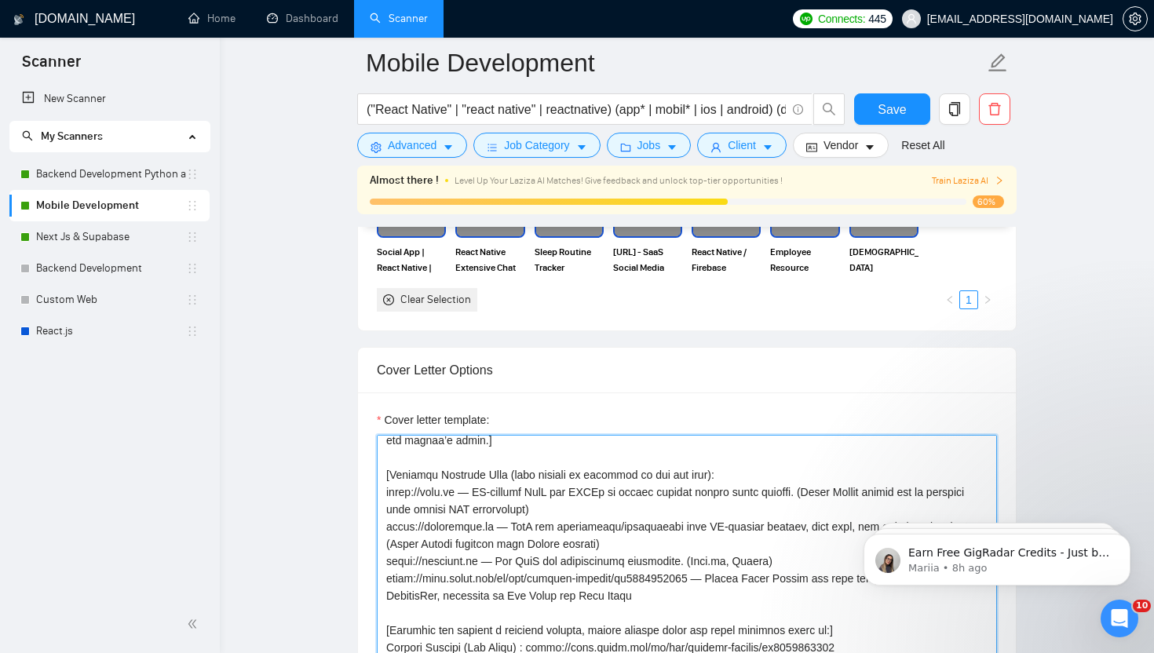
scroll to position [1799, 0]
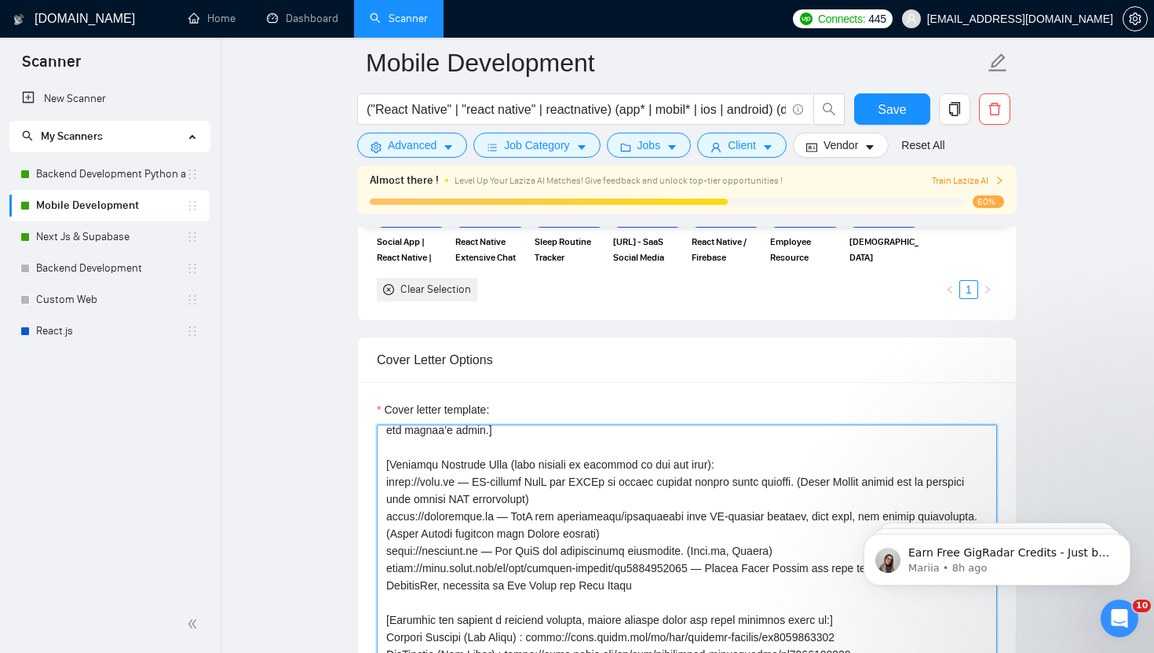
click at [676, 593] on textarea "Cover letter template:" at bounding box center [687, 601] width 620 height 353
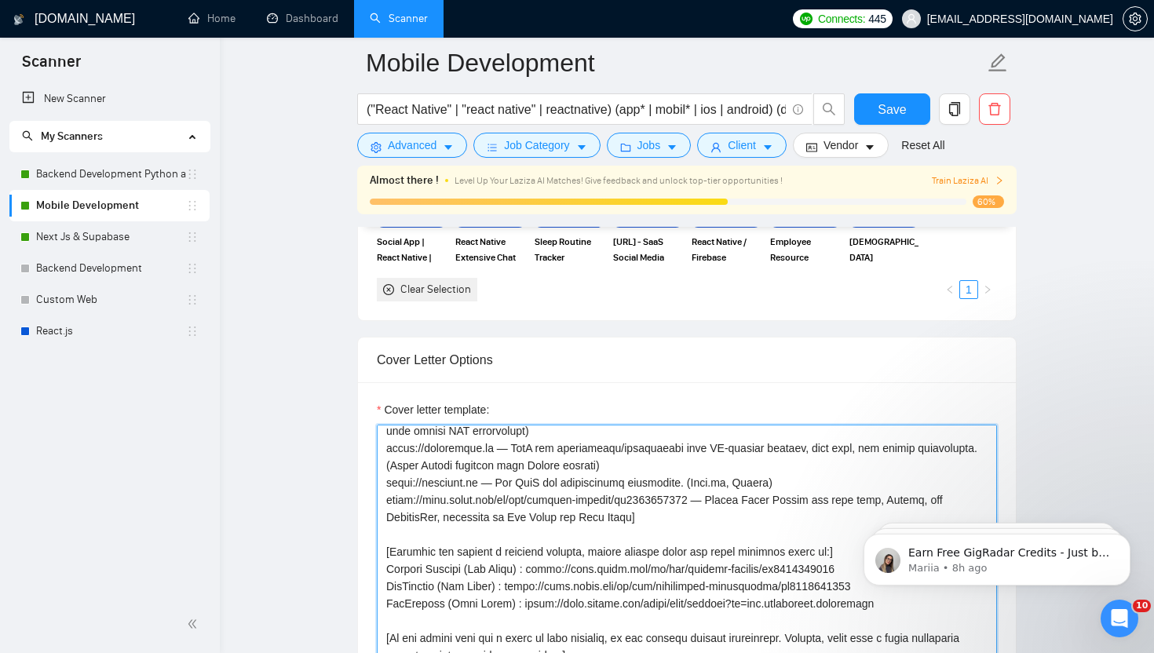
scroll to position [349, 0]
click at [791, 477] on textarea "Cover letter template:" at bounding box center [687, 601] width 620 height 353
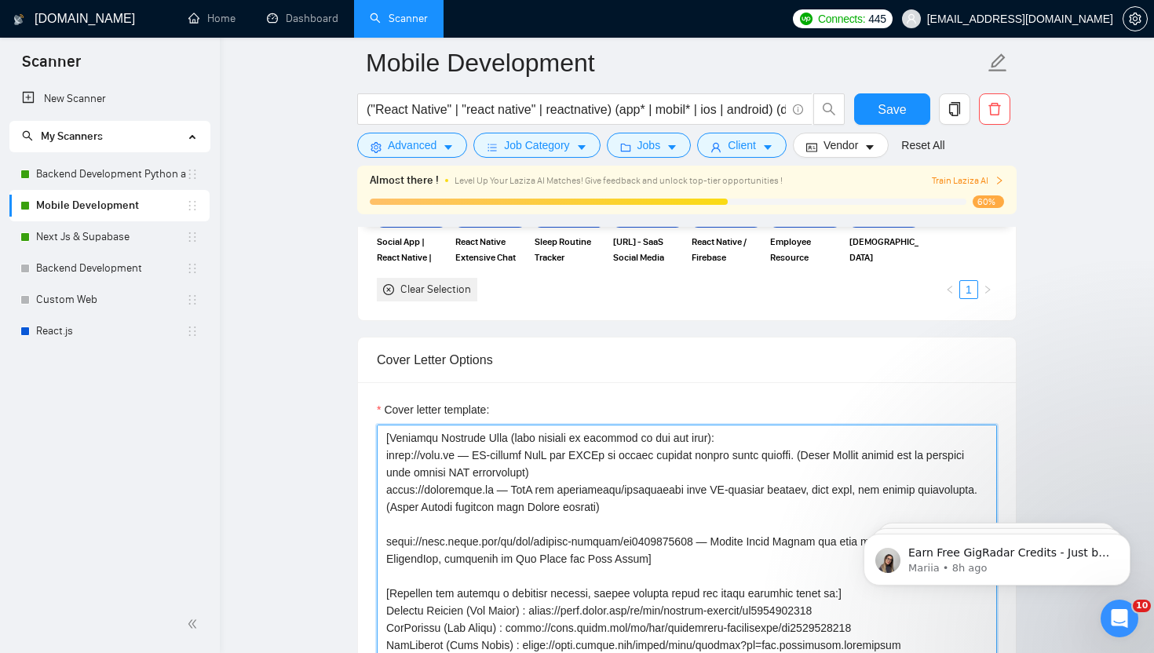
scroll to position [302, 0]
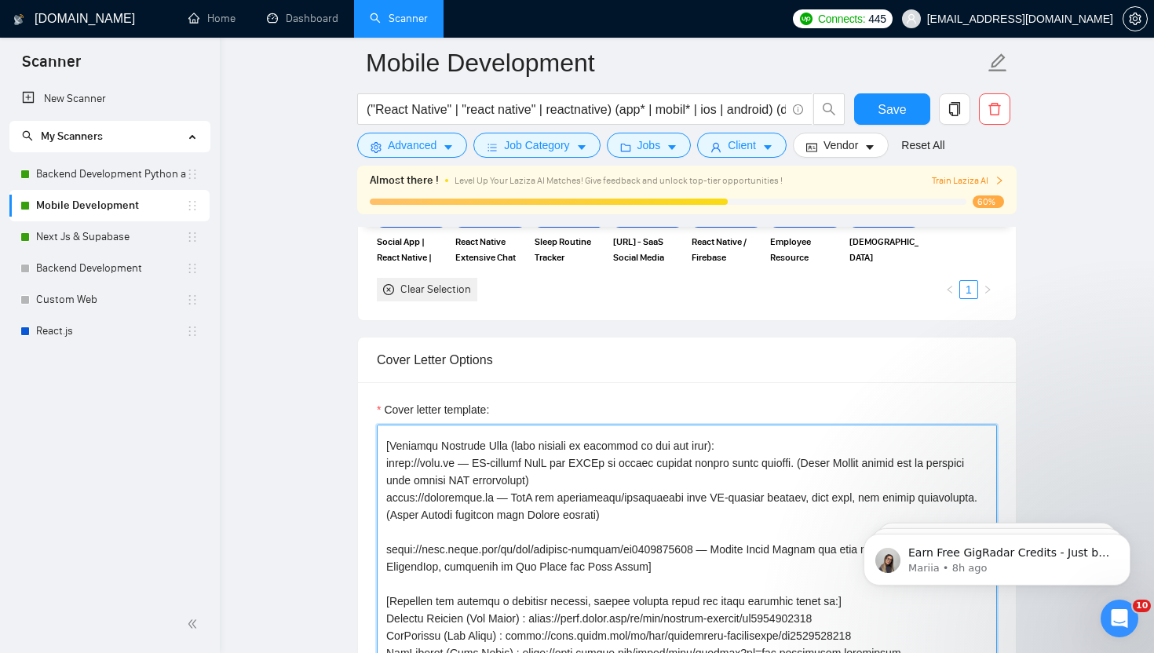
click at [592, 475] on textarea "Cover letter template:" at bounding box center [687, 601] width 620 height 353
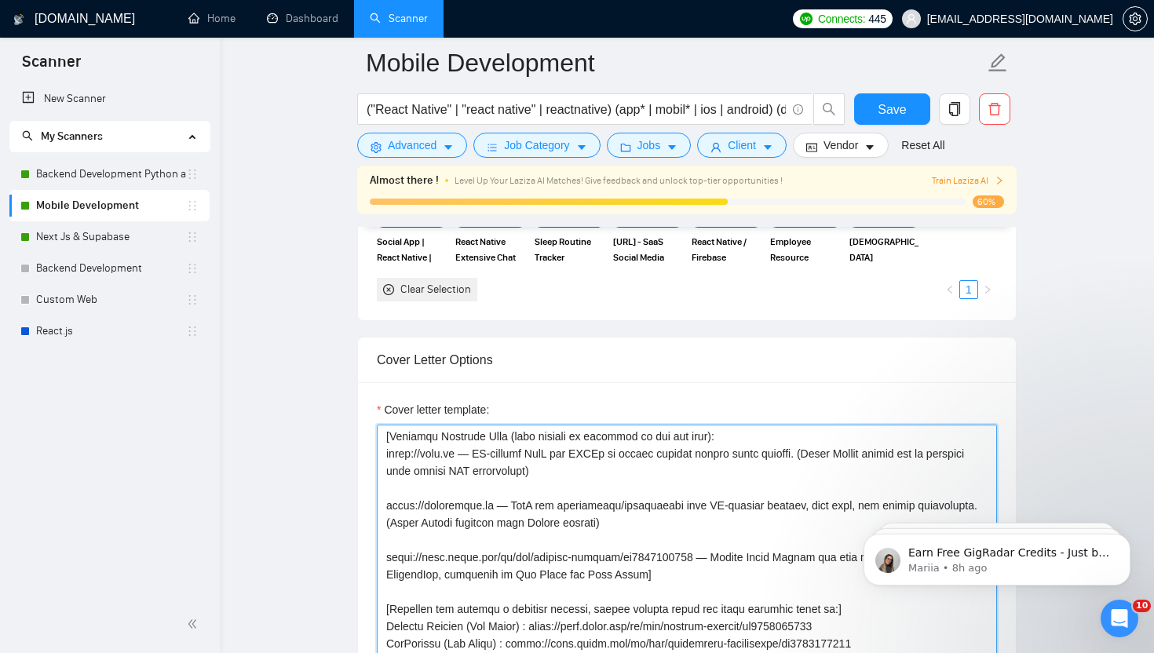
scroll to position [314, 0]
click at [613, 592] on textarea "Cover letter template:" at bounding box center [687, 601] width 620 height 353
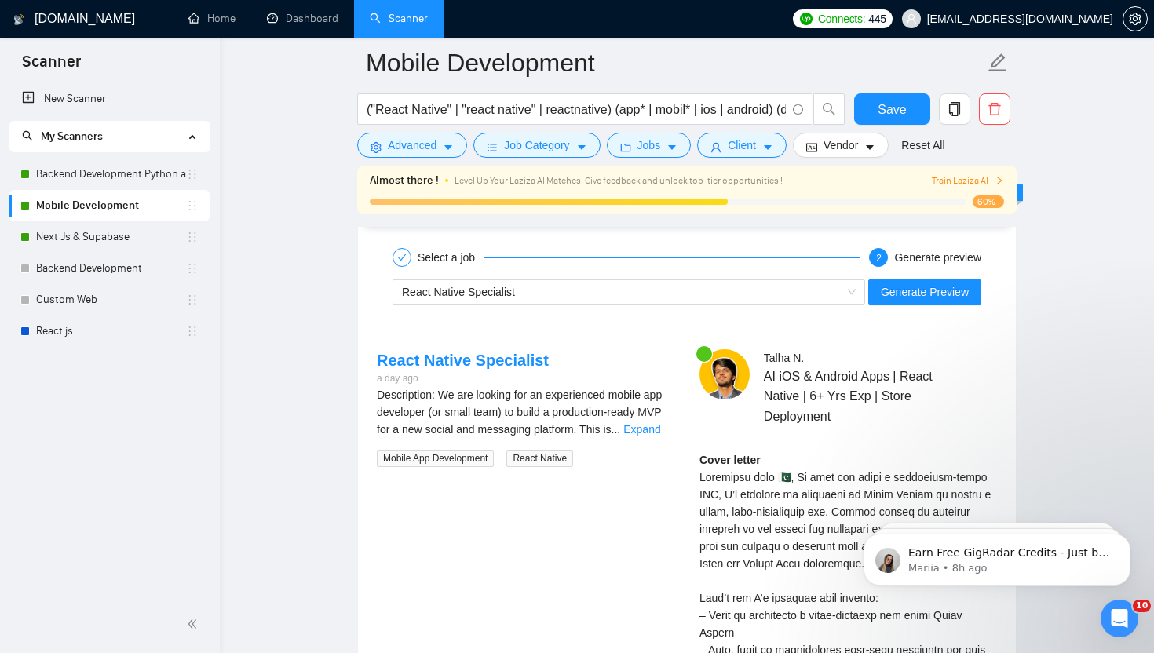
scroll to position [3184, 0]
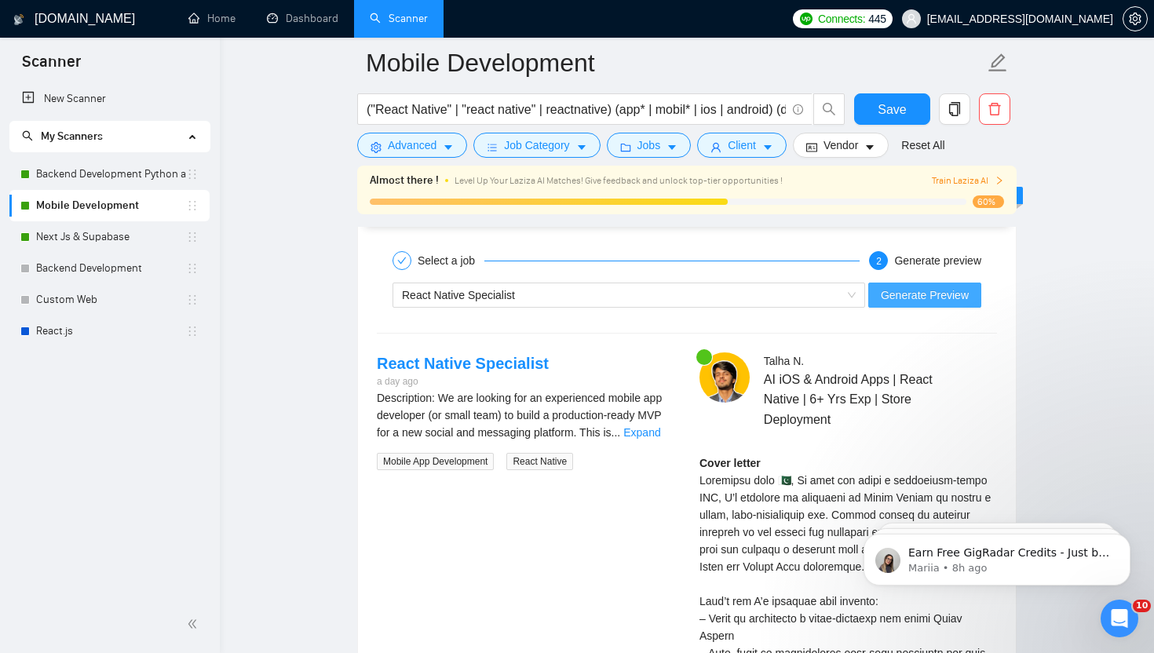
type textarea "[Start with a personal greeting using the client’s name in the local language a…"
click at [920, 298] on span "Generate Preview" at bounding box center [925, 295] width 88 height 17
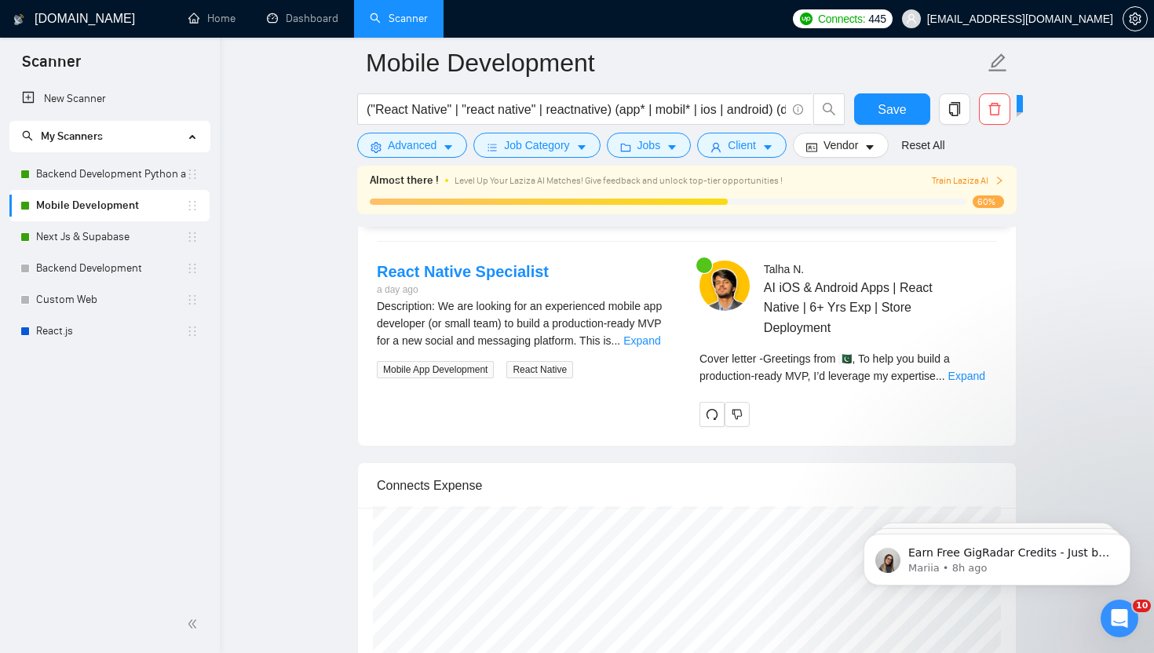
scroll to position [3280, 0]
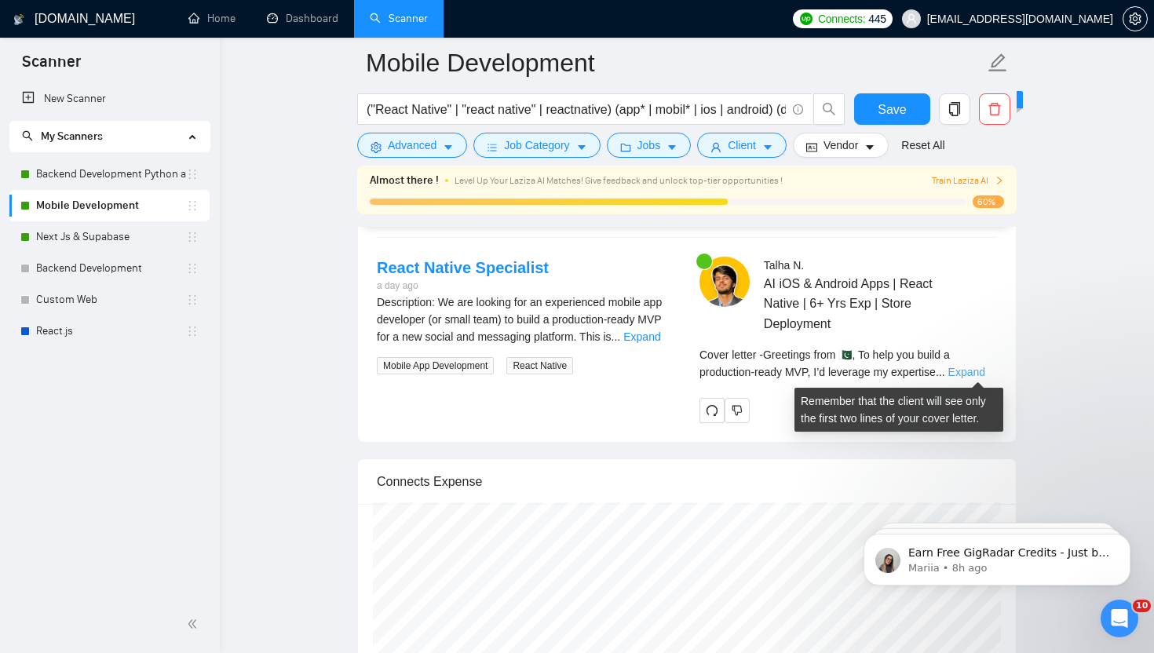
click at [972, 374] on link "Expand" at bounding box center [967, 372] width 37 height 13
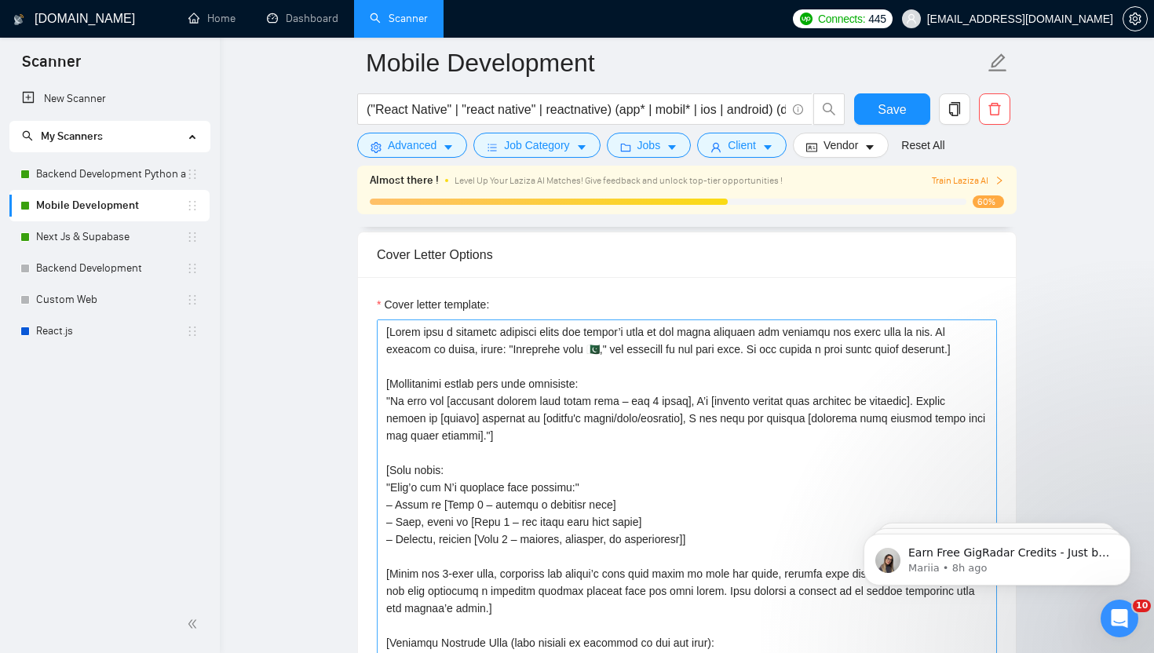
scroll to position [1902, 0]
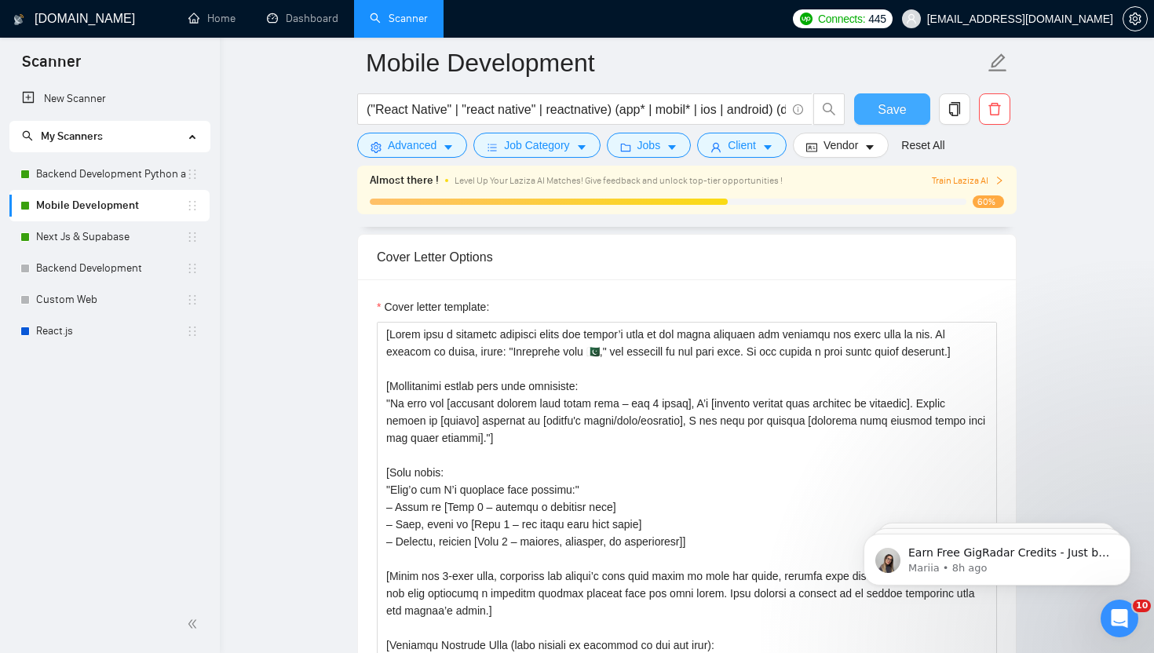
click at [887, 103] on span "Save" at bounding box center [892, 110] width 28 height 20
